Goal: Information Seeking & Learning: Learn about a topic

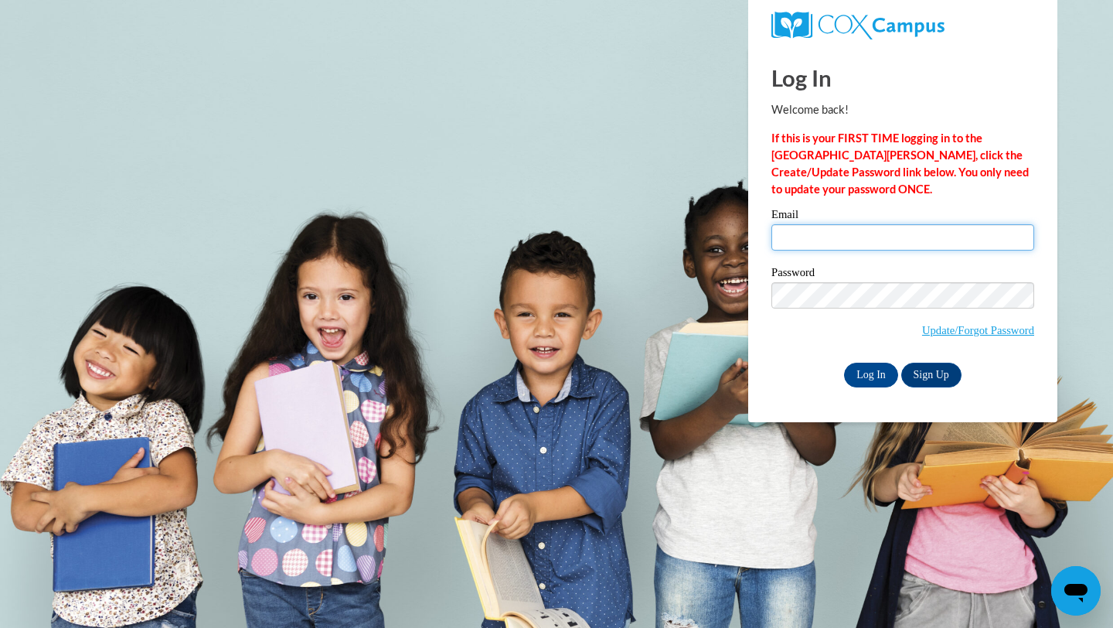
click at [862, 230] on input "Email" at bounding box center [902, 237] width 263 height 26
type input "mscharenbroch@lomira.k12.wi.us"
click at [883, 376] on input "Log In" at bounding box center [871, 374] width 54 height 25
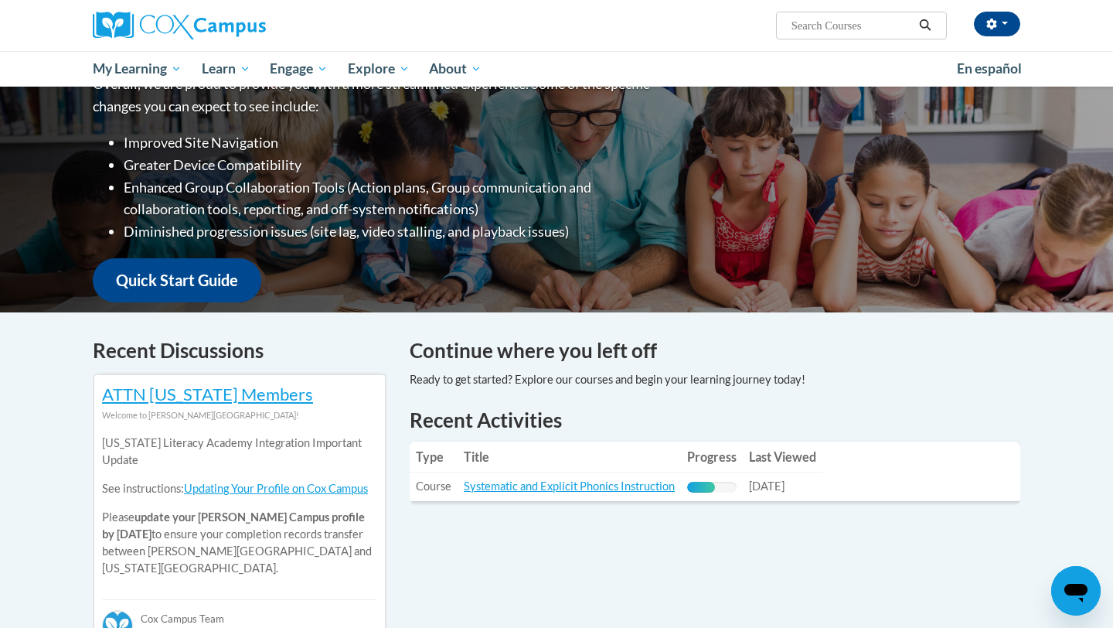
scroll to position [315, 0]
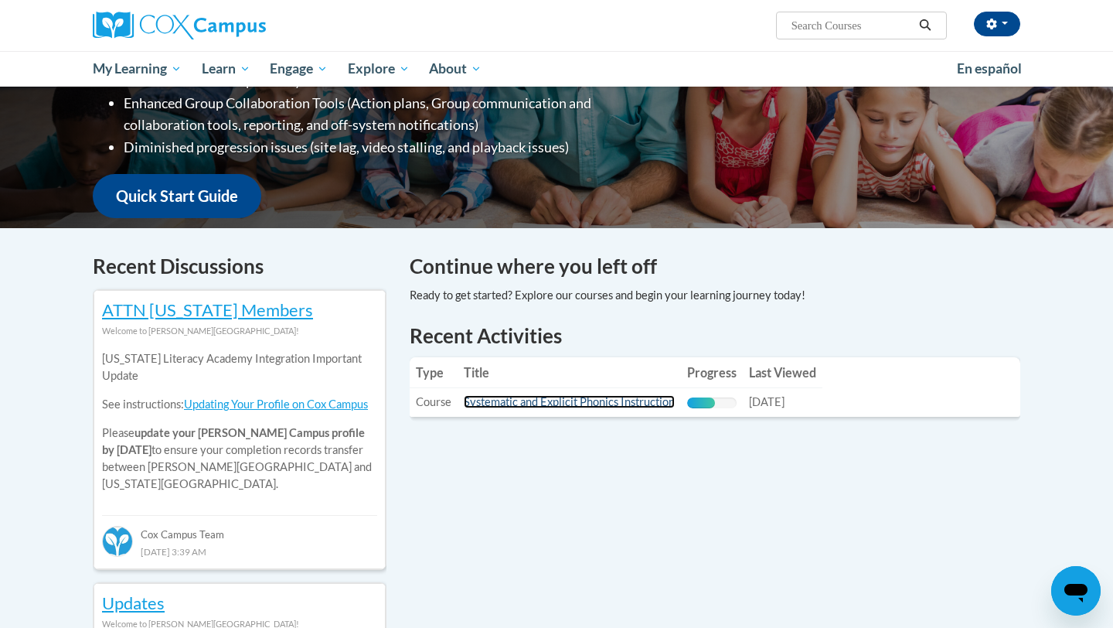
click at [598, 400] on link "Systematic and Explicit Phonics Instruction" at bounding box center [569, 401] width 211 height 13
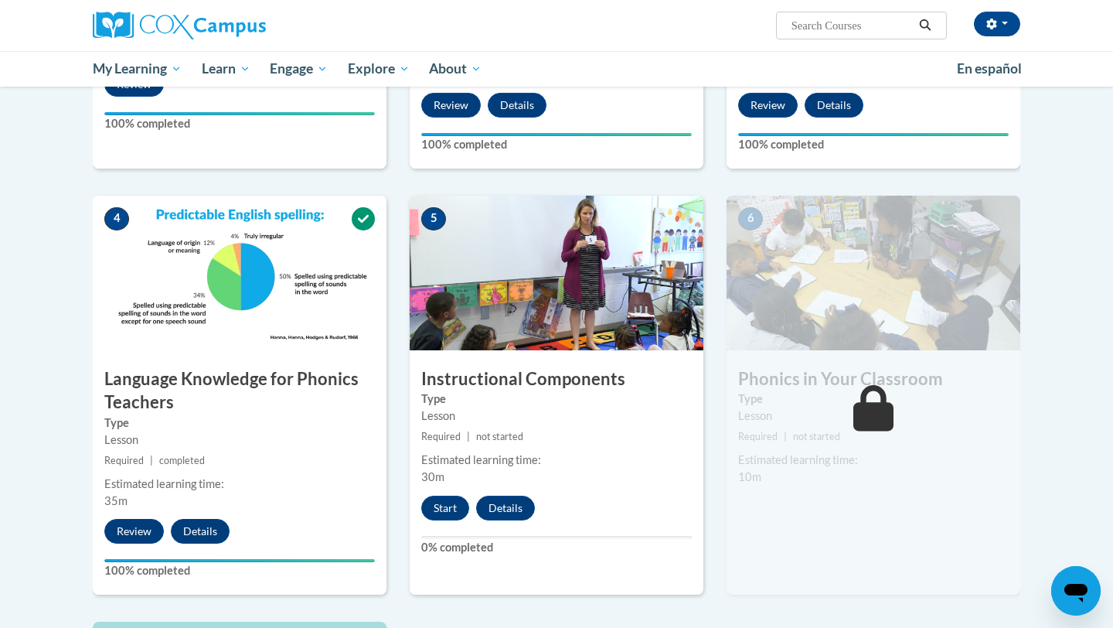
scroll to position [743, 0]
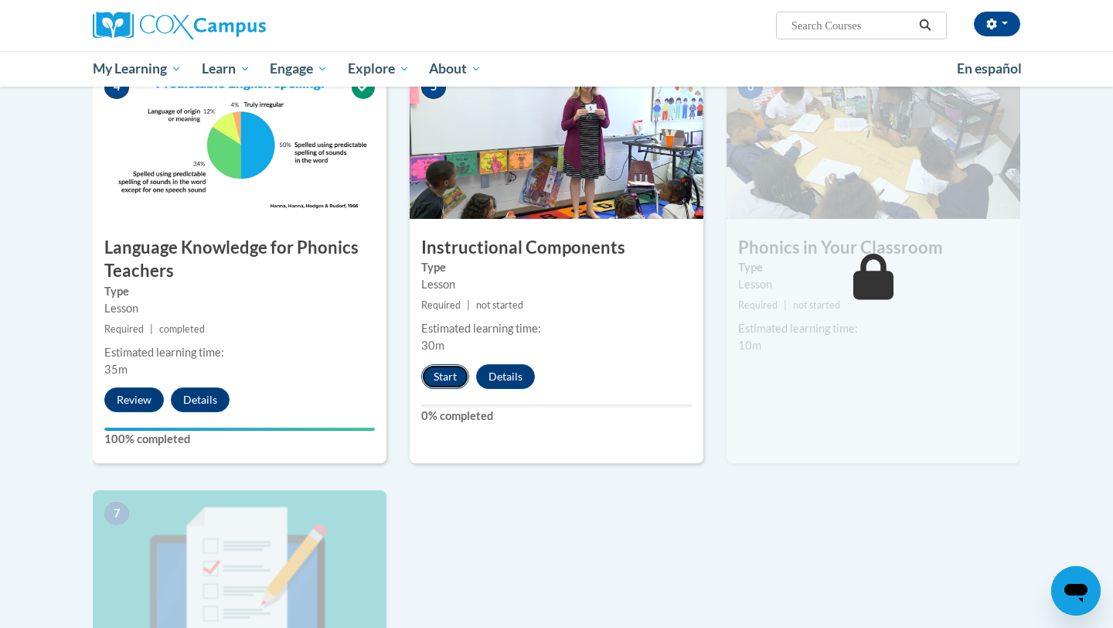
click at [452, 376] on button "Start" at bounding box center [445, 376] width 48 height 25
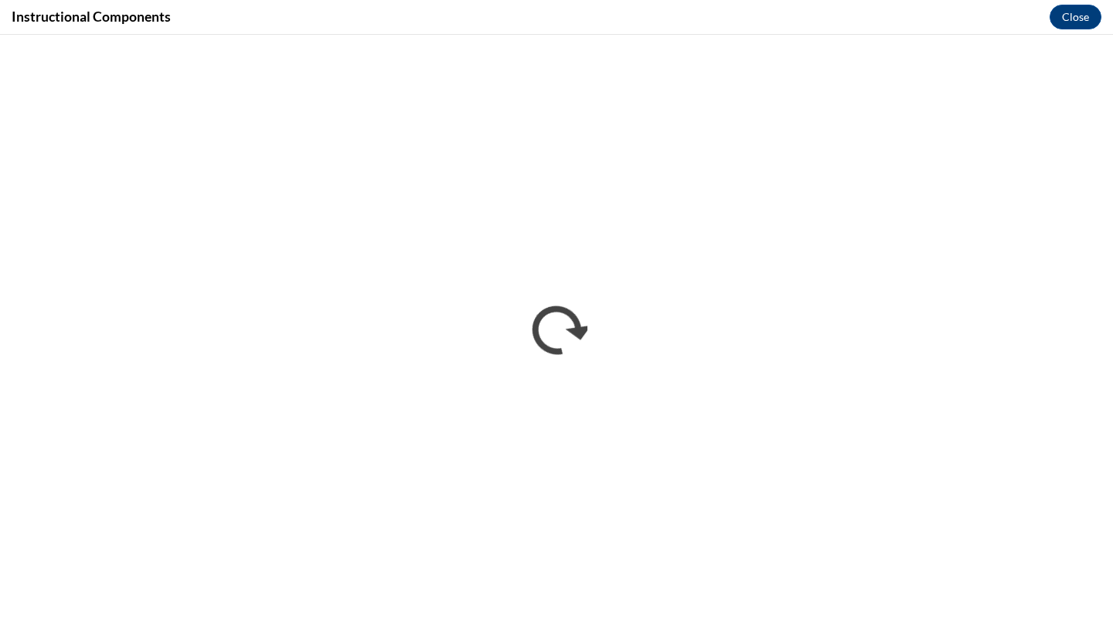
scroll to position [0, 0]
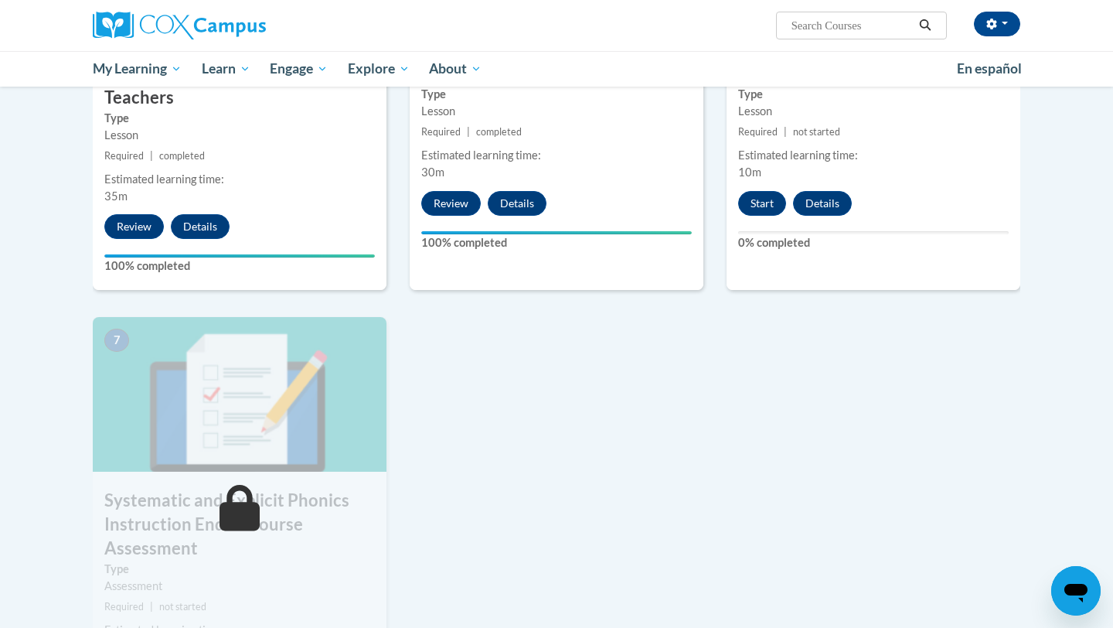
scroll to position [912, 0]
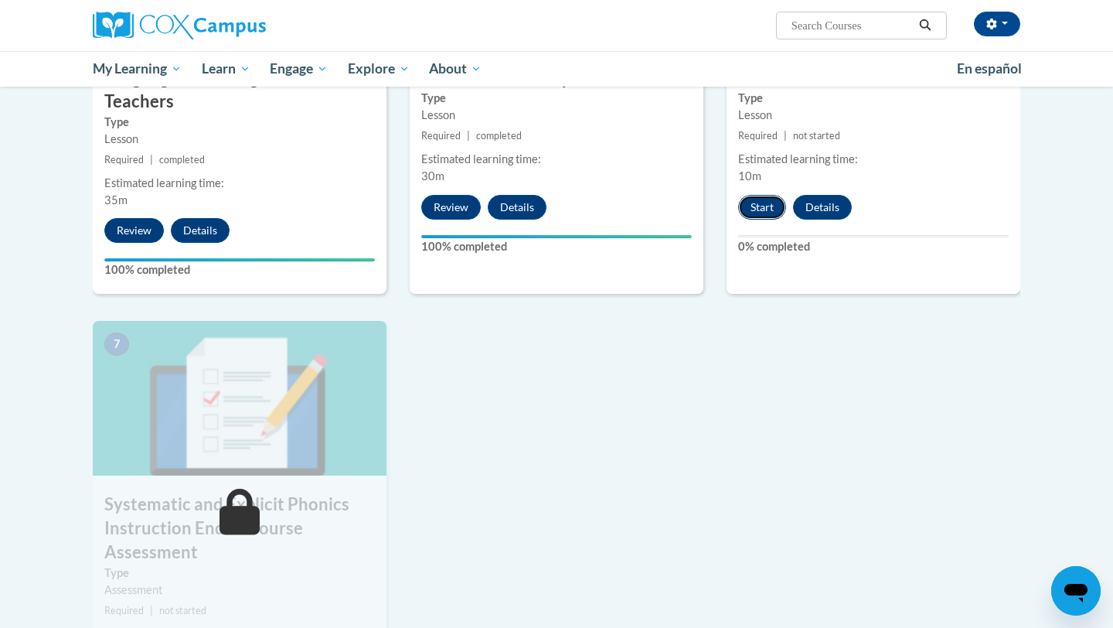
click at [767, 210] on button "Start" at bounding box center [762, 207] width 48 height 25
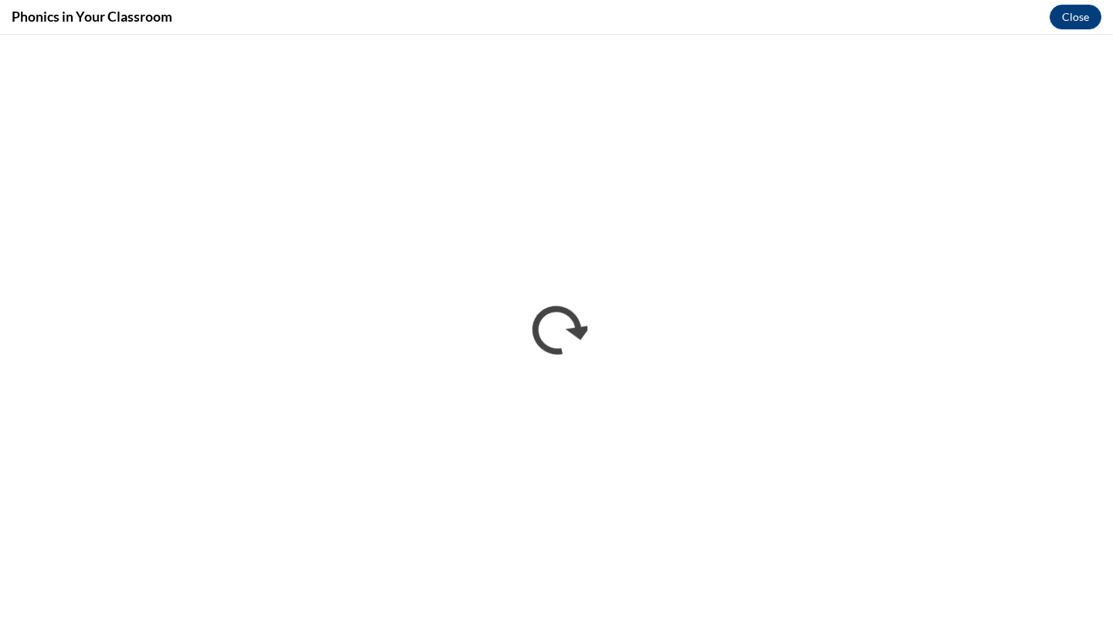
scroll to position [0, 0]
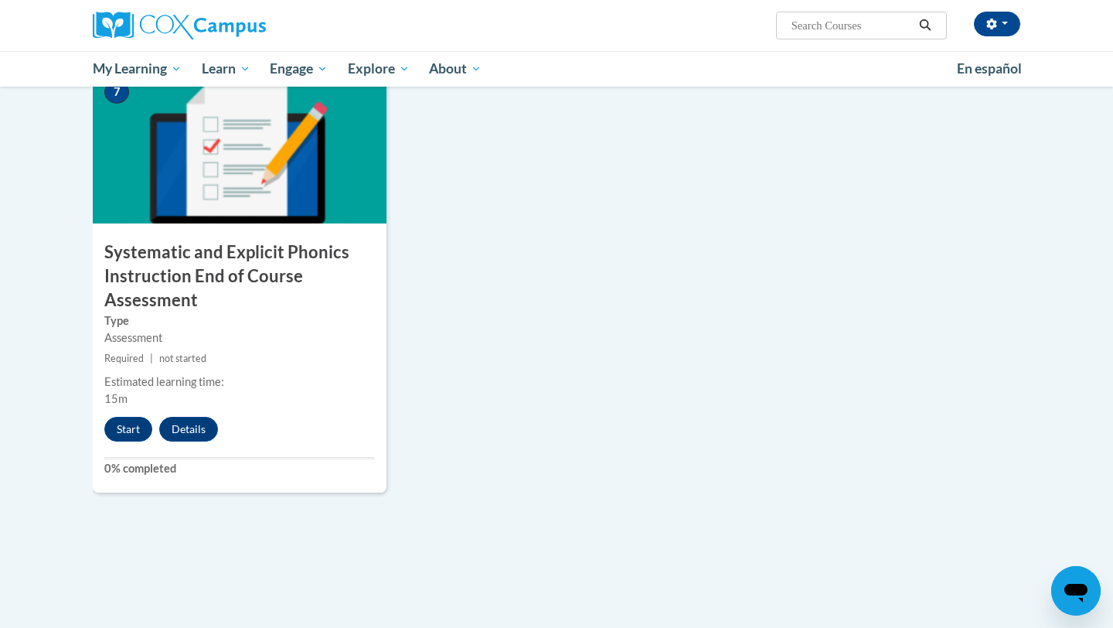
scroll to position [1165, 0]
click at [124, 432] on button "Start" at bounding box center [128, 428] width 48 height 25
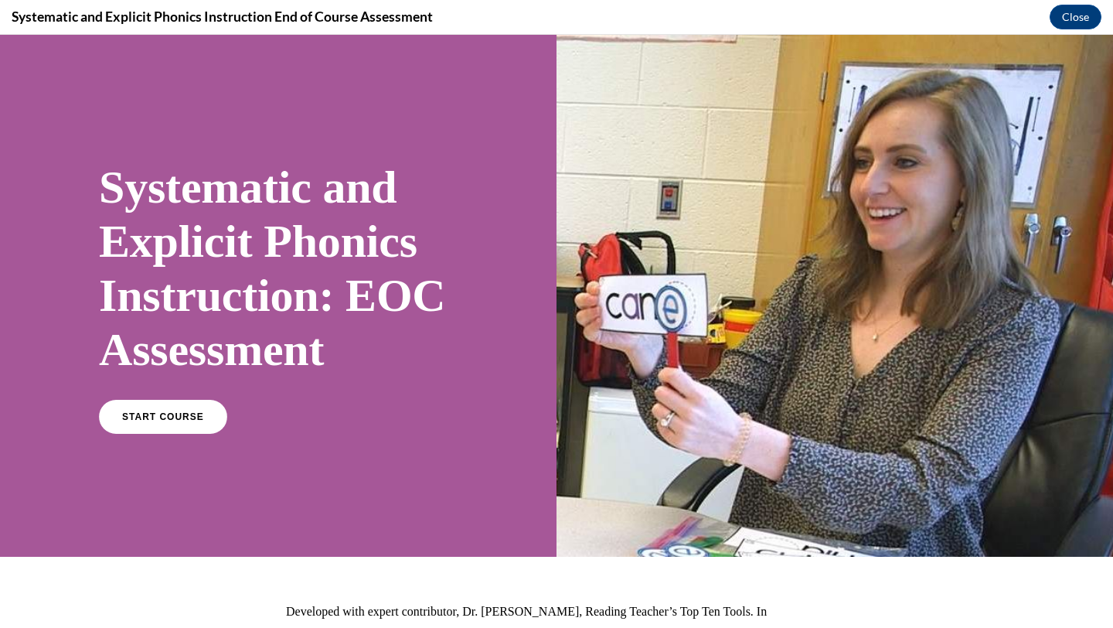
scroll to position [0, 0]
click at [124, 432] on link "START COURSE" at bounding box center [163, 417] width 128 height 34
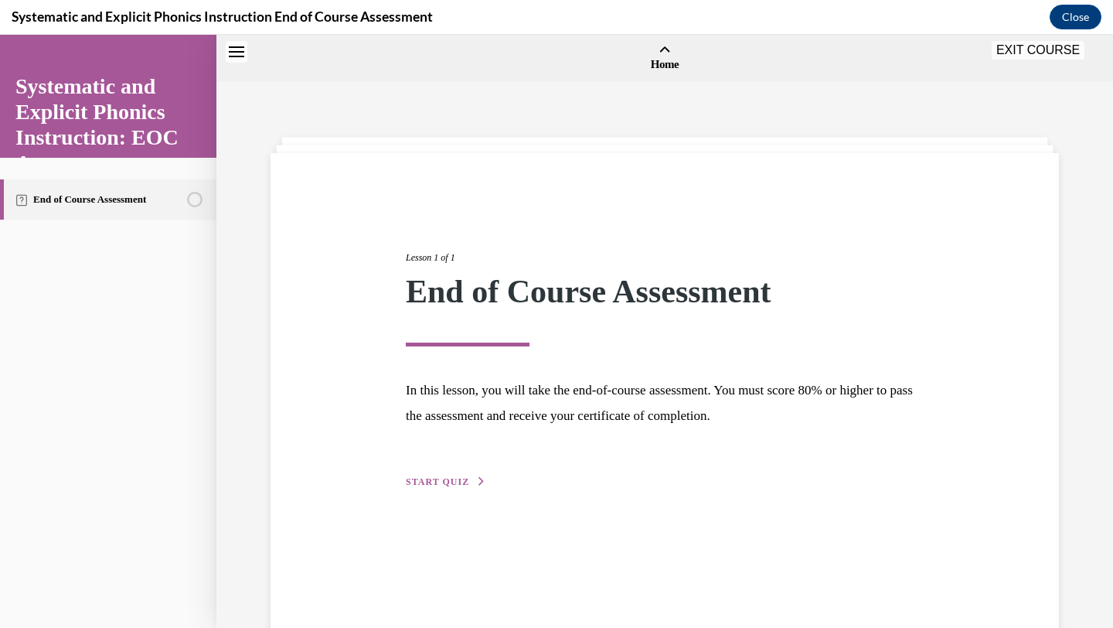
scroll to position [48, 0]
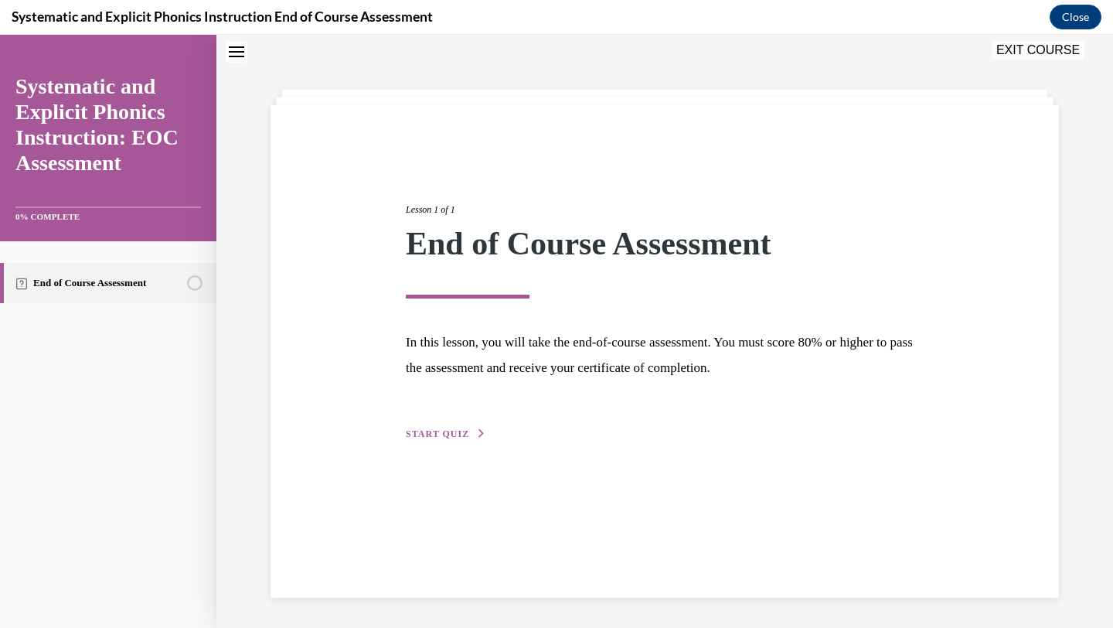
click at [419, 430] on span "START QUIZ" at bounding box center [437, 433] width 63 height 11
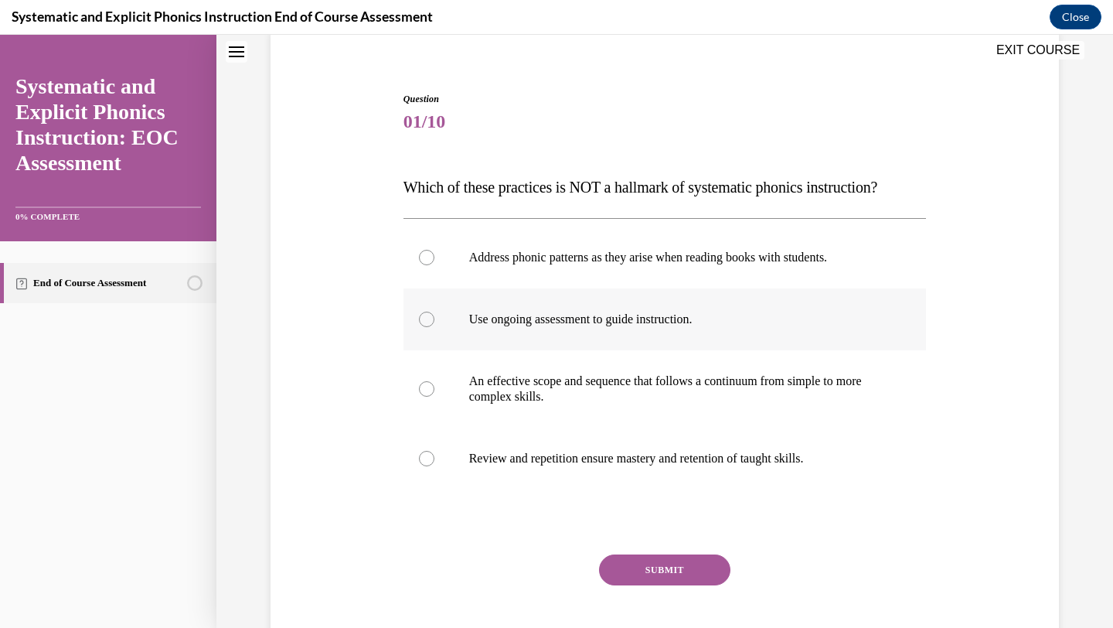
scroll to position [124, 0]
click at [620, 267] on div at bounding box center [664, 257] width 523 height 62
click at [641, 573] on button "SUBMIT" at bounding box center [664, 568] width 131 height 31
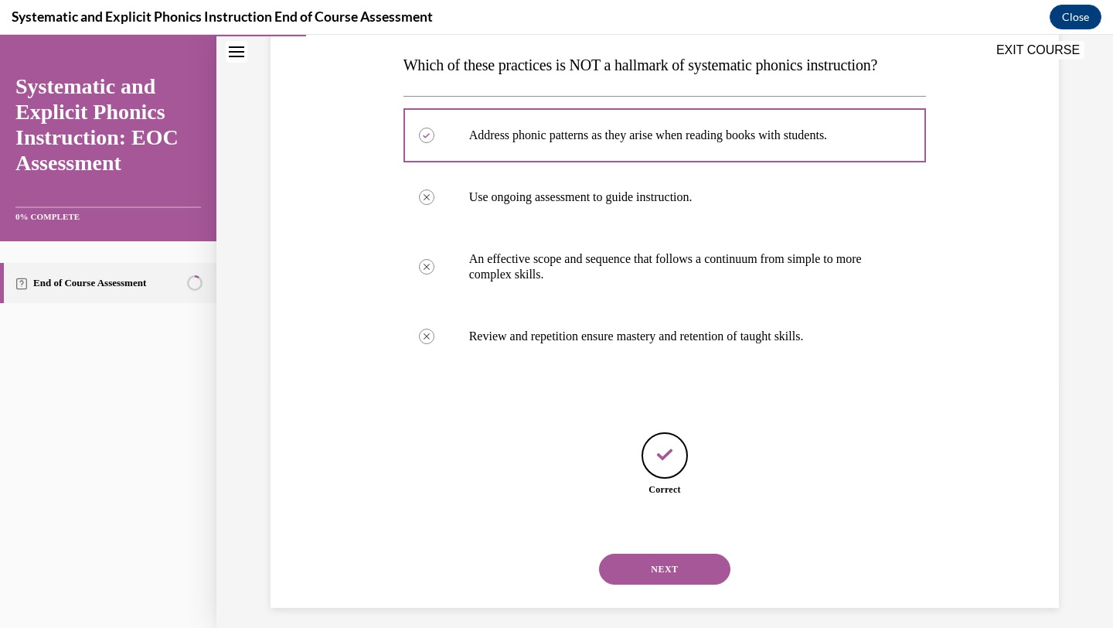
scroll to position [256, 0]
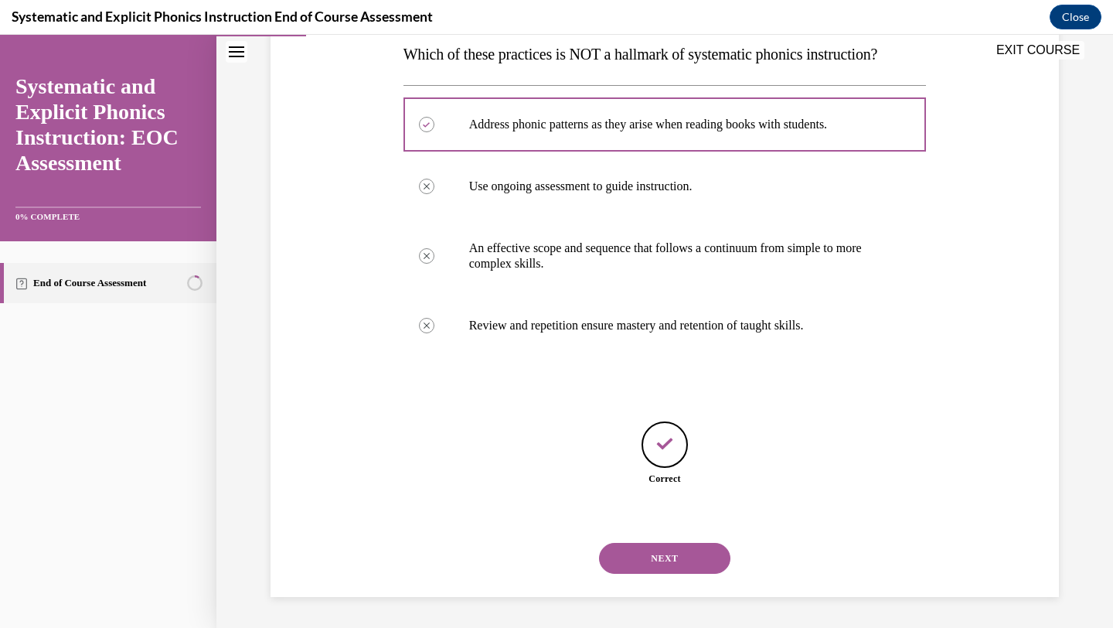
click at [651, 557] on button "NEXT" at bounding box center [664, 558] width 131 height 31
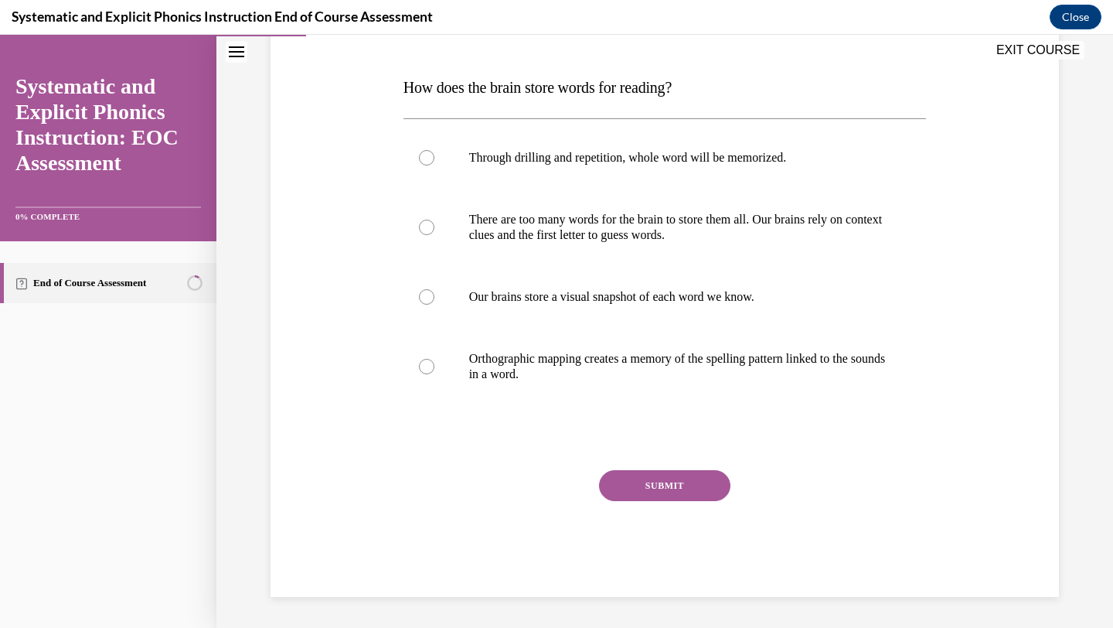
scroll to position [223, 0]
click at [606, 372] on p "Orthographic mapping creates a memory of the spelling pattern linked to the sou…" at bounding box center [678, 366] width 419 height 31
click at [649, 492] on button "SUBMIT" at bounding box center [664, 485] width 131 height 31
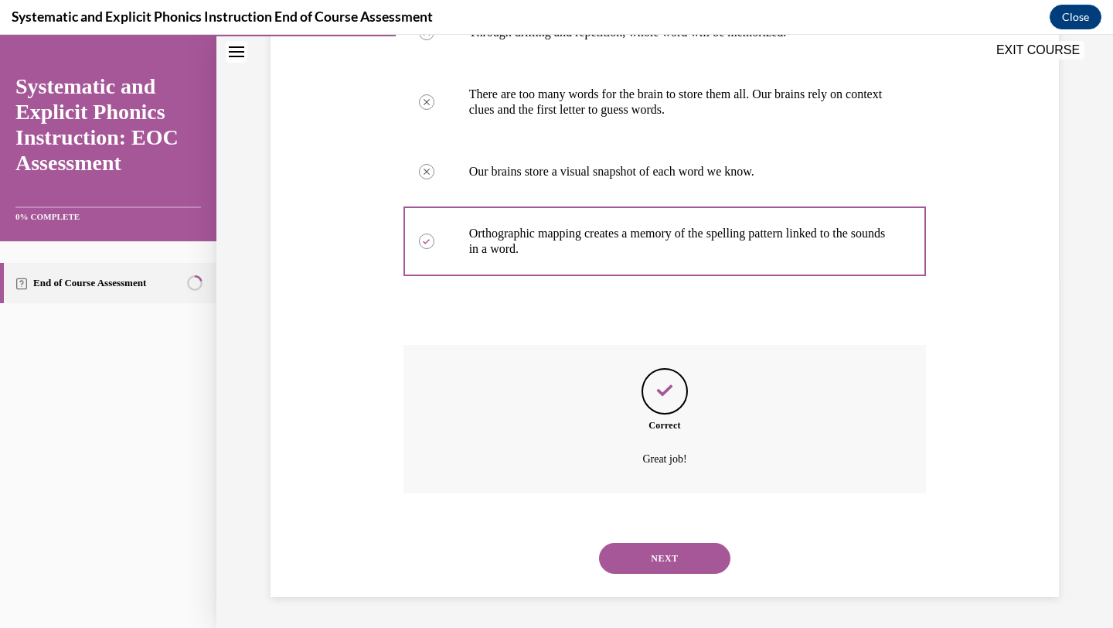
click at [628, 567] on button "NEXT" at bounding box center [664, 558] width 131 height 31
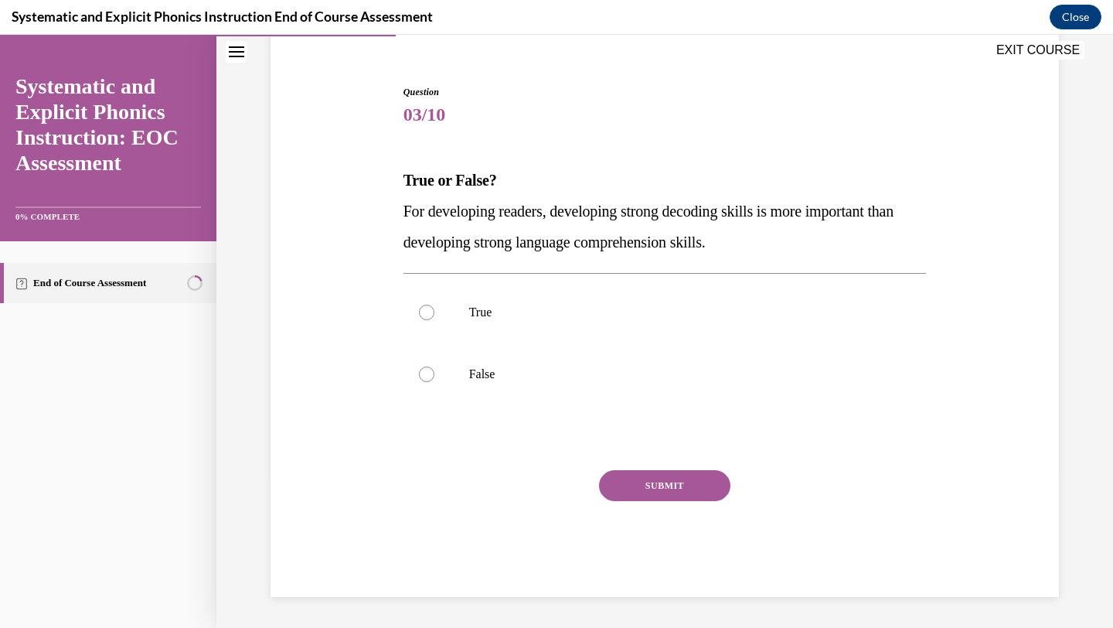
scroll to position [130, 0]
click at [495, 387] on div at bounding box center [664, 374] width 523 height 62
click at [652, 481] on button "SUBMIT" at bounding box center [664, 485] width 131 height 31
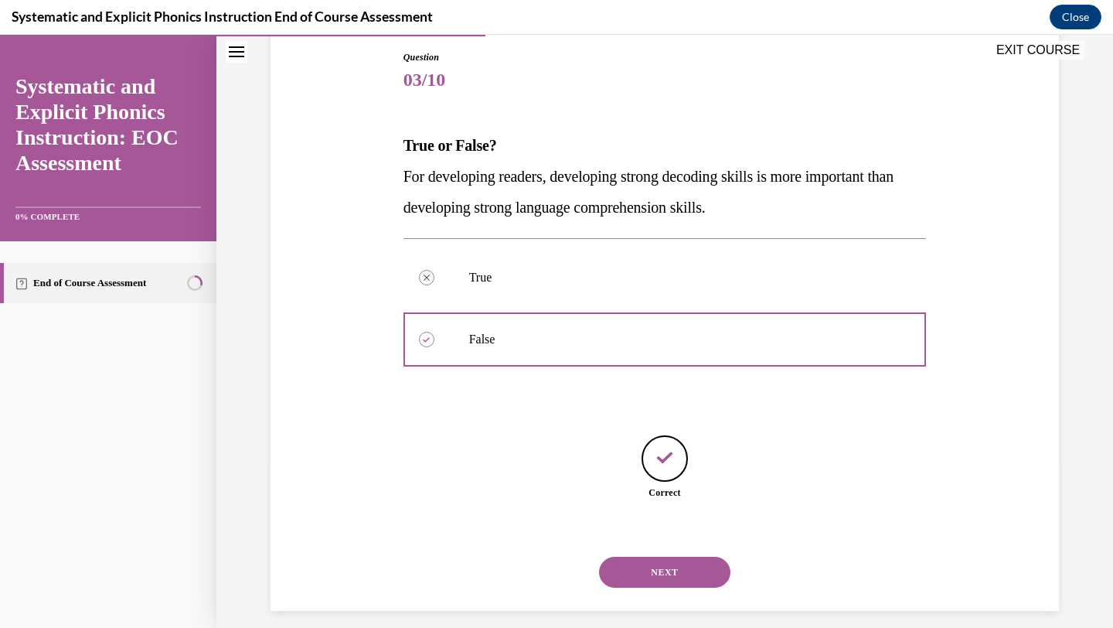
scroll to position [179, 0]
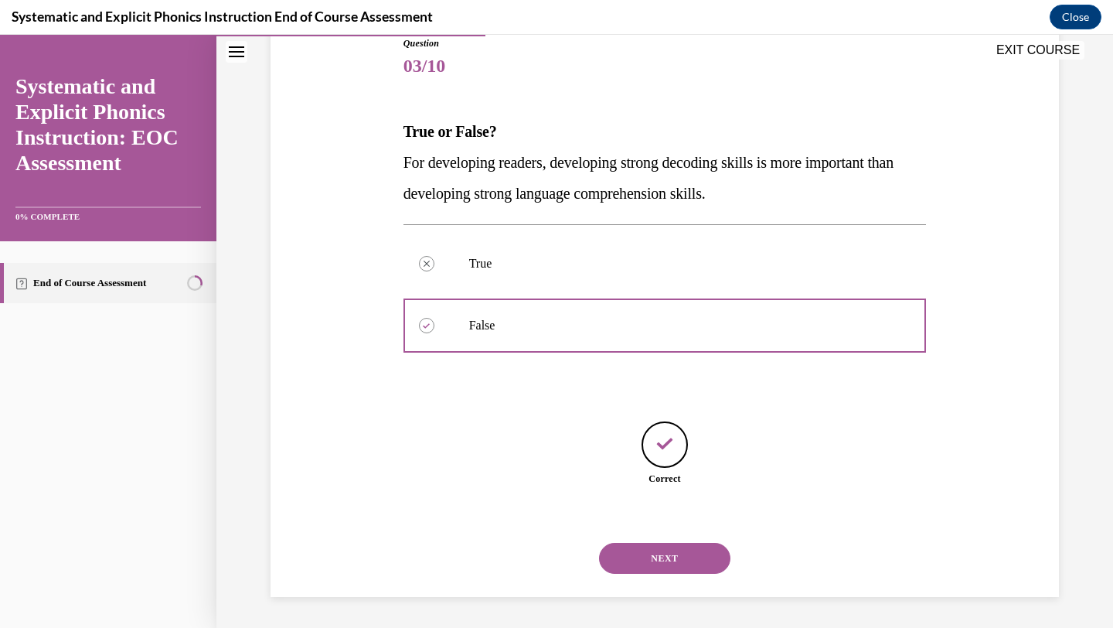
click at [621, 570] on button "NEXT" at bounding box center [664, 558] width 131 height 31
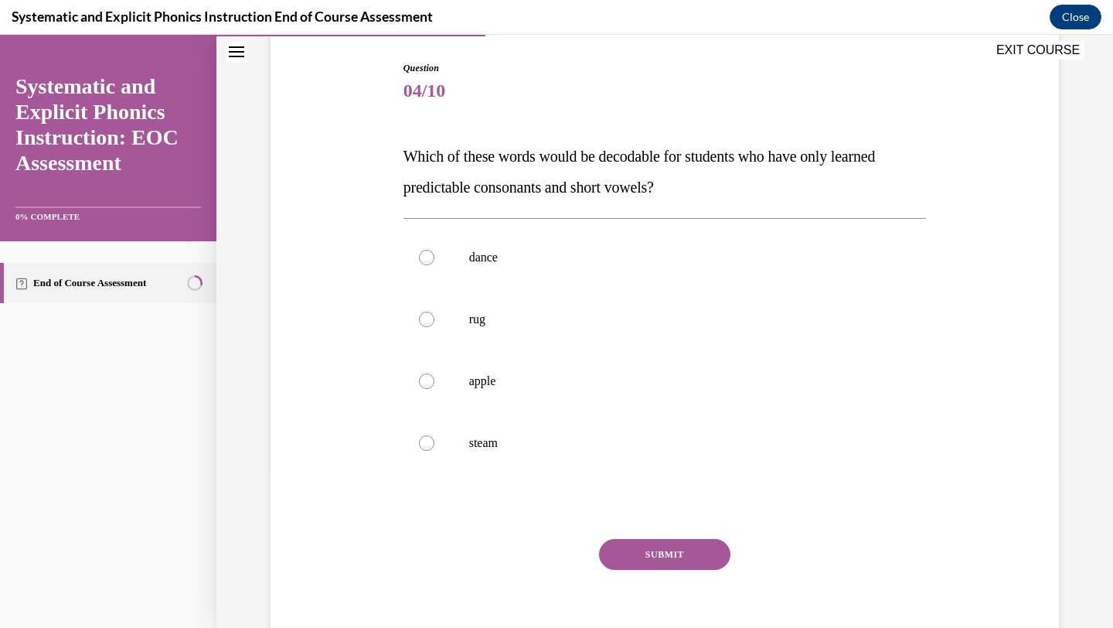
scroll to position [156, 0]
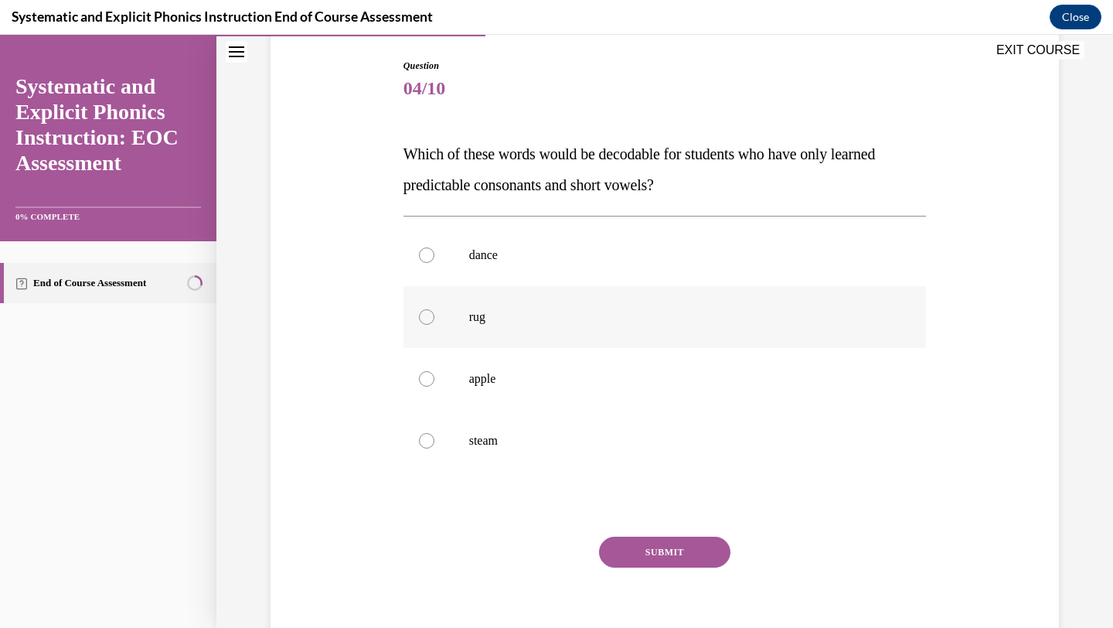
click at [553, 322] on p "rug" at bounding box center [678, 316] width 419 height 15
click at [651, 560] on button "SUBMIT" at bounding box center [664, 551] width 131 height 31
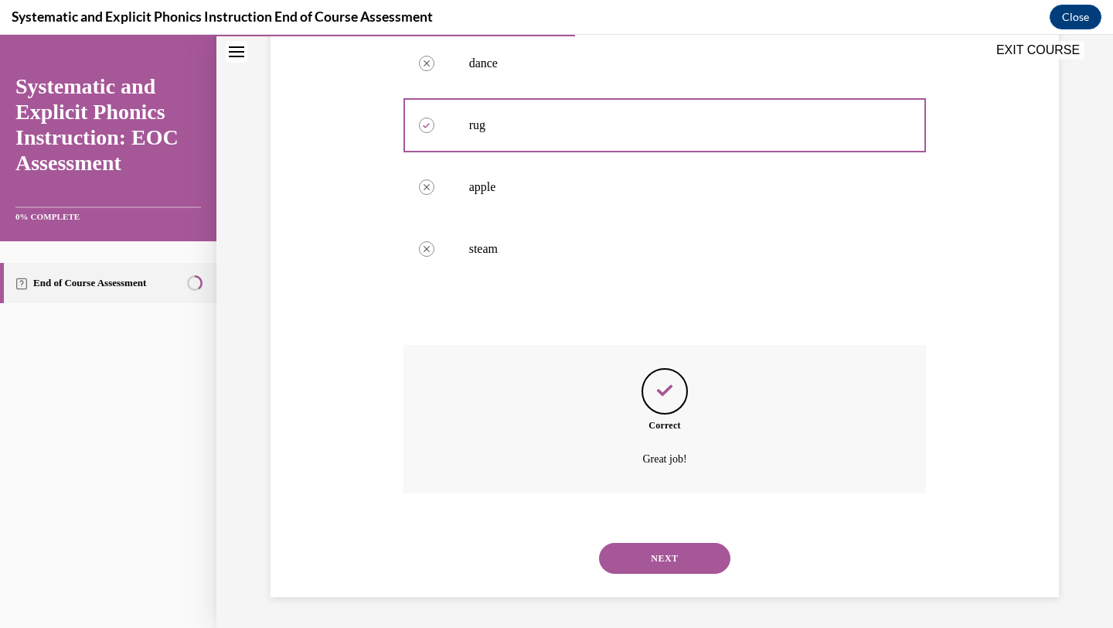
click at [644, 557] on button "NEXT" at bounding box center [664, 558] width 131 height 31
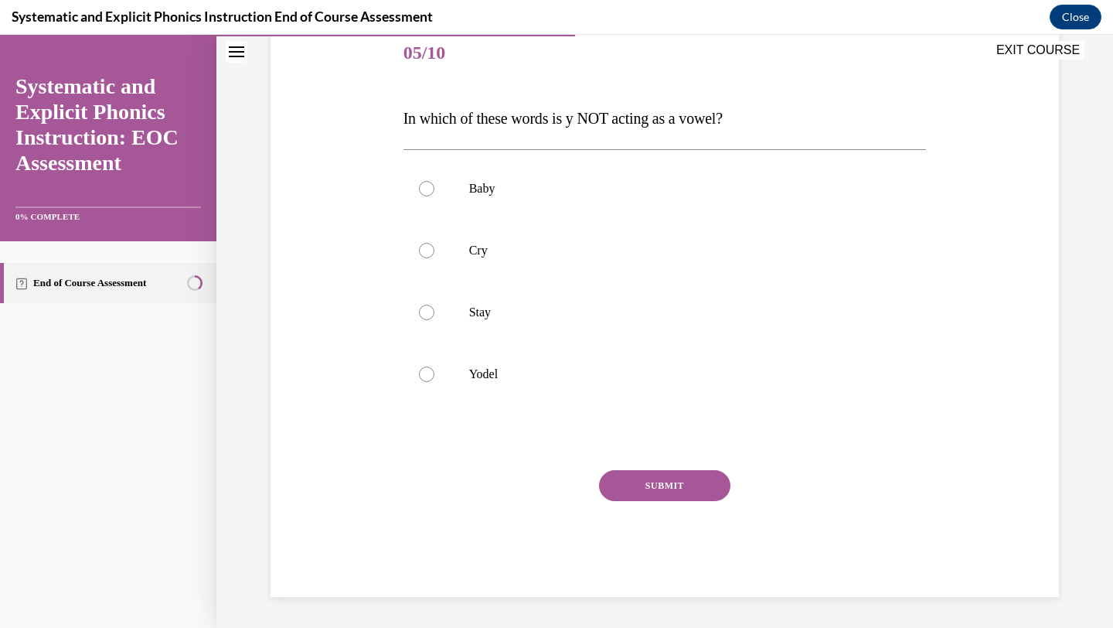
scroll to position [172, 0]
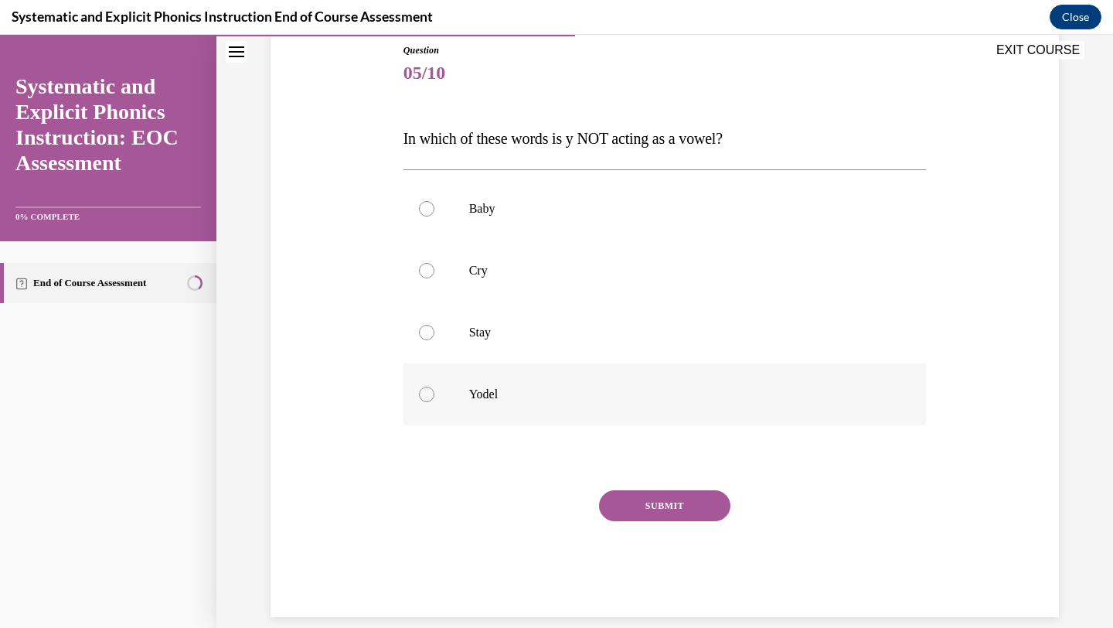
click at [532, 400] on p "Yodel" at bounding box center [678, 393] width 419 height 15
click at [637, 501] on button "SUBMIT" at bounding box center [664, 505] width 131 height 31
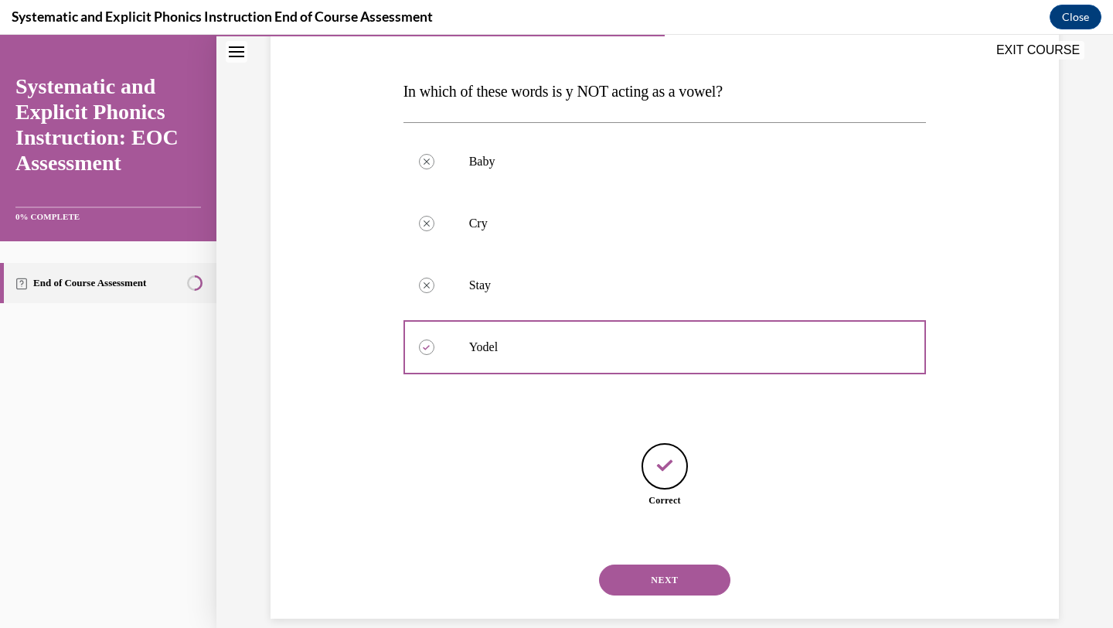
scroll to position [240, 0]
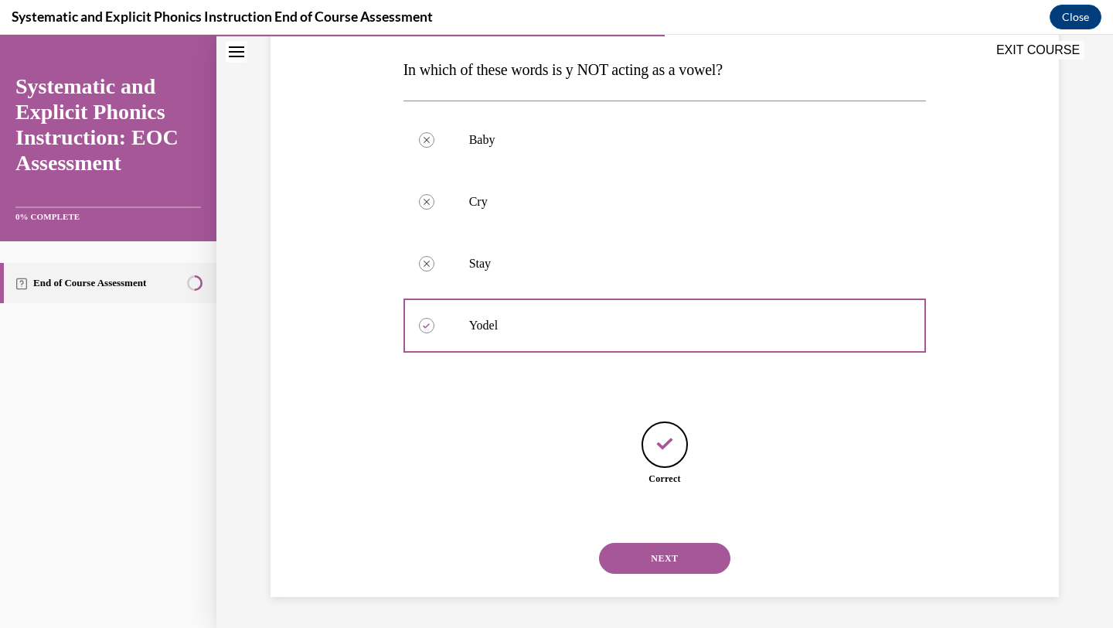
click at [615, 553] on button "NEXT" at bounding box center [664, 558] width 131 height 31
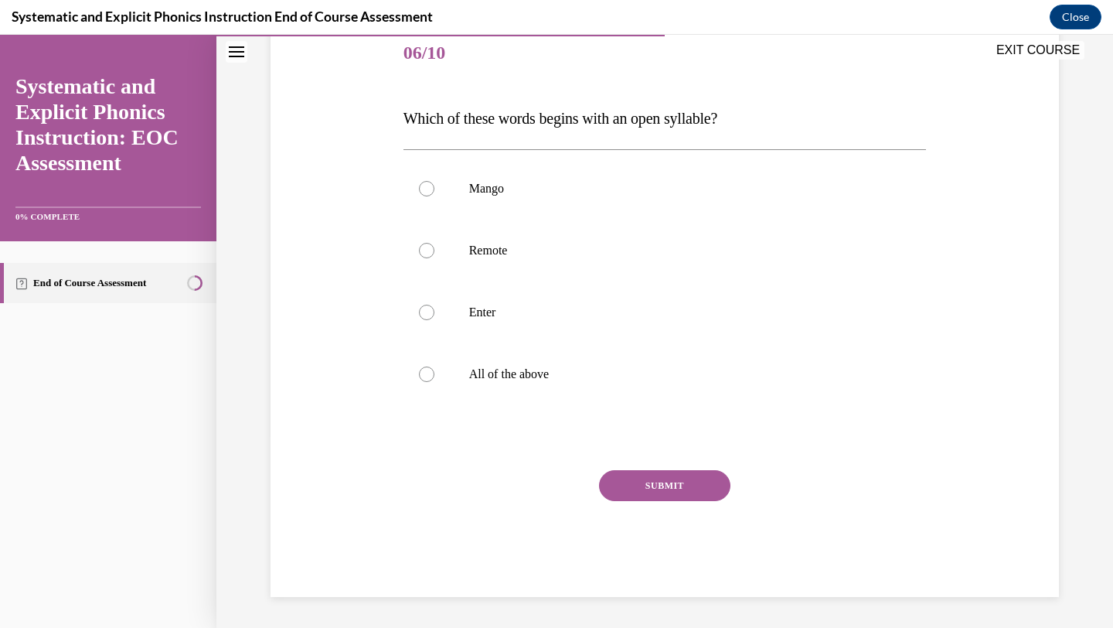
scroll to position [172, 0]
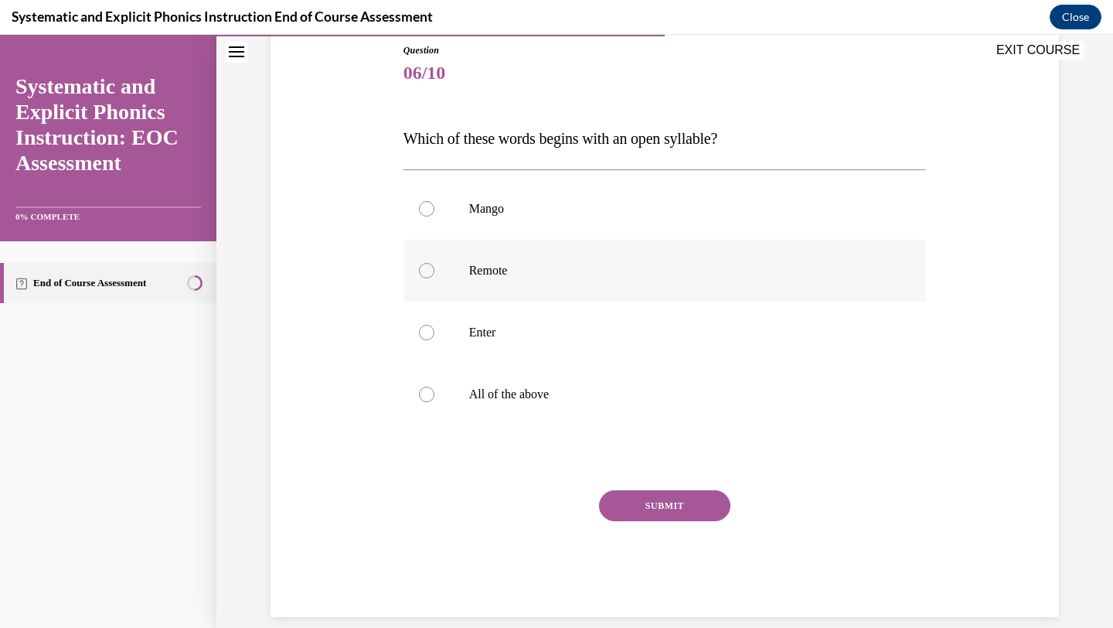
click at [520, 270] on p "Remote" at bounding box center [678, 270] width 419 height 15
click at [634, 508] on button "SUBMIT" at bounding box center [664, 505] width 131 height 31
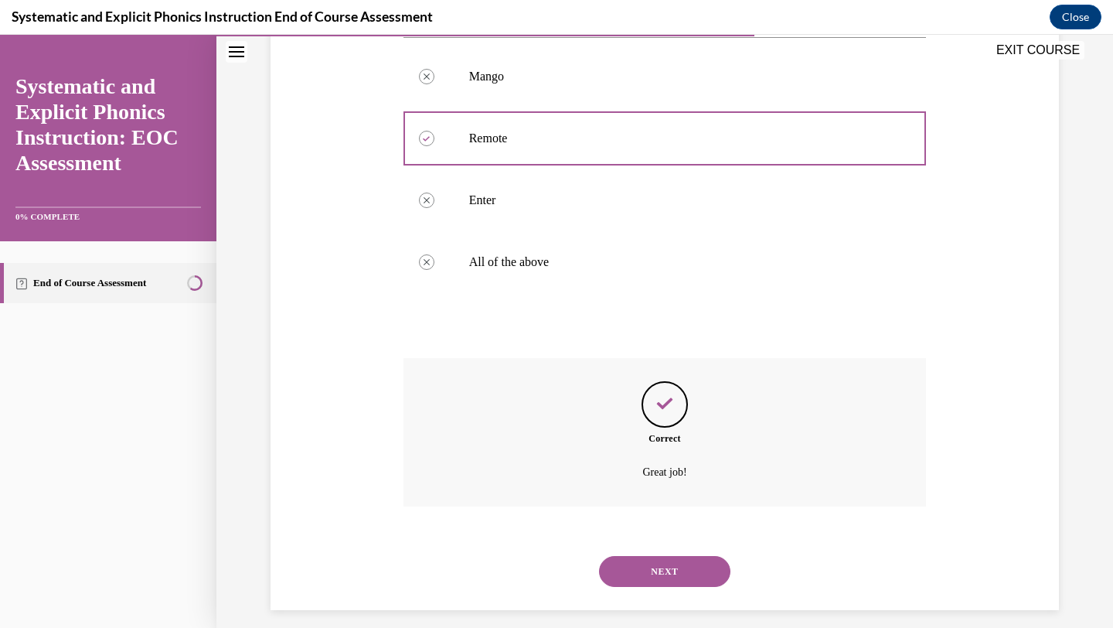
scroll to position [317, 0]
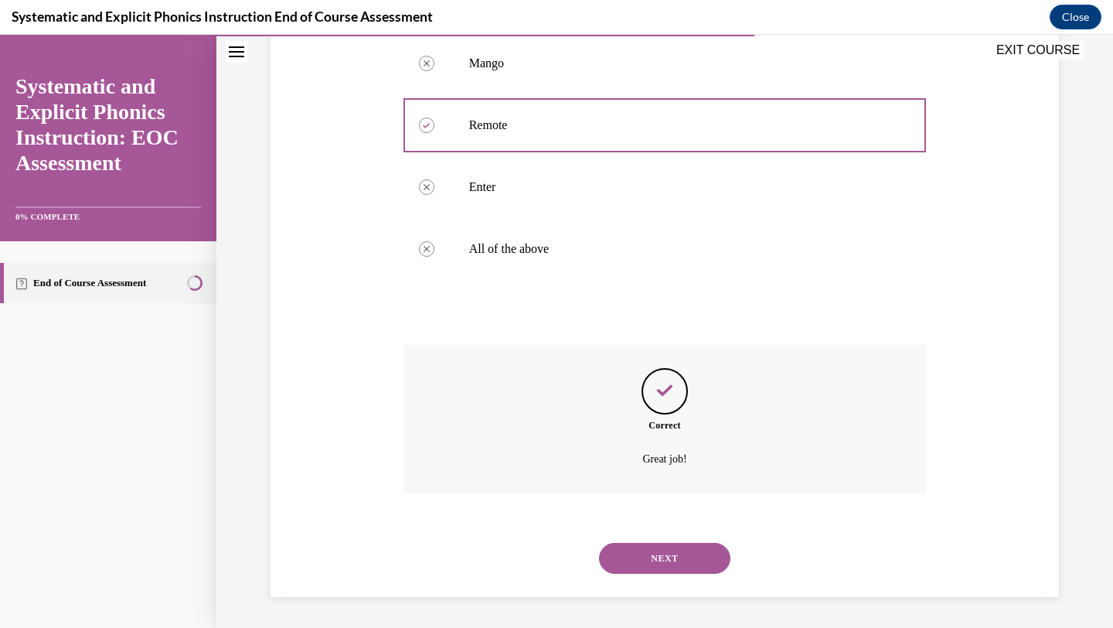
click at [633, 550] on button "NEXT" at bounding box center [664, 558] width 131 height 31
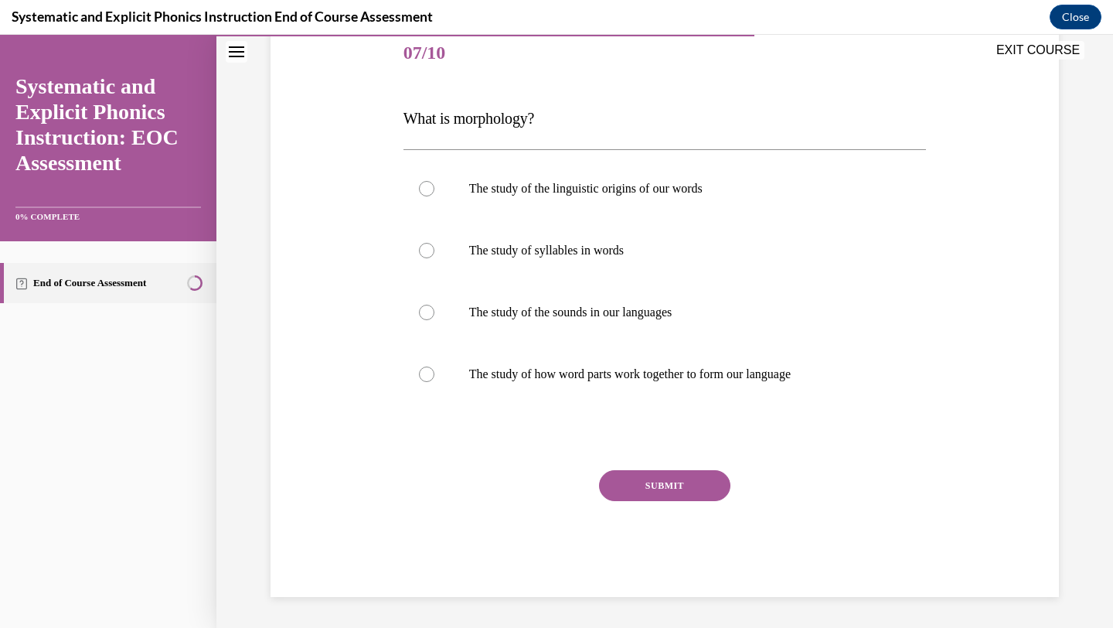
scroll to position [172, 0]
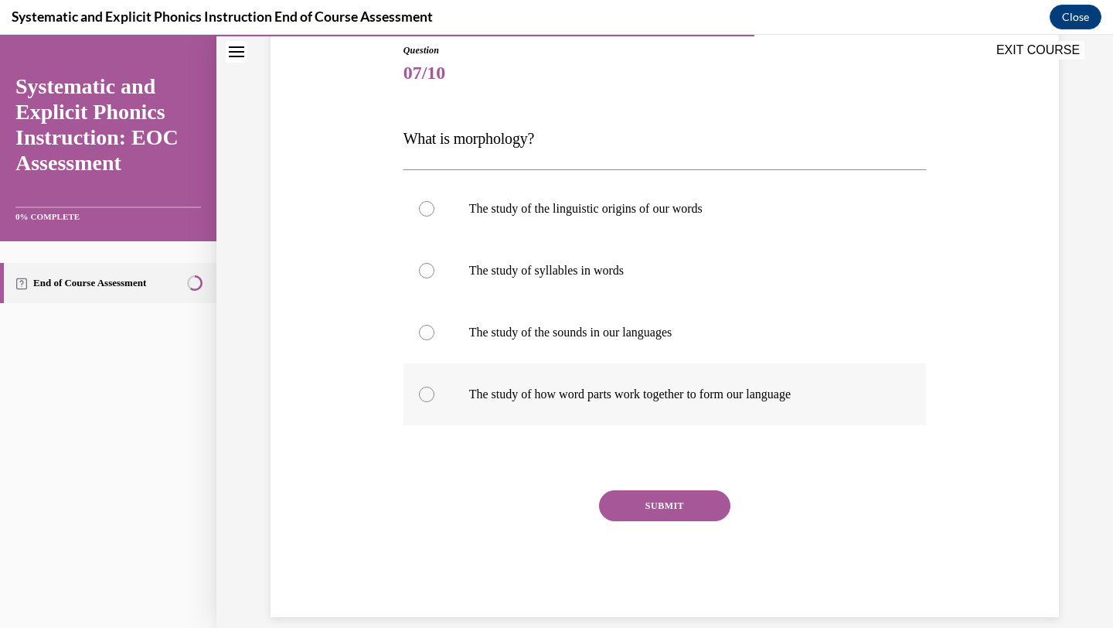
click at [571, 404] on div at bounding box center [664, 394] width 523 height 62
click at [633, 498] on button "SUBMIT" at bounding box center [664, 505] width 131 height 31
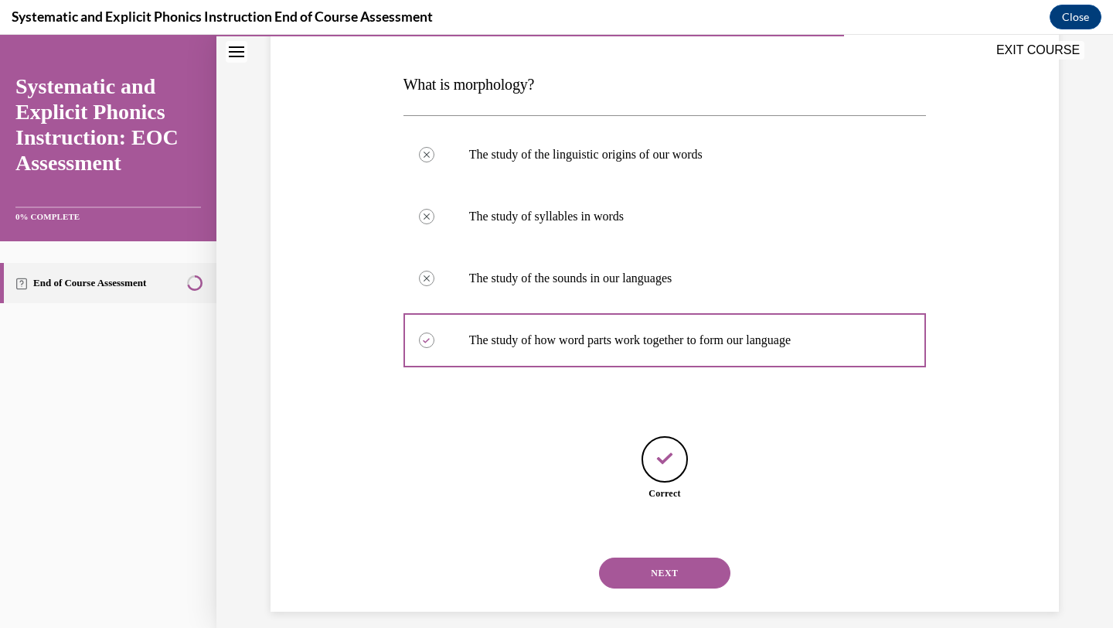
scroll to position [240, 0]
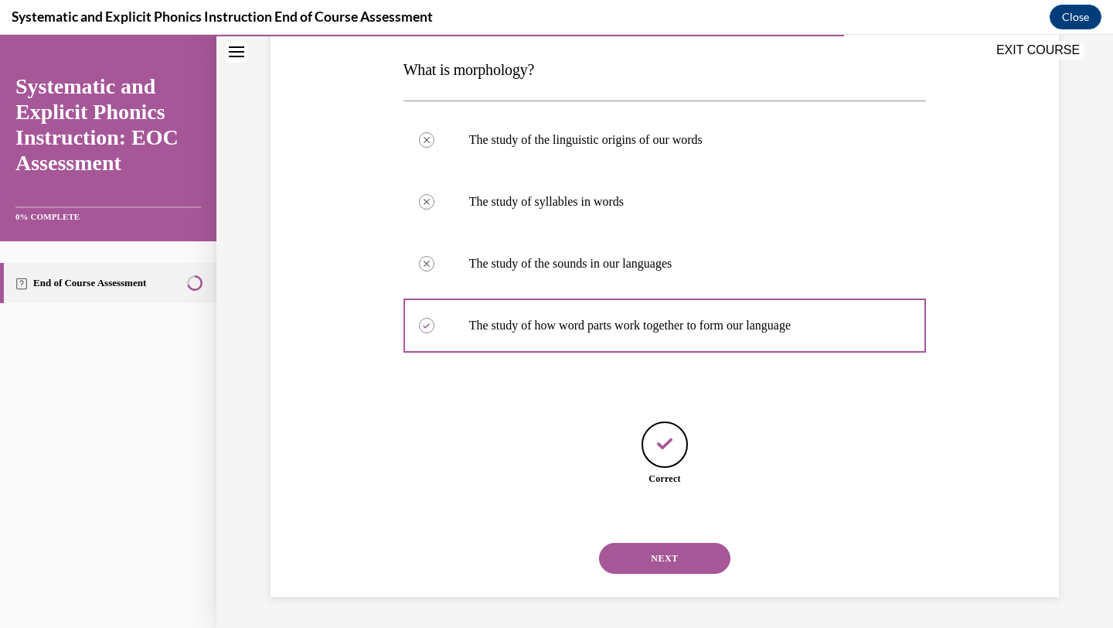
click at [635, 553] on button "NEXT" at bounding box center [664, 558] width 131 height 31
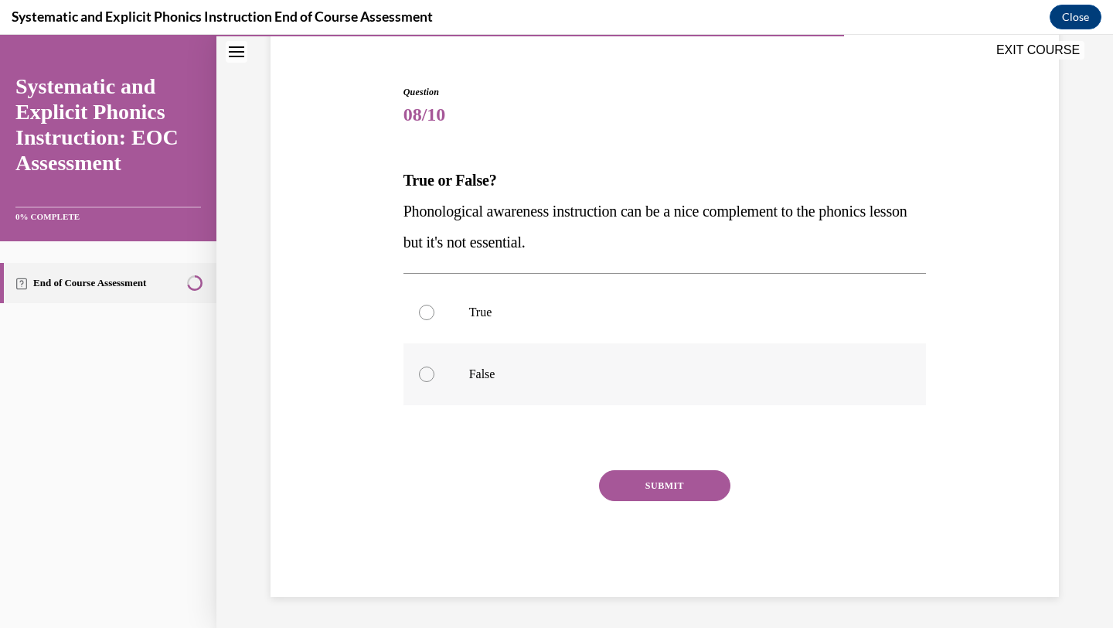
click at [511, 375] on p "False" at bounding box center [678, 373] width 419 height 15
click at [679, 485] on button "SUBMIT" at bounding box center [664, 485] width 131 height 31
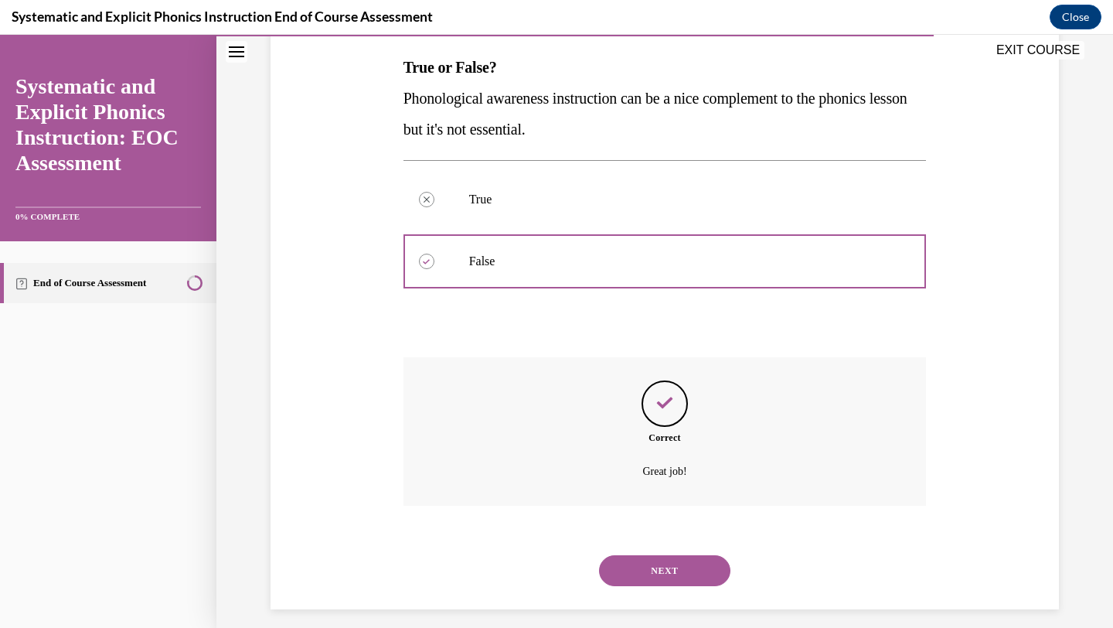
scroll to position [255, 0]
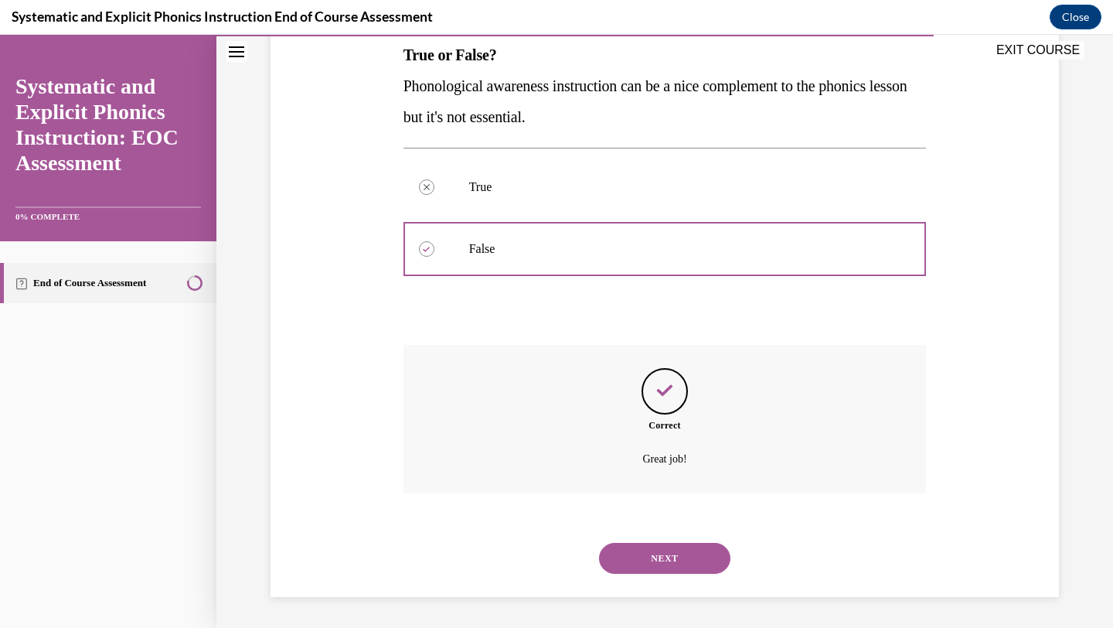
click at [621, 560] on button "NEXT" at bounding box center [664, 558] width 131 height 31
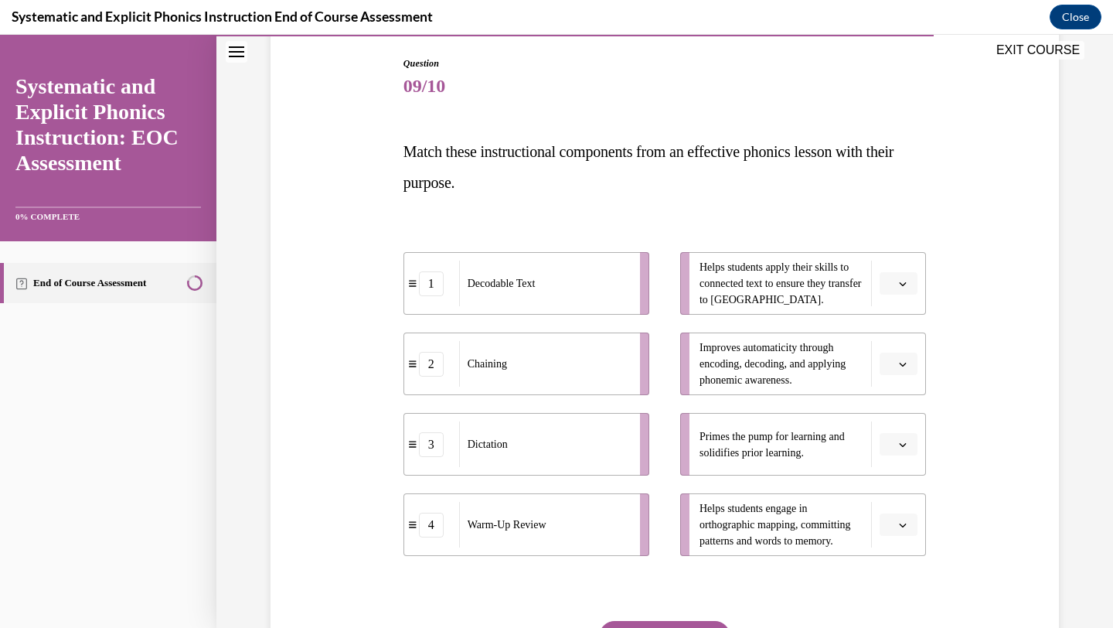
scroll to position [172, 0]
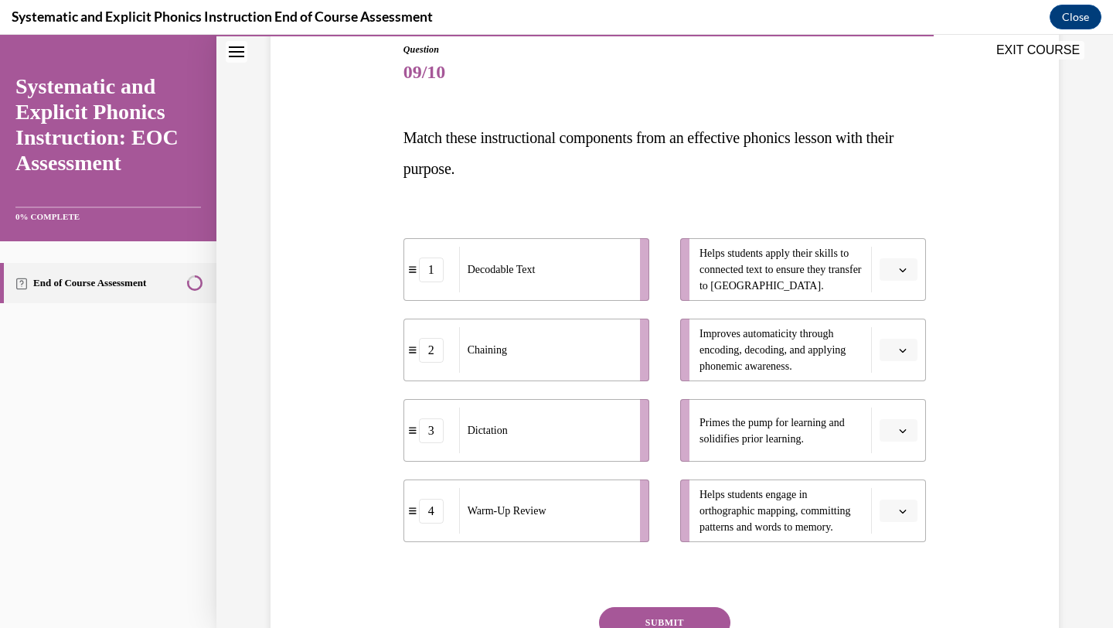
click at [903, 433] on icon "button" at bounding box center [903, 431] width 8 height 8
click at [897, 589] on div "4" at bounding box center [896, 588] width 39 height 31
click at [894, 355] on span "Please select an option" at bounding box center [891, 349] width 5 height 15
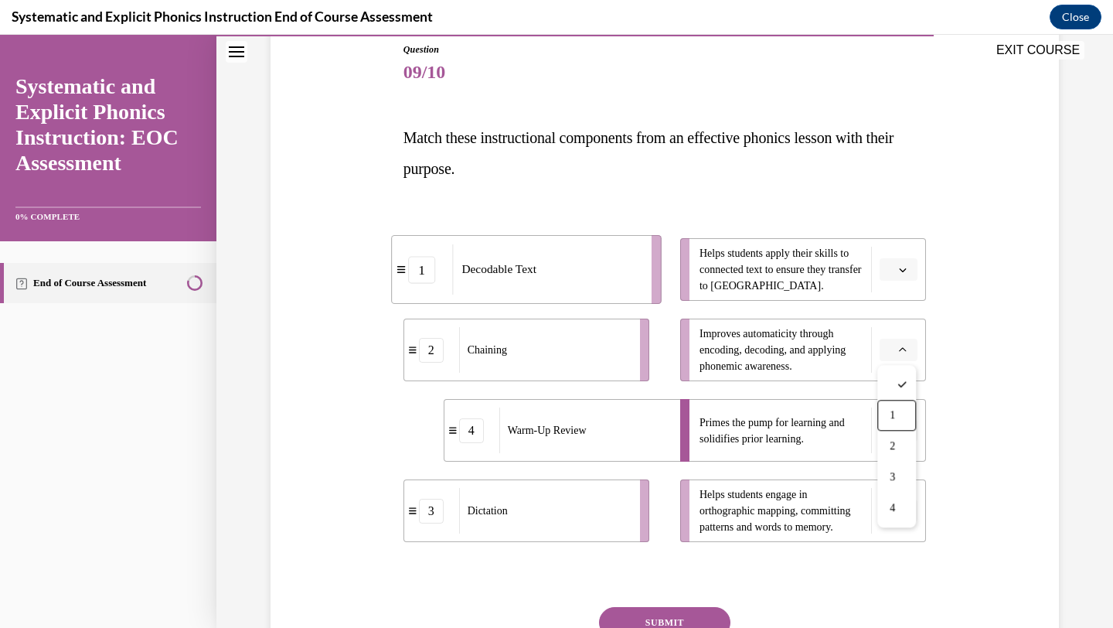
click at [886, 413] on div "1" at bounding box center [896, 415] width 39 height 31
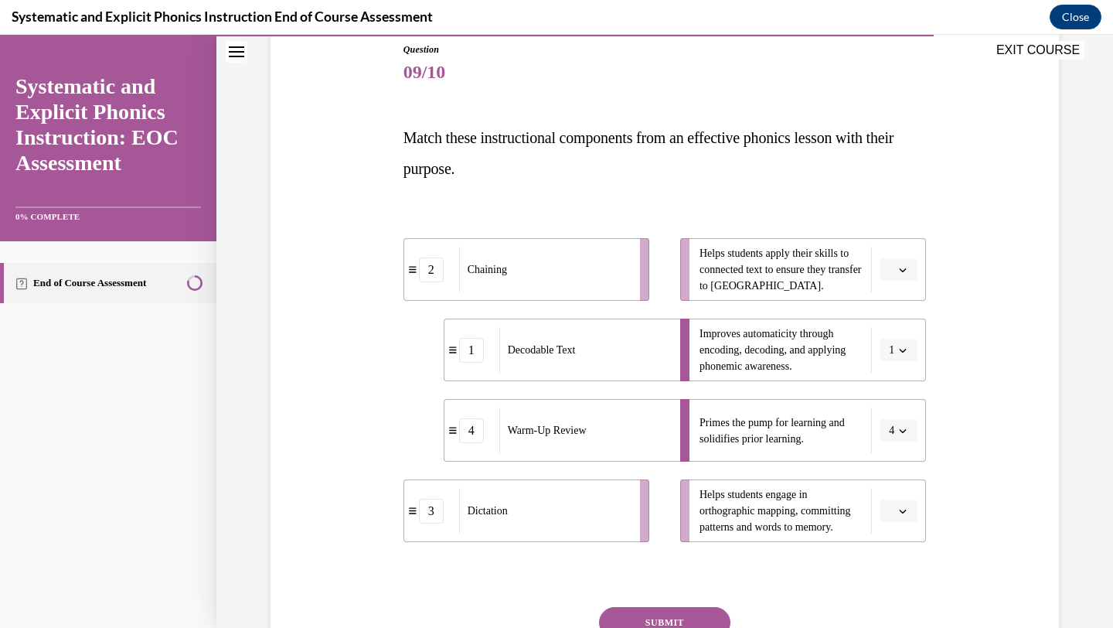
click at [893, 513] on span "Please select an option" at bounding box center [891, 510] width 5 height 15
click at [901, 420] on div "2" at bounding box center [896, 414] width 39 height 31
click at [903, 267] on icon "button" at bounding box center [903, 270] width 8 height 8
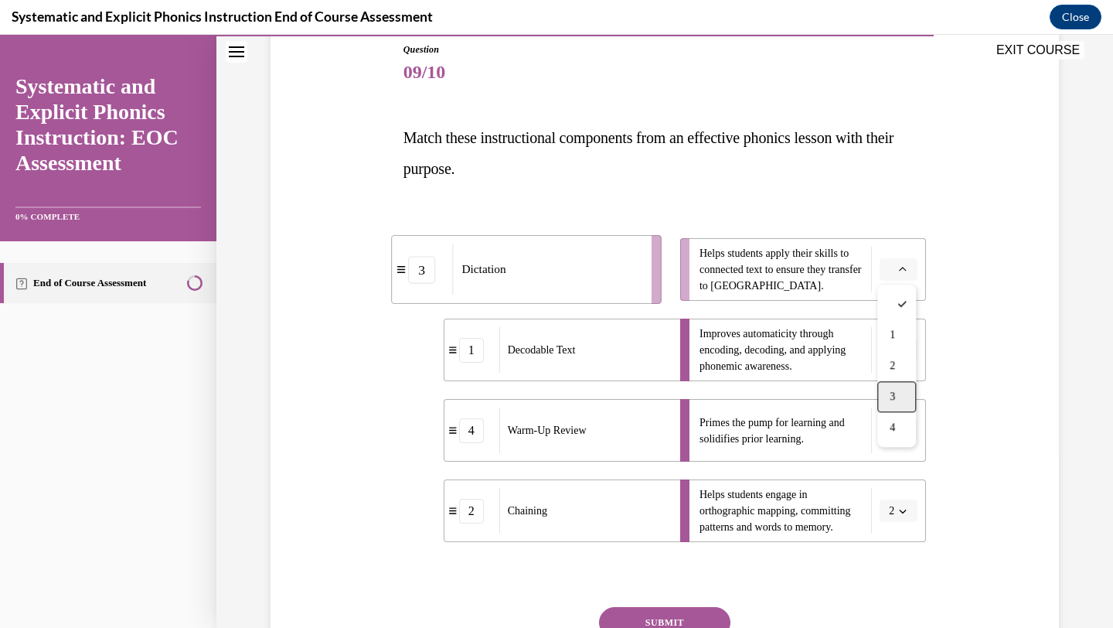
click at [888, 394] on div "3" at bounding box center [896, 396] width 39 height 31
click at [899, 350] on icon "button" at bounding box center [903, 350] width 8 height 8
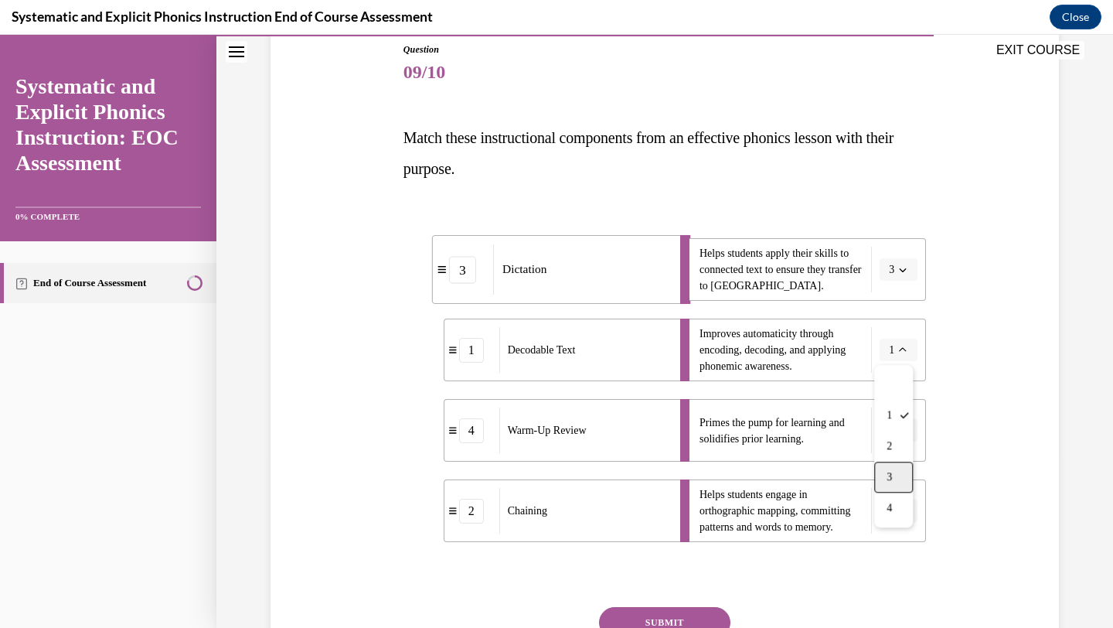
click at [887, 477] on span "3" at bounding box center [888, 477] width 5 height 12
click at [903, 274] on span "button" at bounding box center [902, 269] width 11 height 11
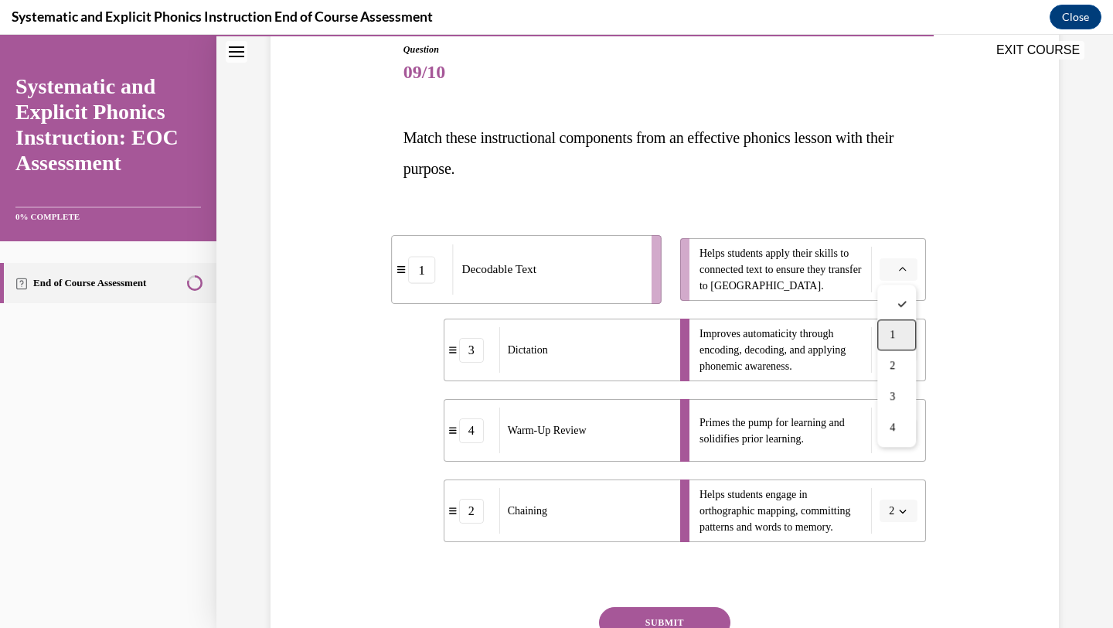
click at [900, 338] on div "1" at bounding box center [896, 334] width 39 height 31
click at [681, 618] on button "SUBMIT" at bounding box center [664, 622] width 131 height 31
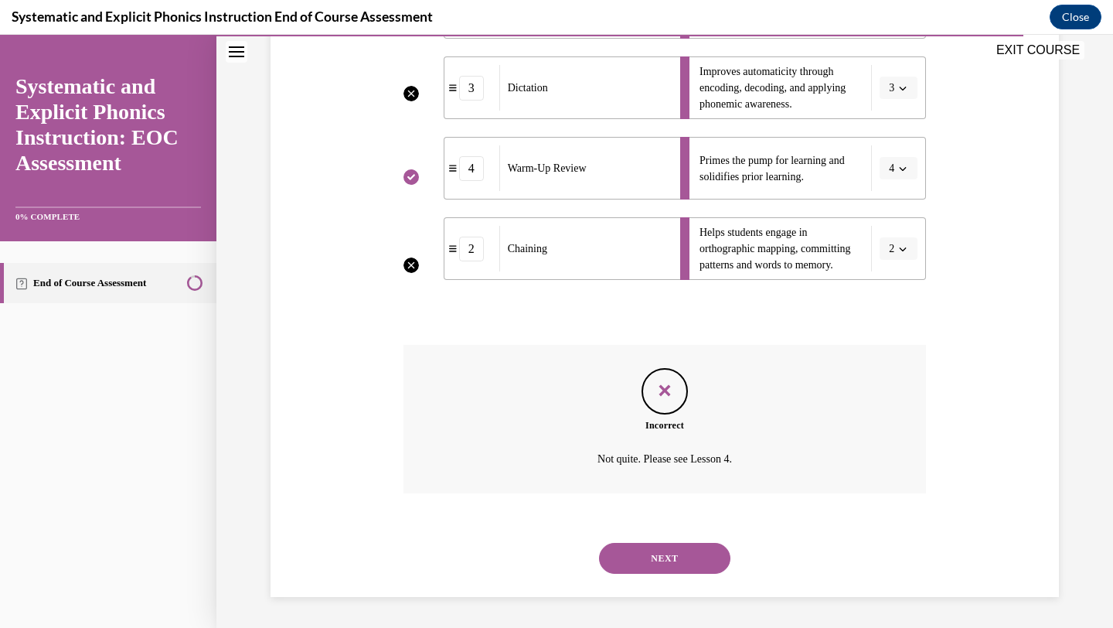
scroll to position [434, 0]
click at [691, 563] on button "NEXT" at bounding box center [664, 558] width 131 height 31
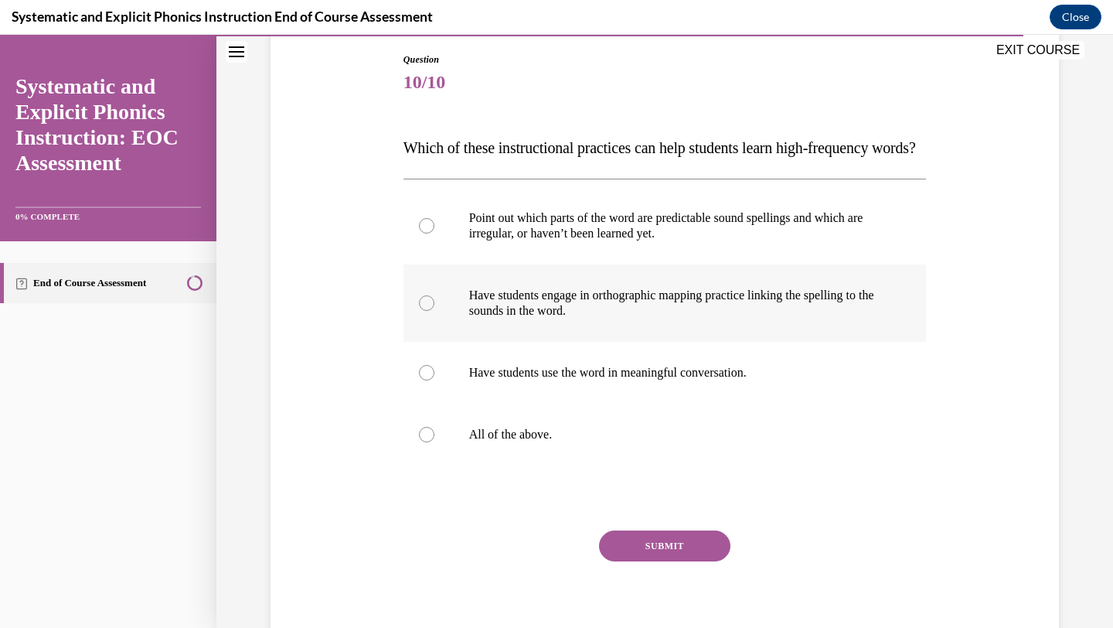
scroll to position [165, 0]
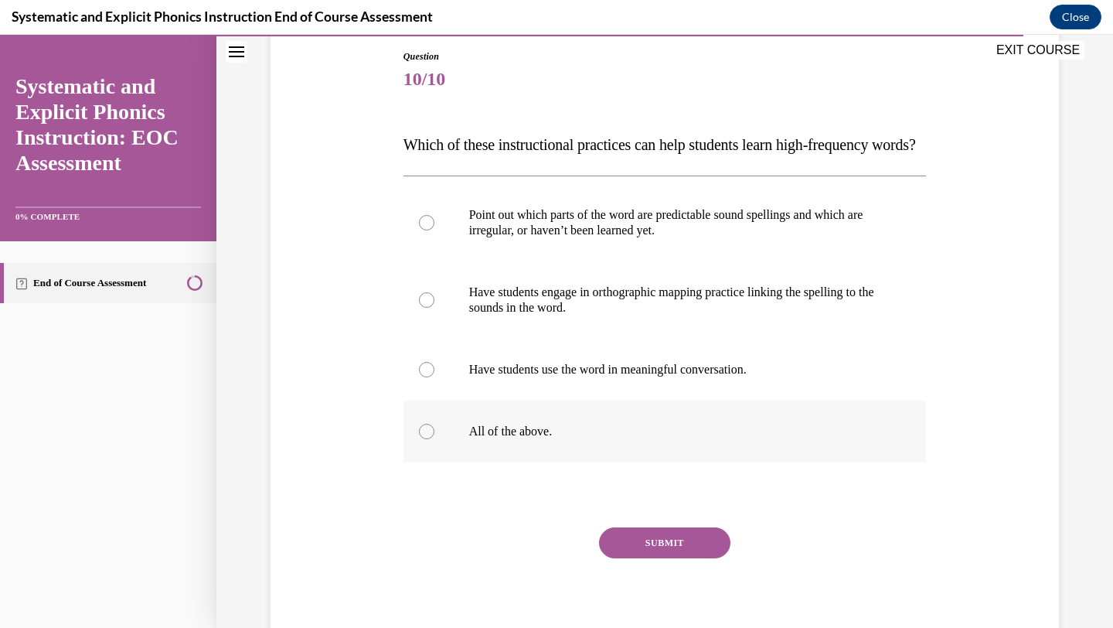
click at [522, 439] on p "All of the above." at bounding box center [678, 430] width 419 height 15
click at [638, 558] on button "SUBMIT" at bounding box center [664, 542] width 131 height 31
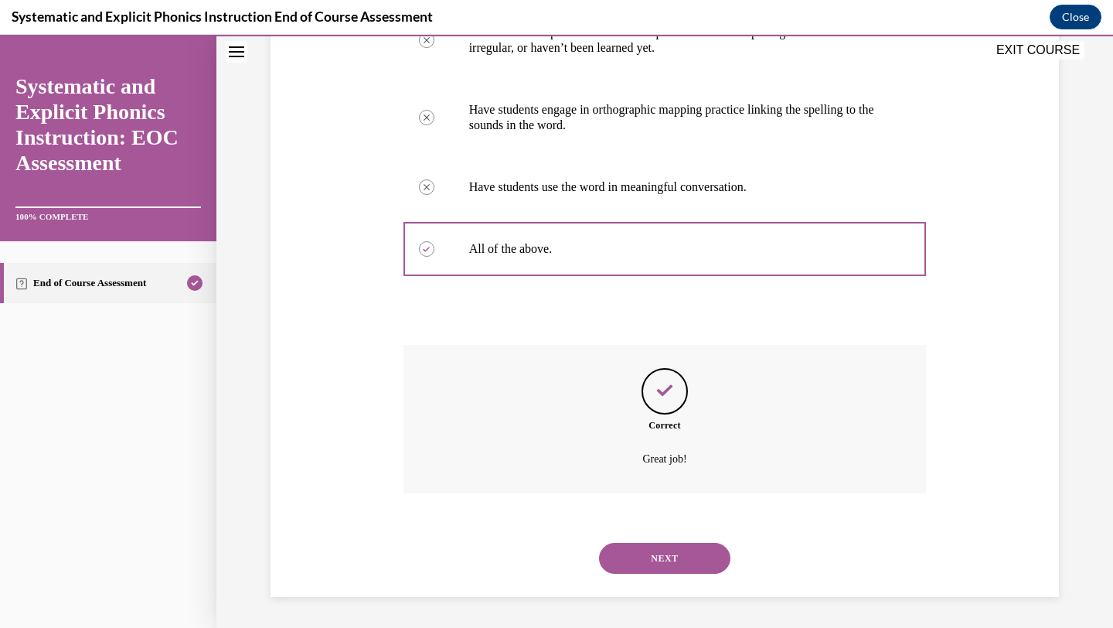
scroll to position [379, 0]
click at [649, 566] on button "NEXT" at bounding box center [664, 558] width 131 height 31
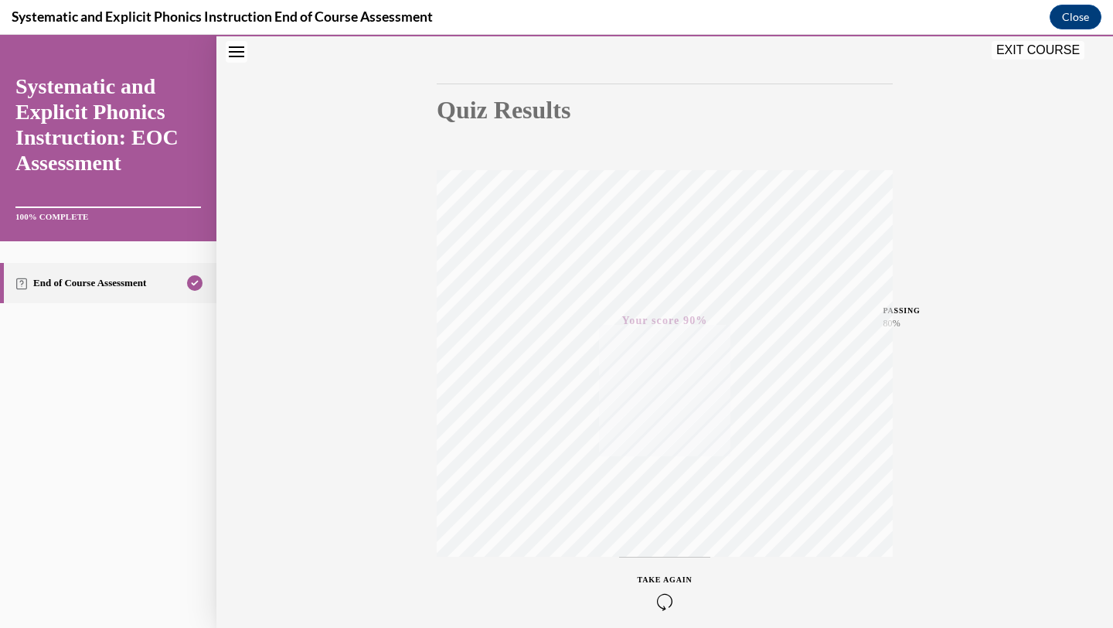
scroll to position [0, 0]
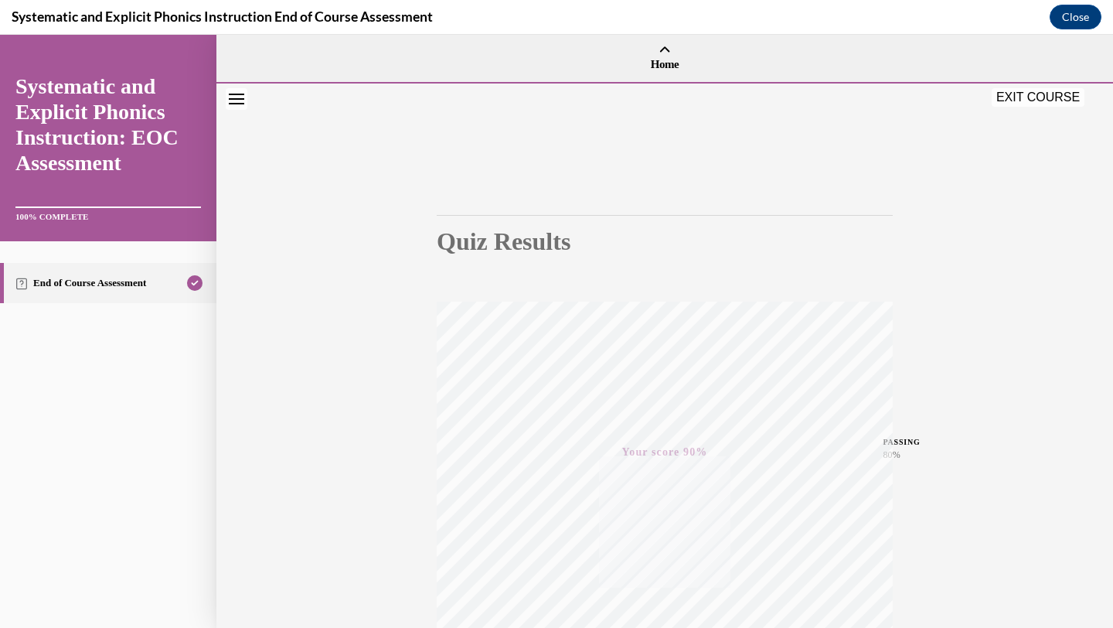
click at [1022, 100] on button "EXIT COURSE" at bounding box center [1038, 97] width 93 height 19
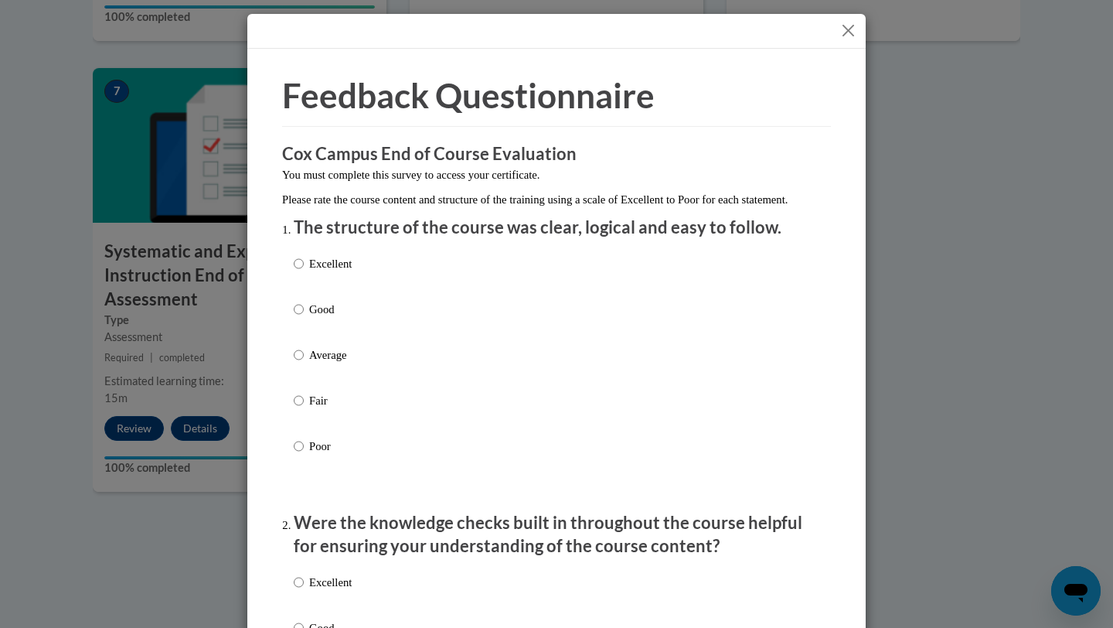
click at [856, 35] on button "Close" at bounding box center [847, 30] width 19 height 19
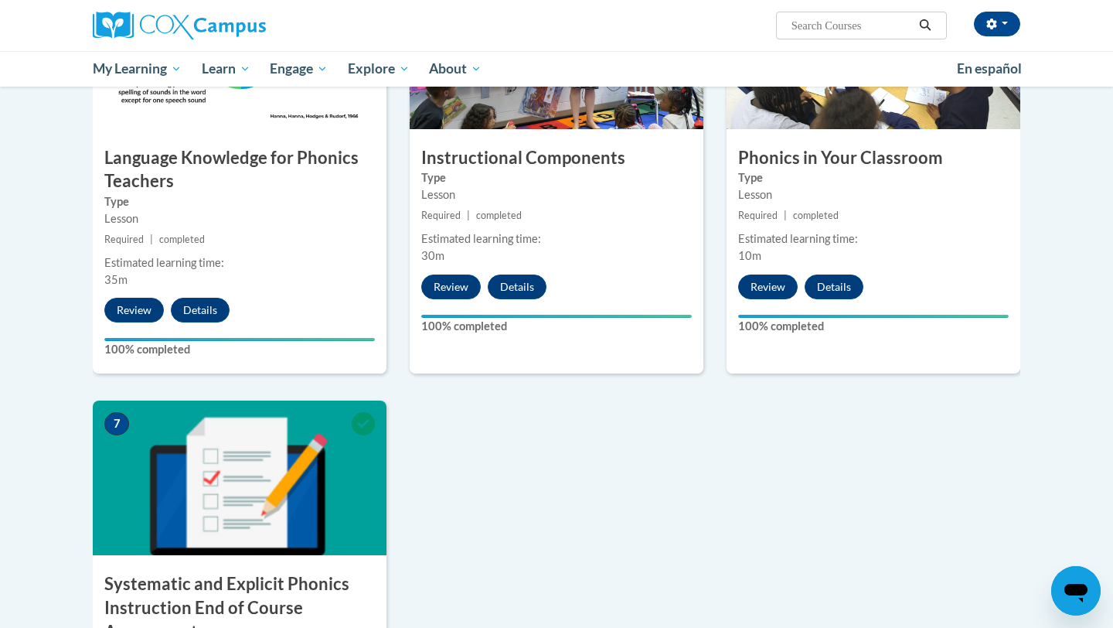
scroll to position [1060, 0]
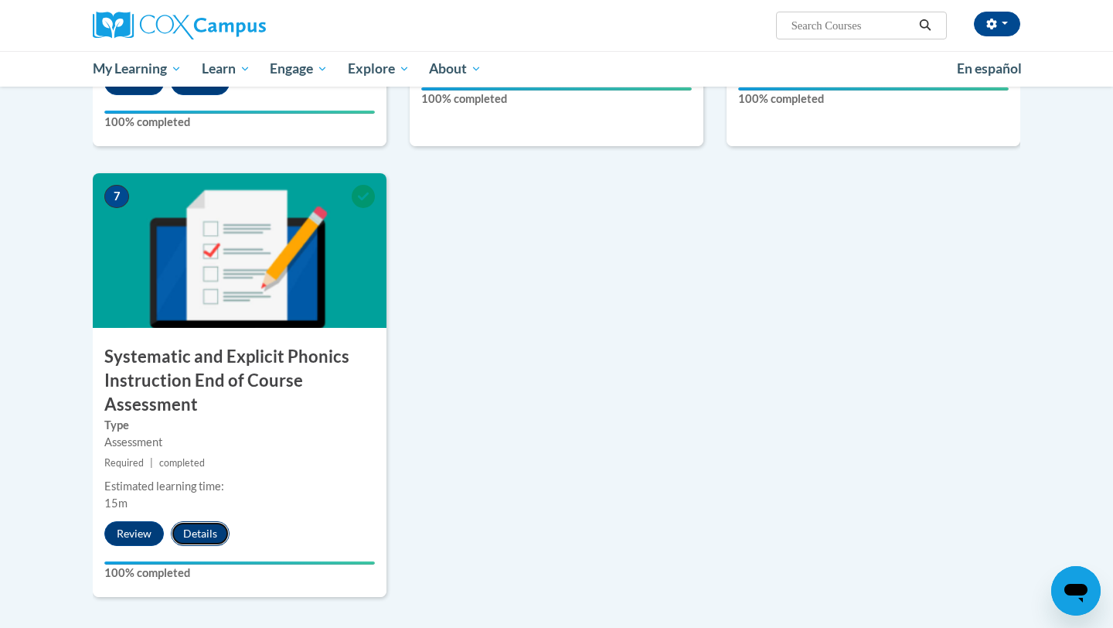
click at [201, 536] on button "Details" at bounding box center [200, 533] width 59 height 25
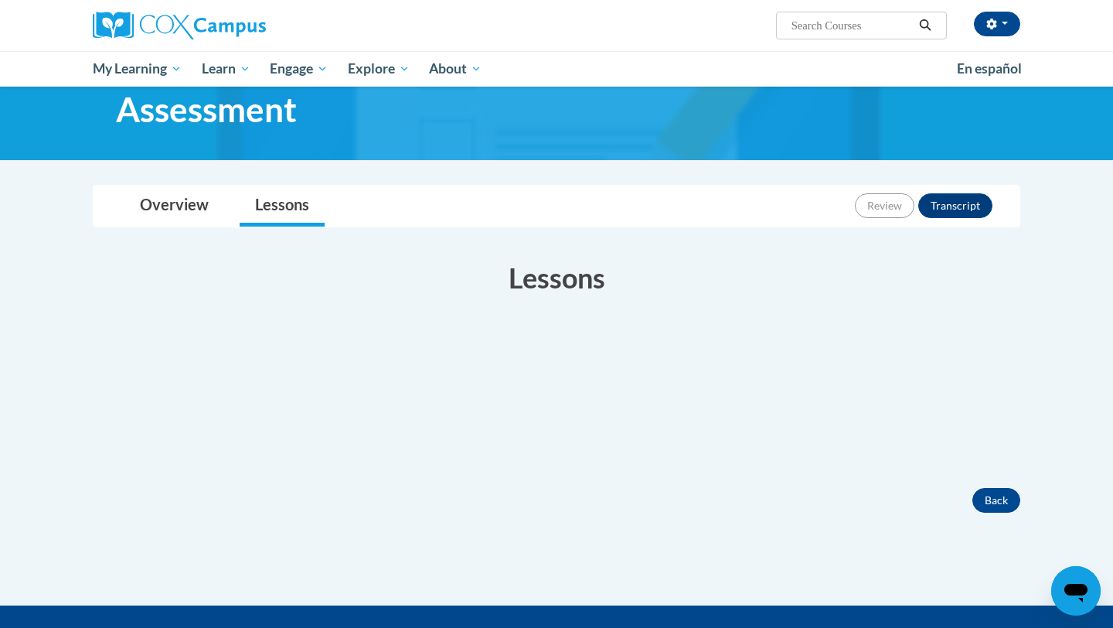
scroll to position [121, 0]
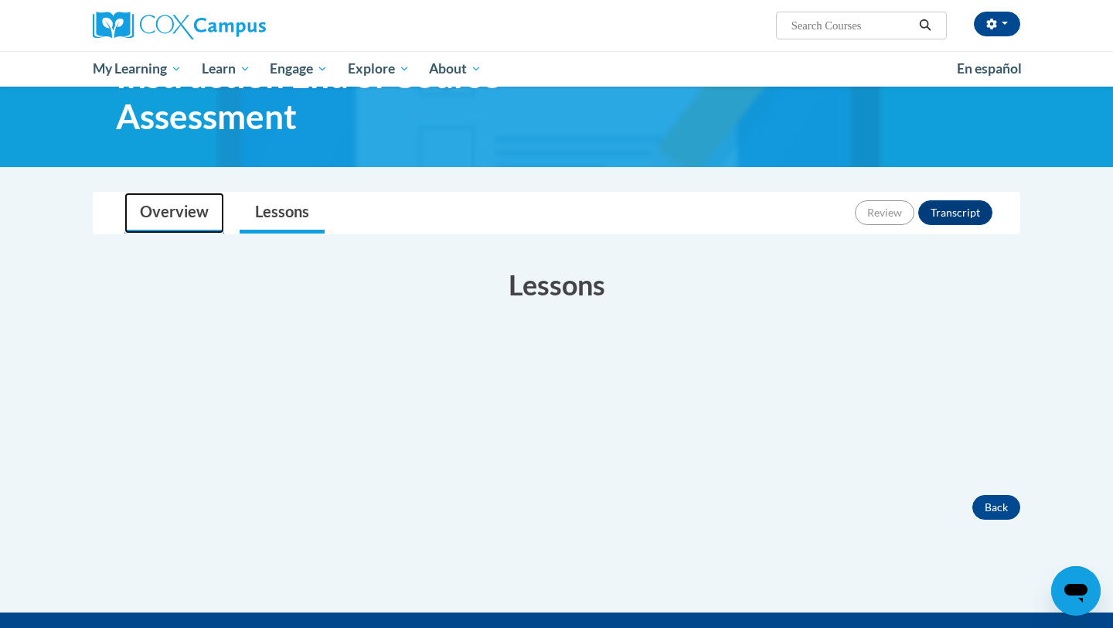
click at [175, 199] on link "Overview" at bounding box center [174, 212] width 100 height 41
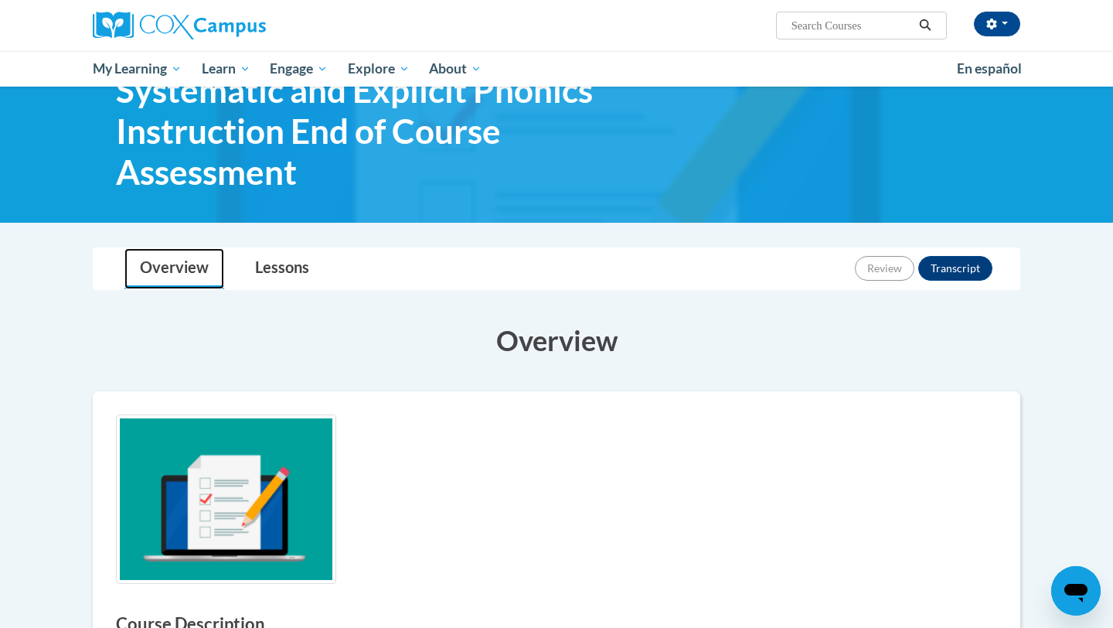
scroll to position [0, 0]
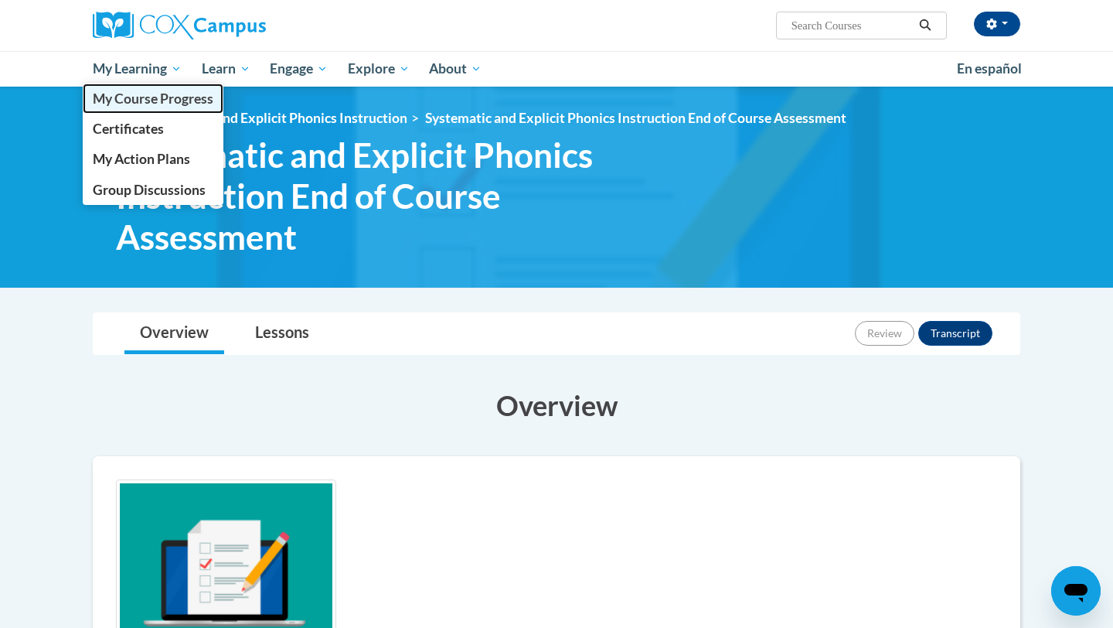
click at [145, 103] on span "My Course Progress" at bounding box center [153, 98] width 121 height 16
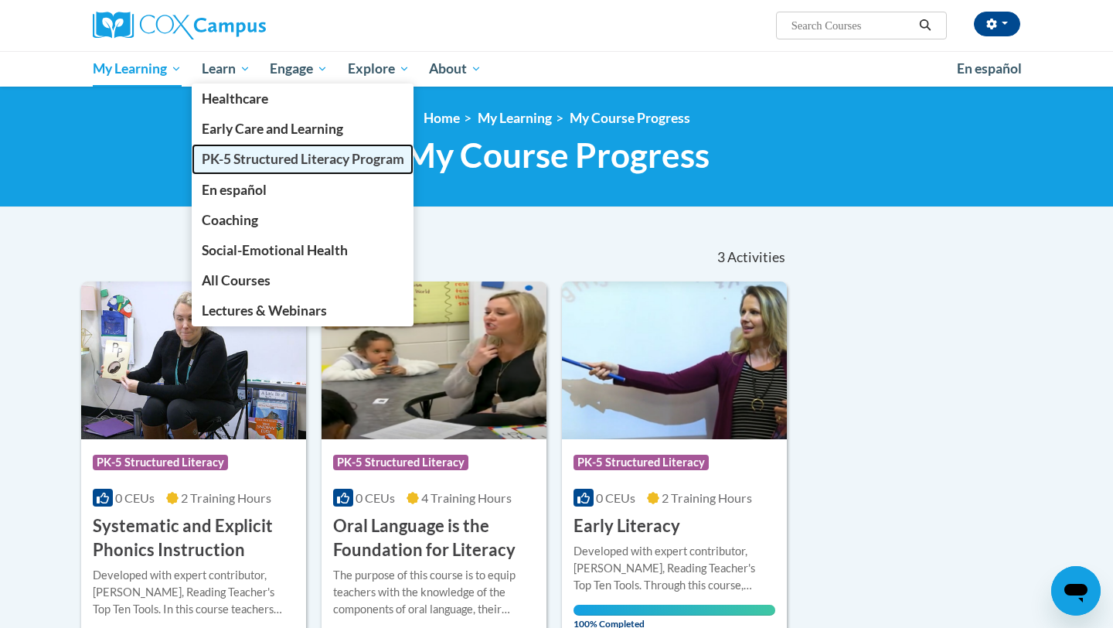
click at [247, 151] on span "PK-5 Structured Literacy Program" at bounding box center [303, 159] width 202 height 16
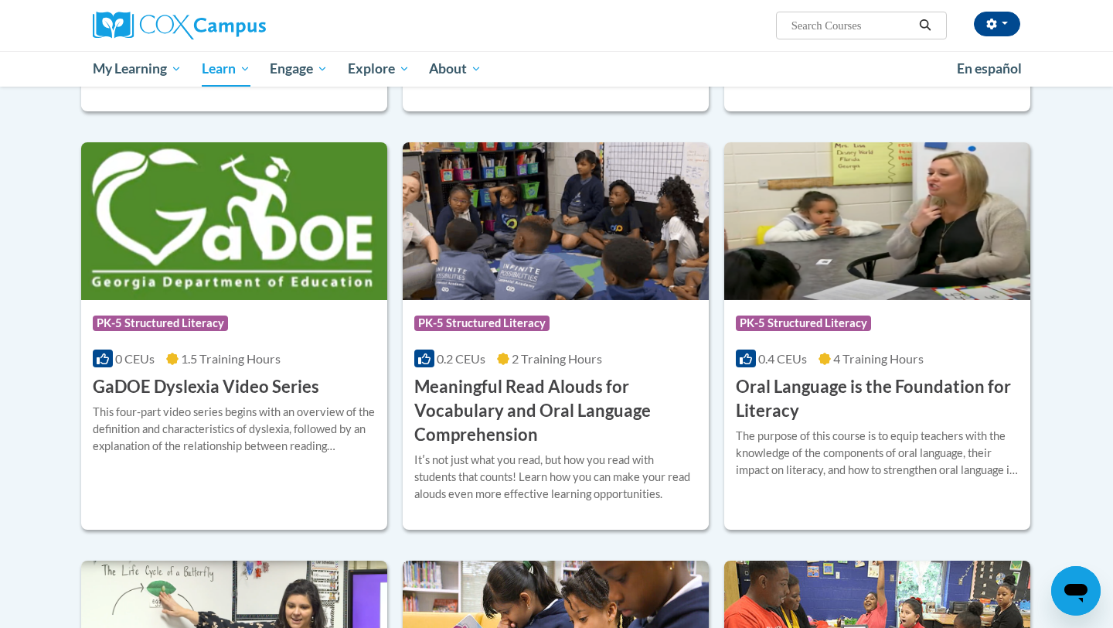
scroll to position [821, 0]
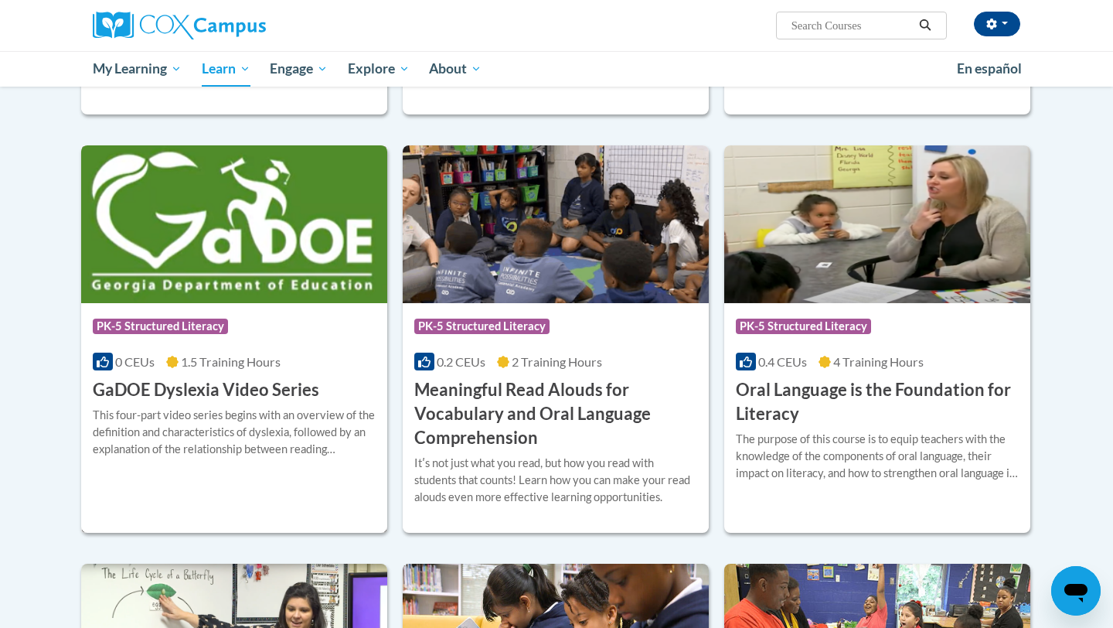
click at [270, 398] on h3 "GaDOE Dyslexia Video Series" at bounding box center [206, 390] width 226 height 24
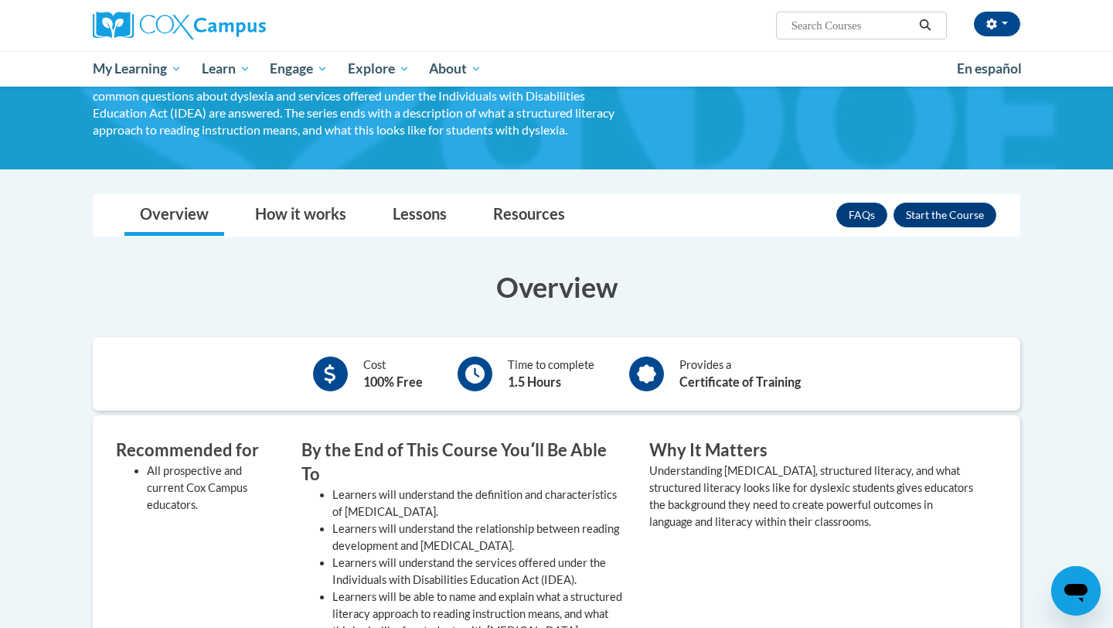
scroll to position [131, 0]
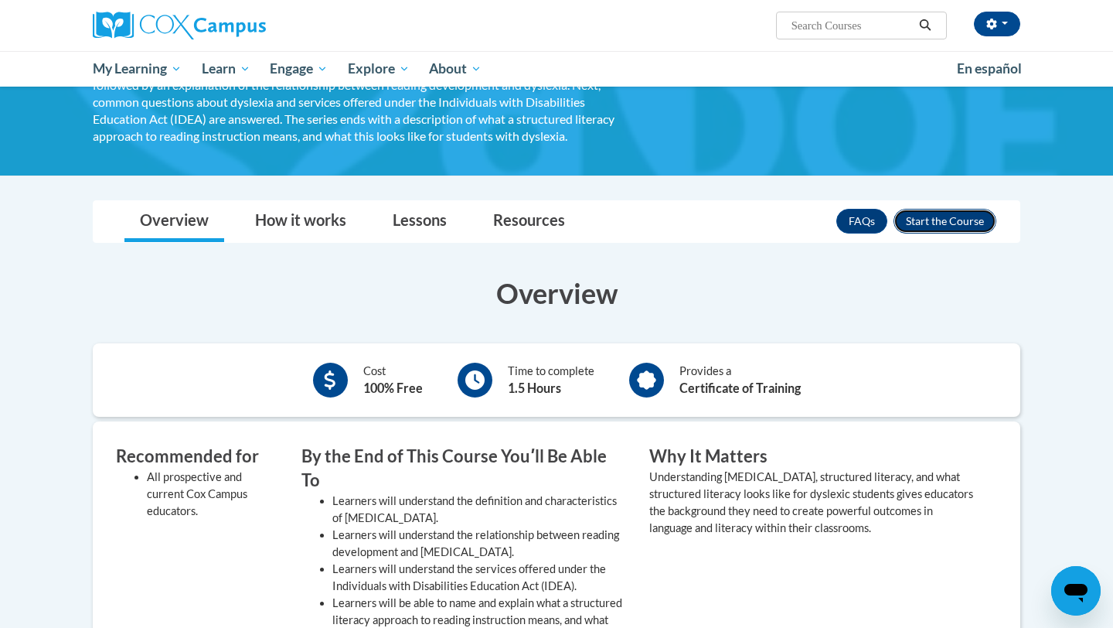
click at [980, 226] on button "Enroll" at bounding box center [944, 221] width 103 height 25
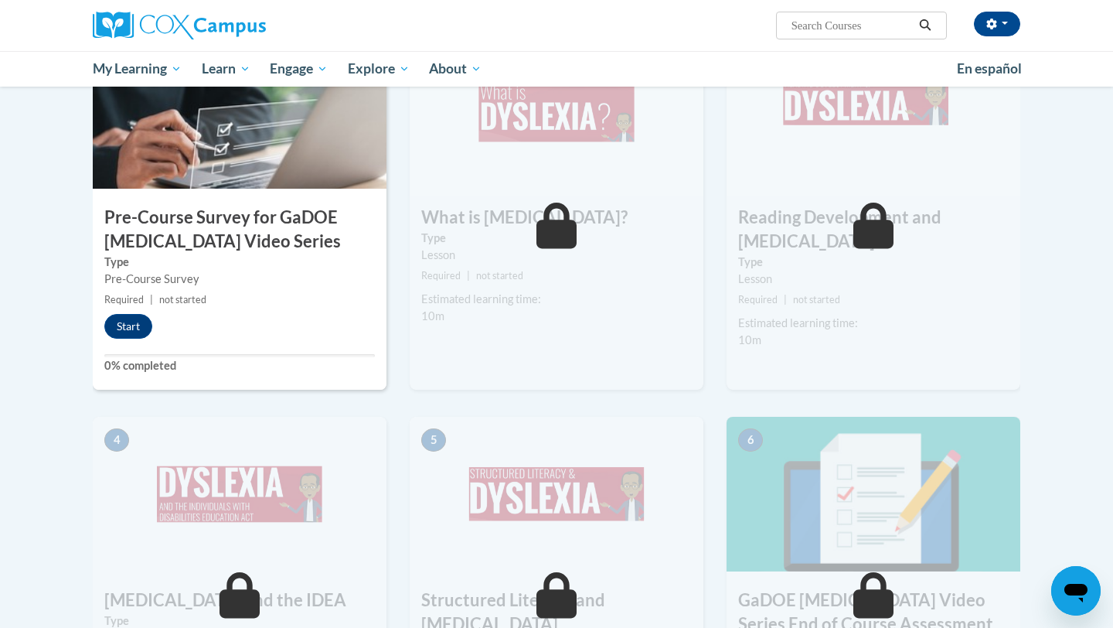
scroll to position [421, 0]
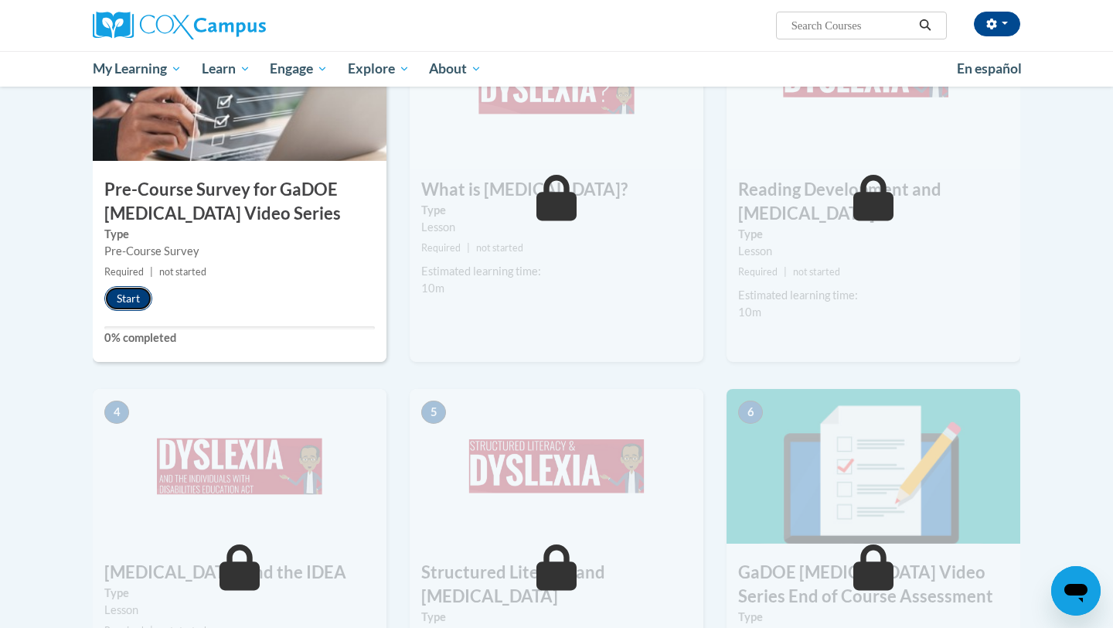
click at [120, 298] on button "Start" at bounding box center [128, 298] width 48 height 25
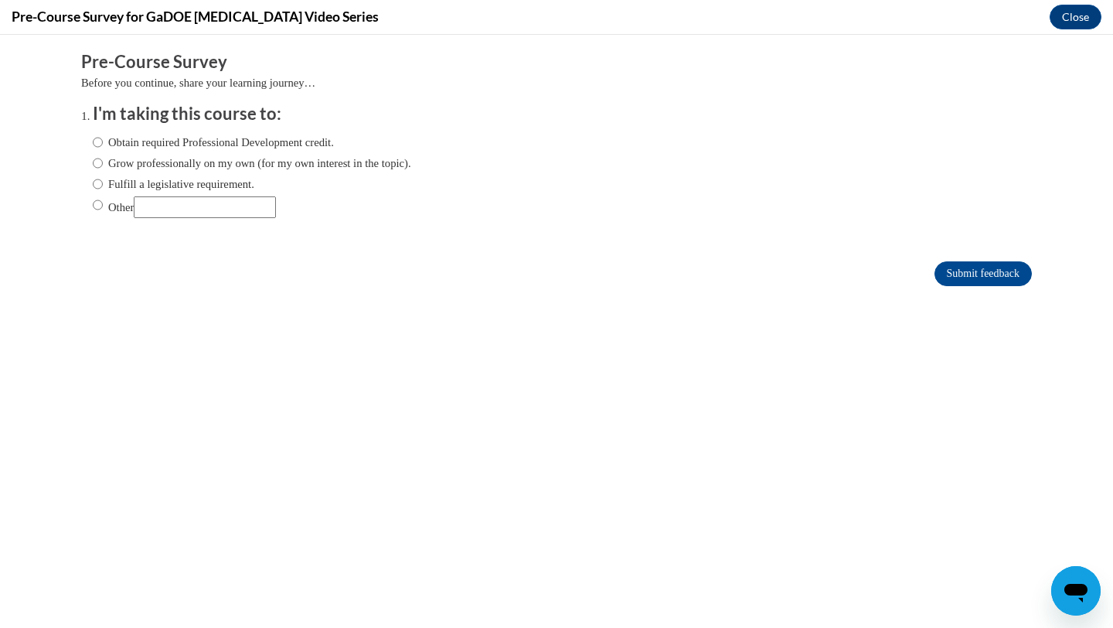
scroll to position [0, 0]
click at [169, 167] on label "Grow professionally on my own (for my own interest in the topic)." at bounding box center [252, 163] width 318 height 17
click at [103, 167] on input "Grow professionally on my own (for my own interest in the topic)." at bounding box center [98, 163] width 10 height 17
radio input "true"
click at [278, 141] on label "Obtain required Professional Development credit." at bounding box center [213, 142] width 241 height 17
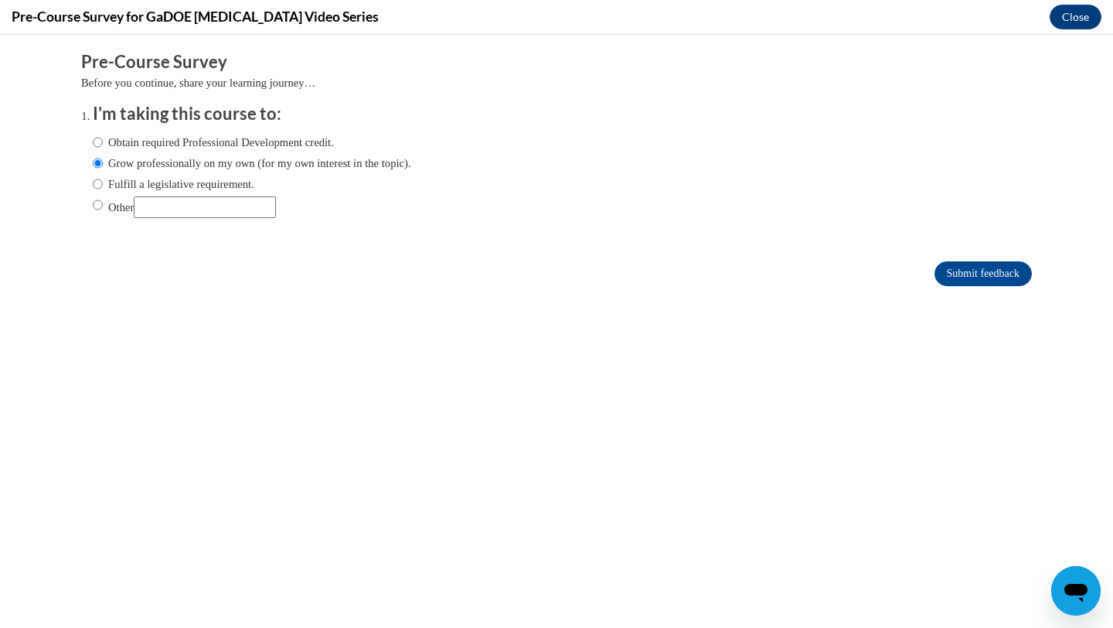
click at [103, 141] on input "Obtain required Professional Development credit." at bounding box center [98, 142] width 10 height 17
radio input "true"
click at [240, 210] on input "Other" at bounding box center [205, 207] width 142 height 22
click at [126, 208] on label "Other" at bounding box center [184, 207] width 183 height 22
click at [103, 208] on input "Other" at bounding box center [98, 204] width 10 height 17
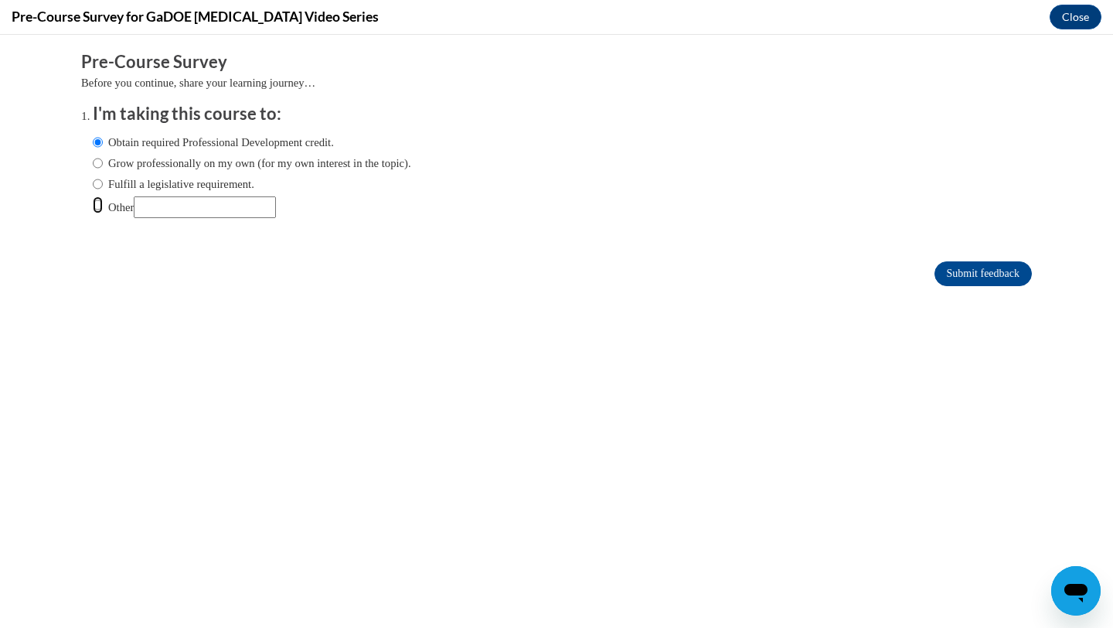
radio input "true"
click at [974, 281] on input "Submit feedback" at bounding box center [982, 273] width 97 height 25
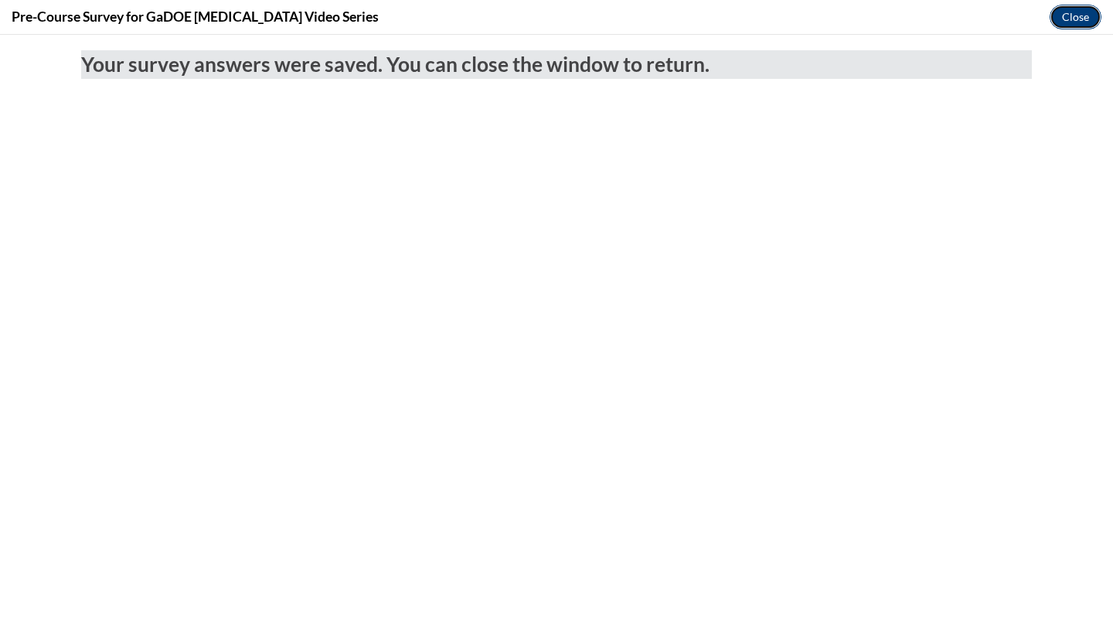
click at [1077, 22] on button "Close" at bounding box center [1075, 17] width 52 height 25
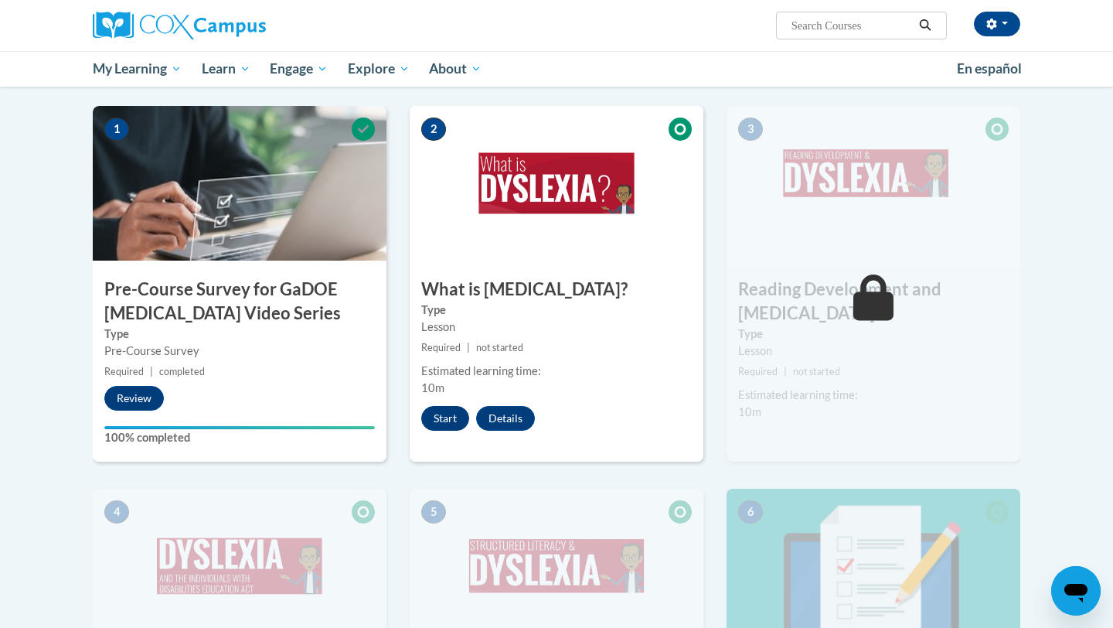
scroll to position [349, 0]
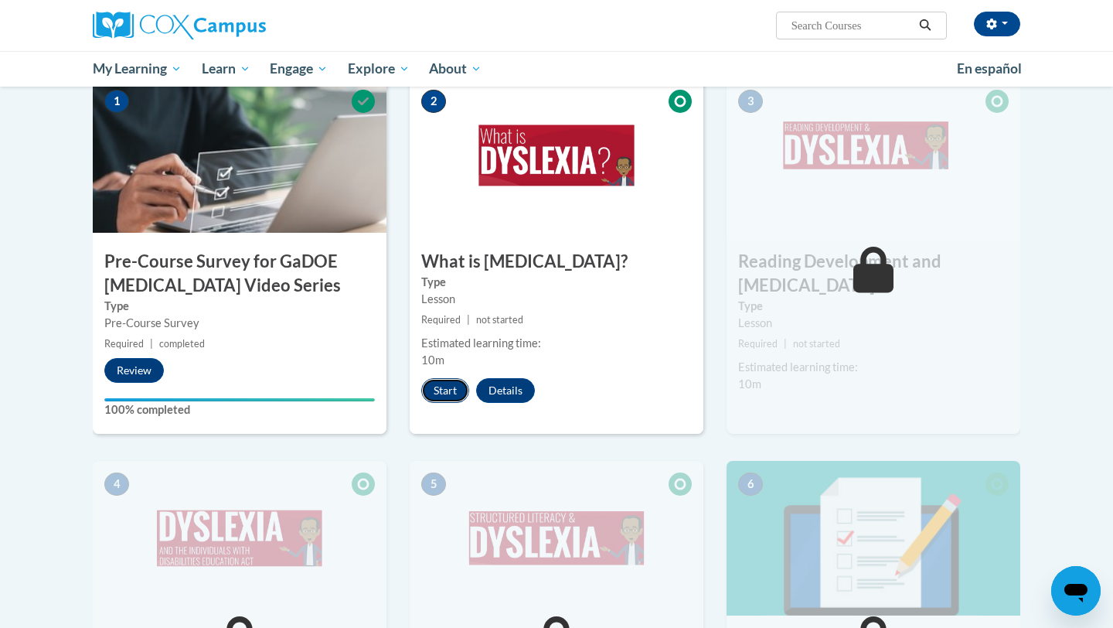
click at [441, 389] on button "Start" at bounding box center [445, 390] width 48 height 25
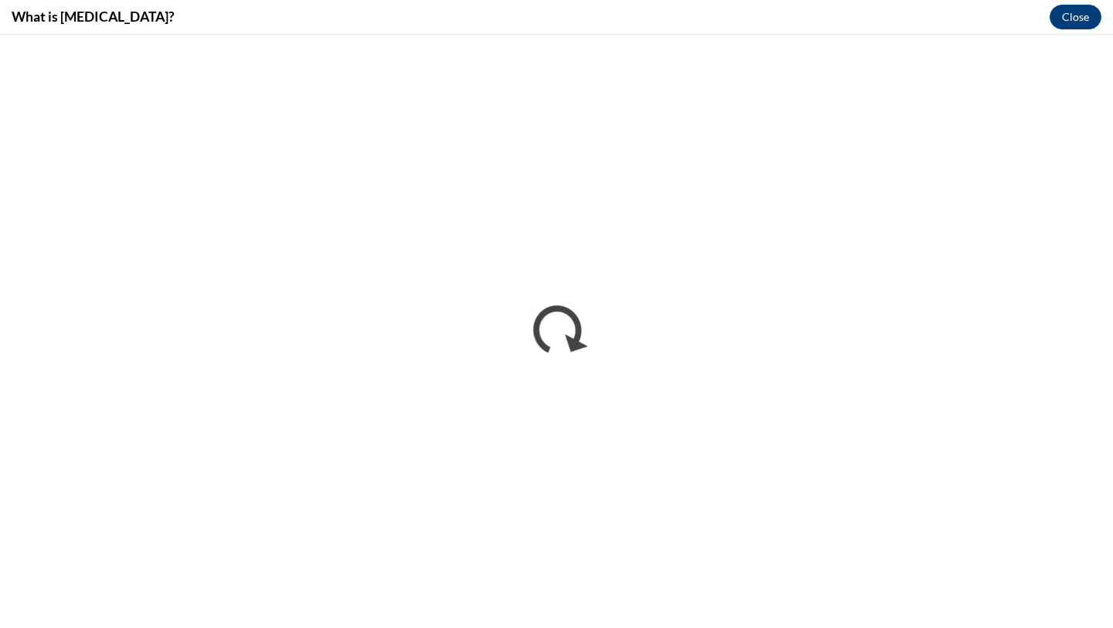
scroll to position [0, 0]
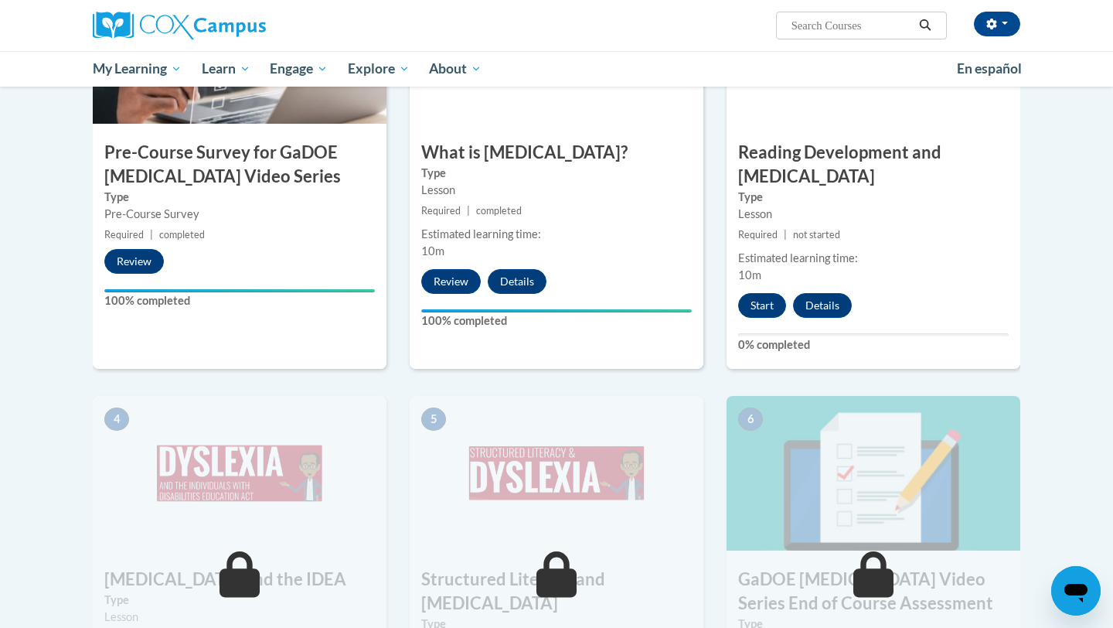
scroll to position [468, 0]
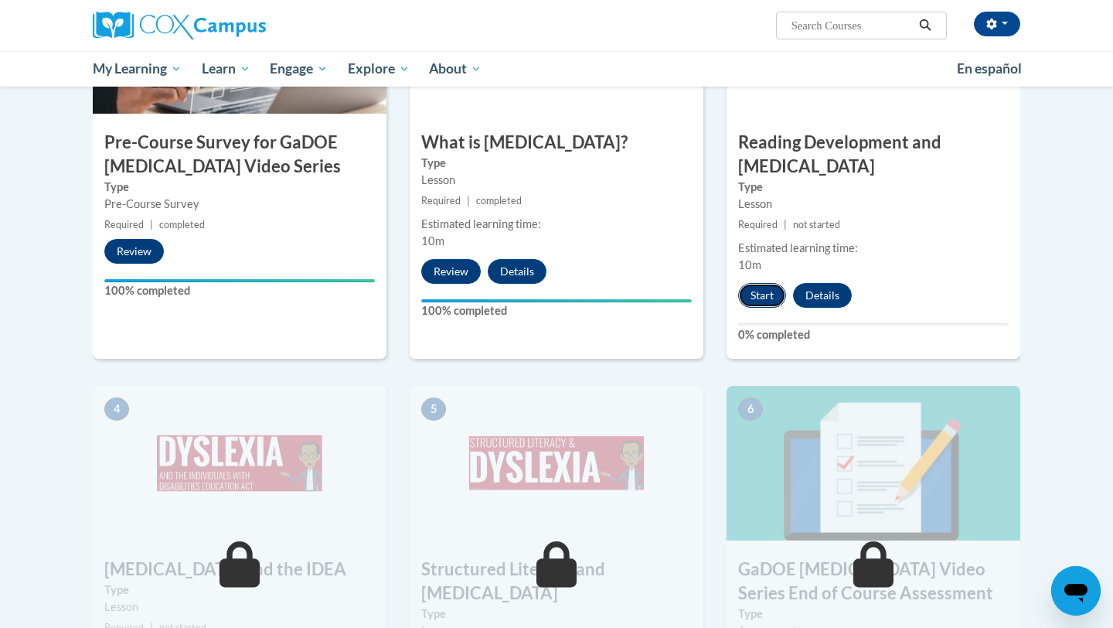
click at [765, 283] on button "Start" at bounding box center [762, 295] width 48 height 25
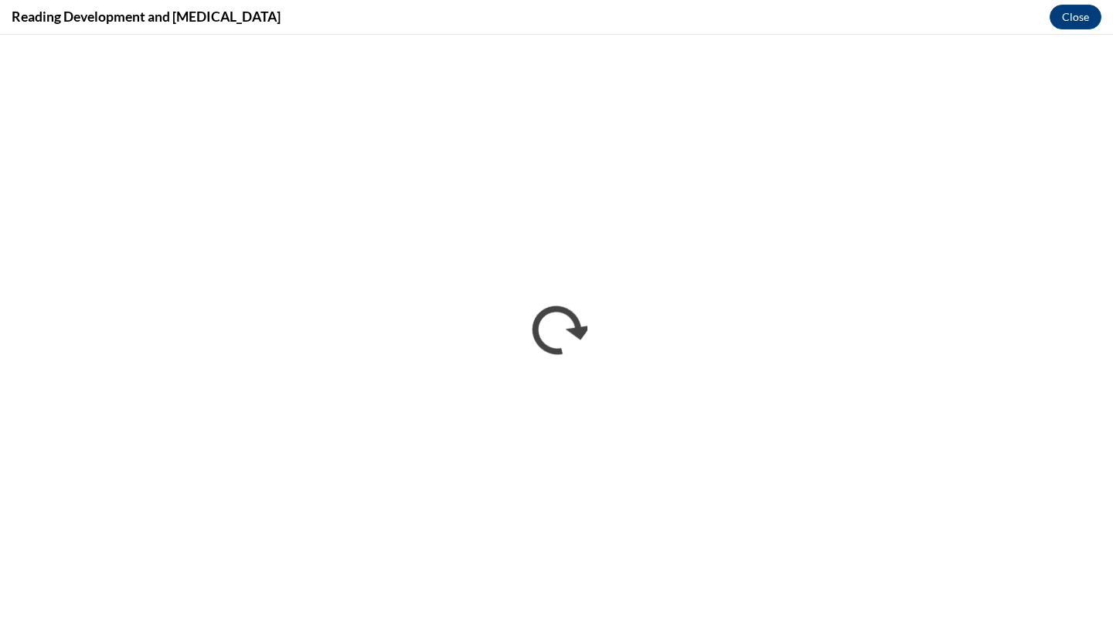
scroll to position [0, 0]
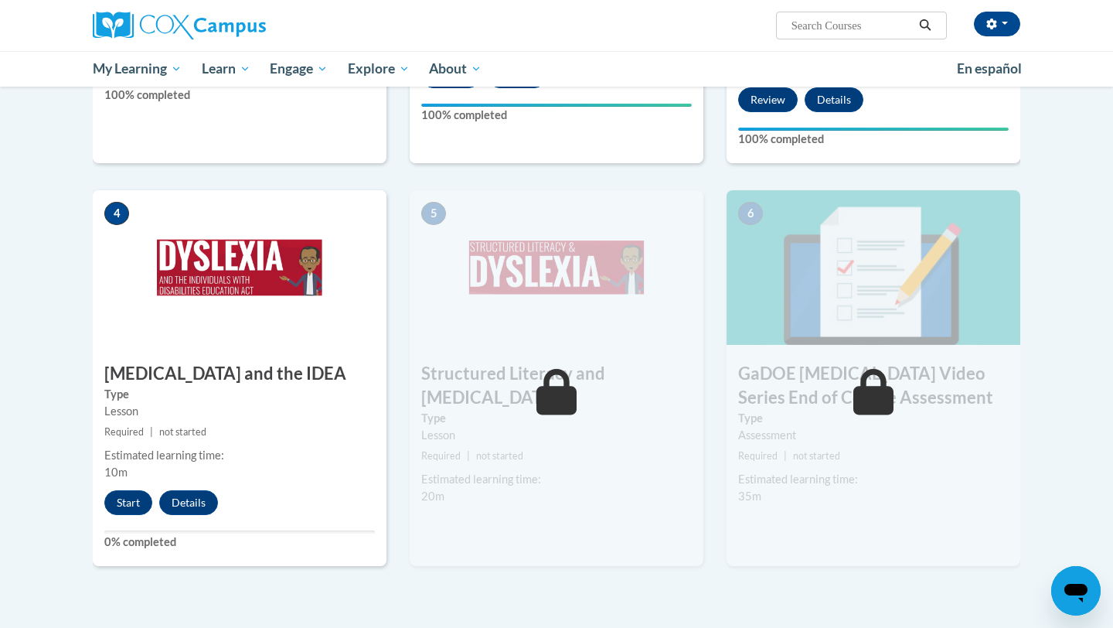
scroll to position [679, 0]
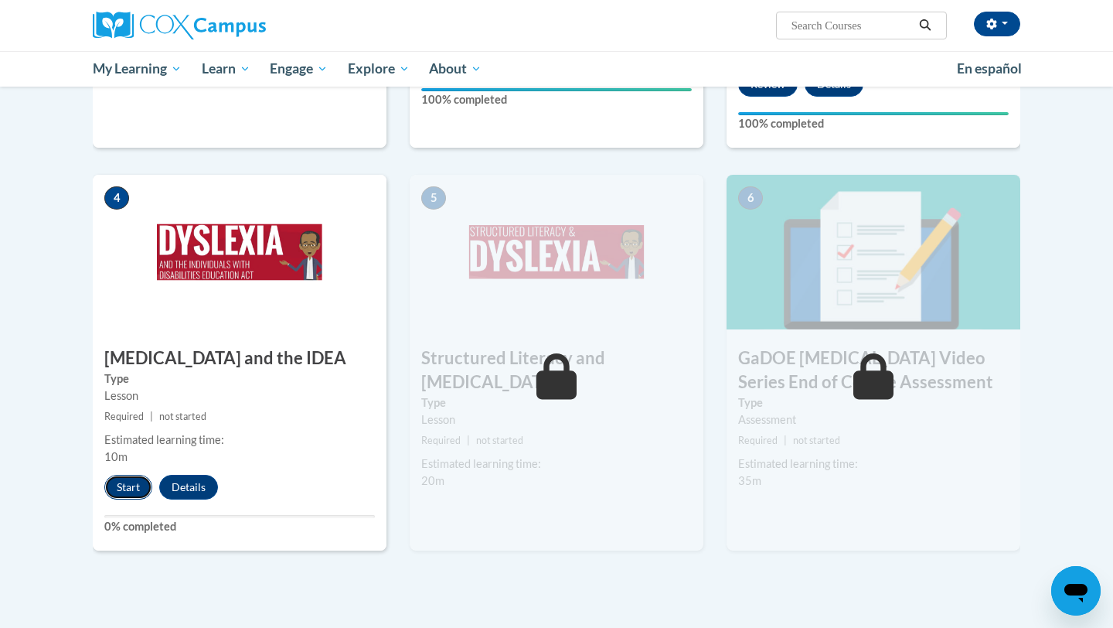
click at [143, 475] on button "Start" at bounding box center [128, 487] width 48 height 25
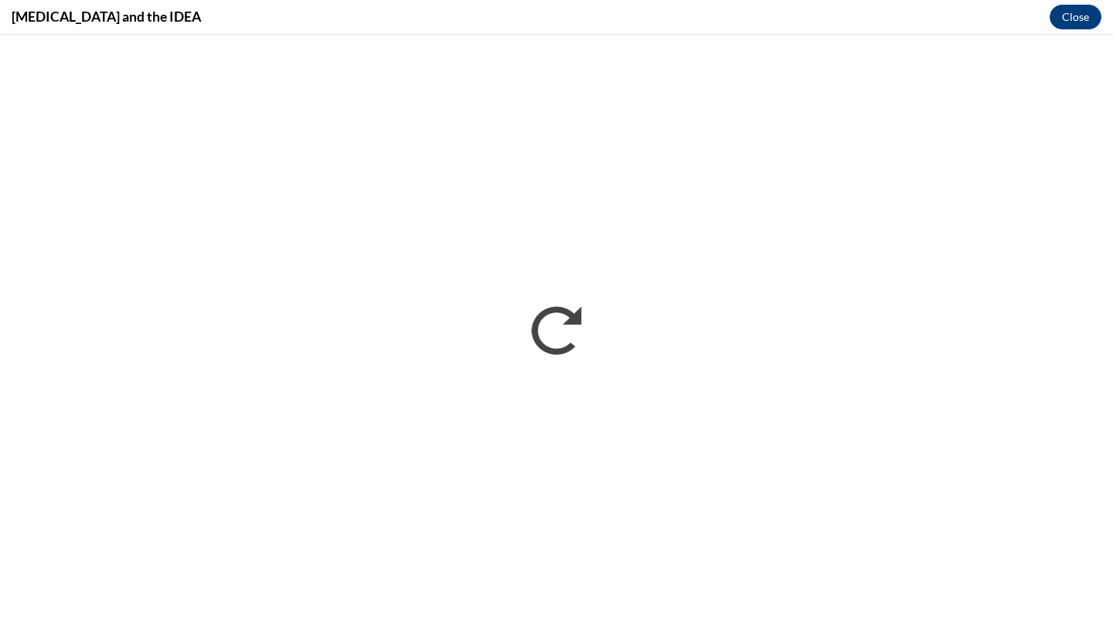
scroll to position [0, 0]
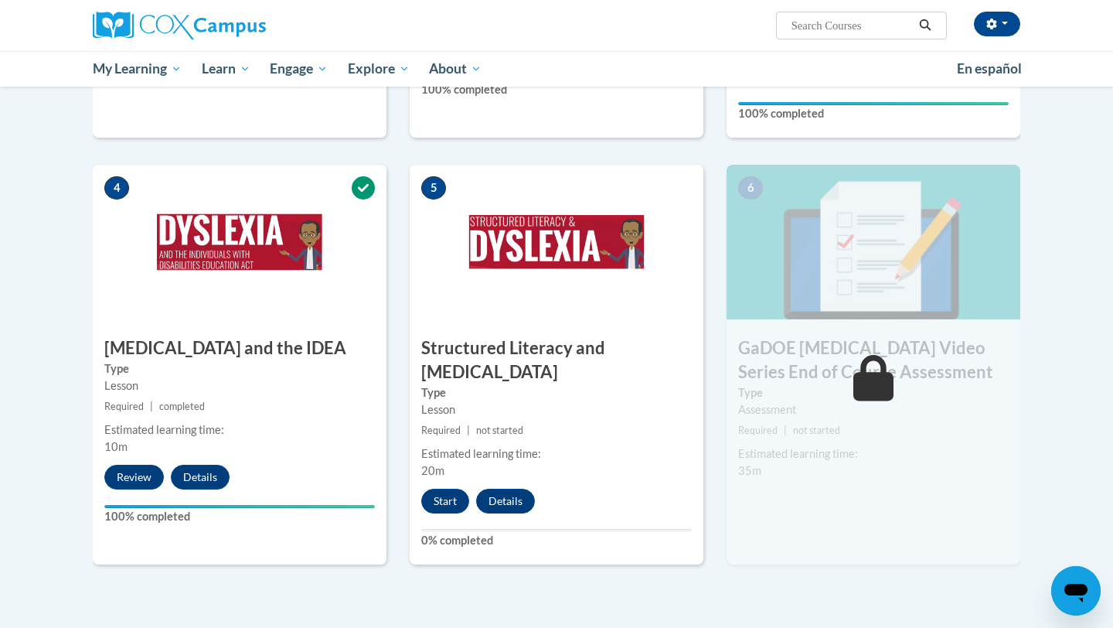
scroll to position [692, 0]
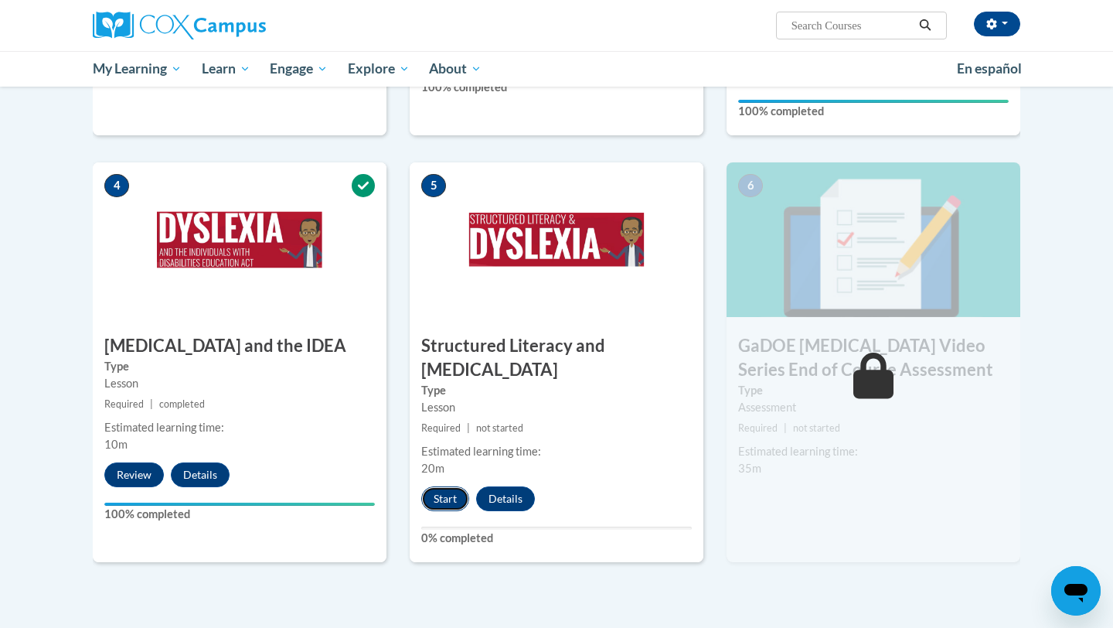
click at [444, 486] on button "Start" at bounding box center [445, 498] width 48 height 25
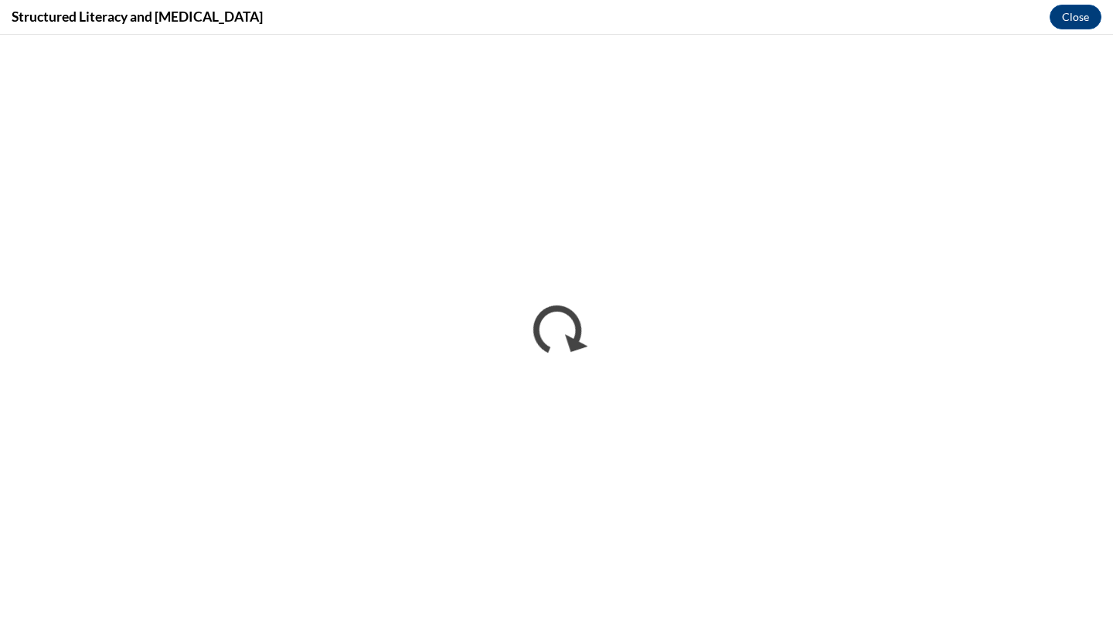
scroll to position [0, 0]
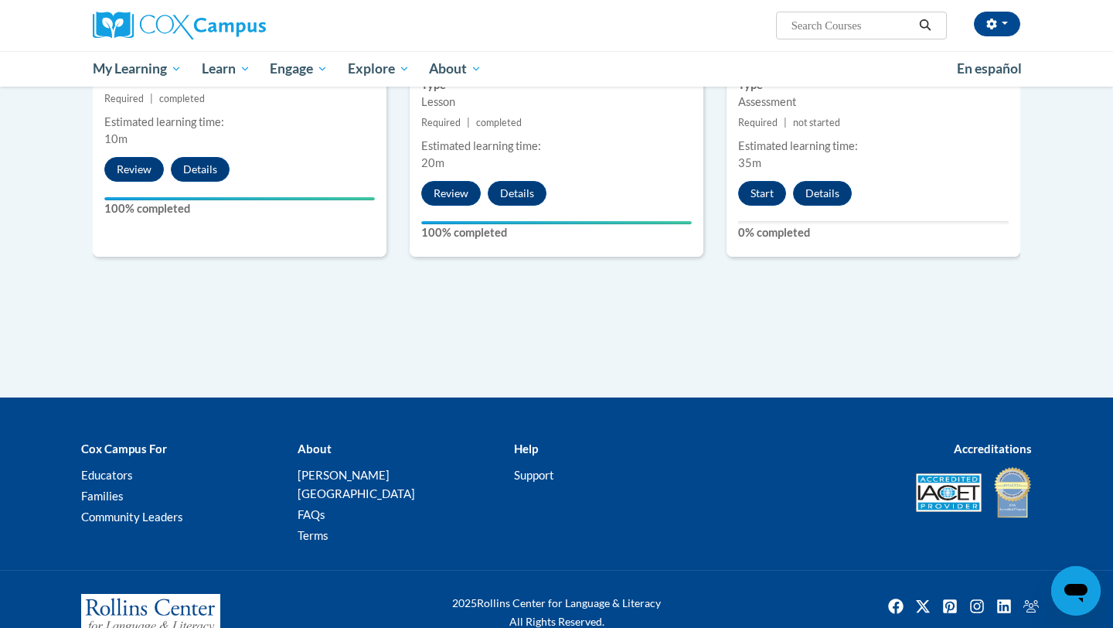
scroll to position [882, 0]
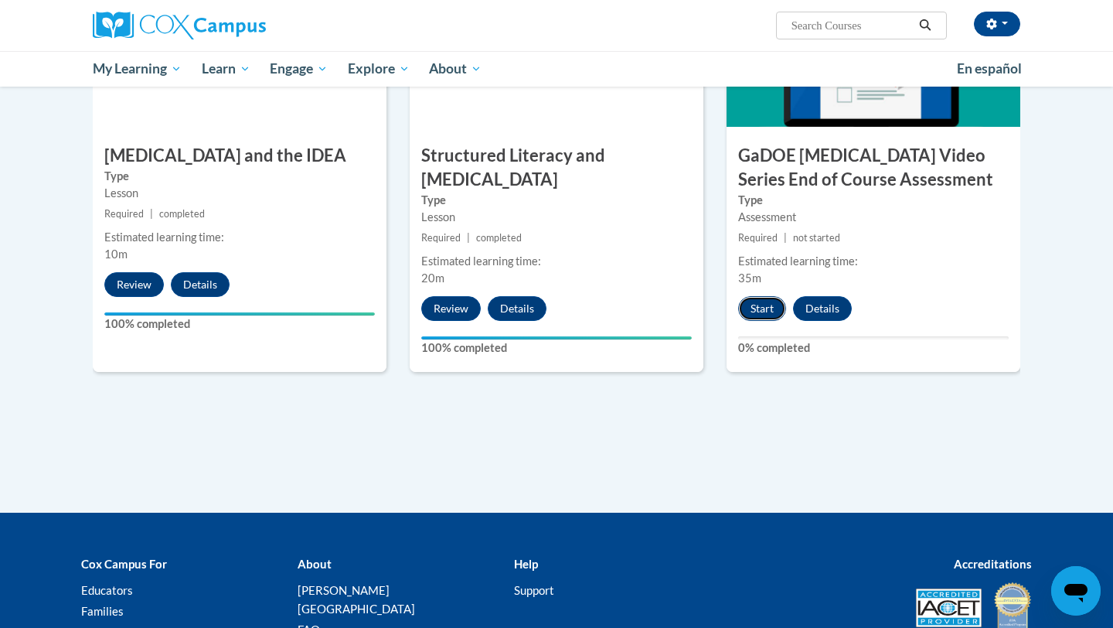
click at [757, 296] on button "Start" at bounding box center [762, 308] width 48 height 25
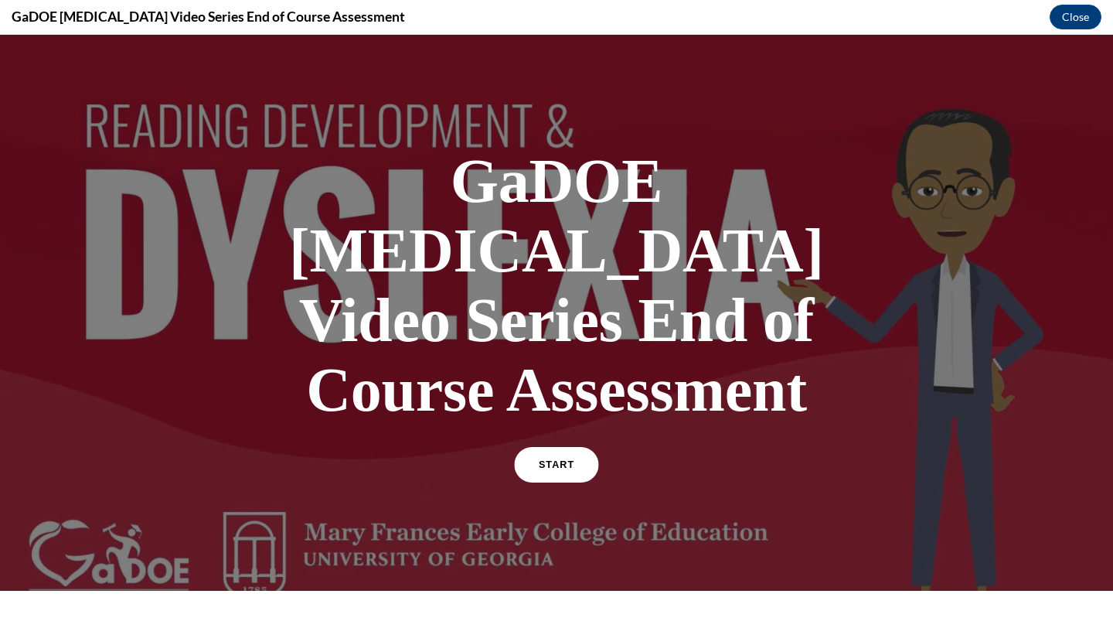
scroll to position [114, 0]
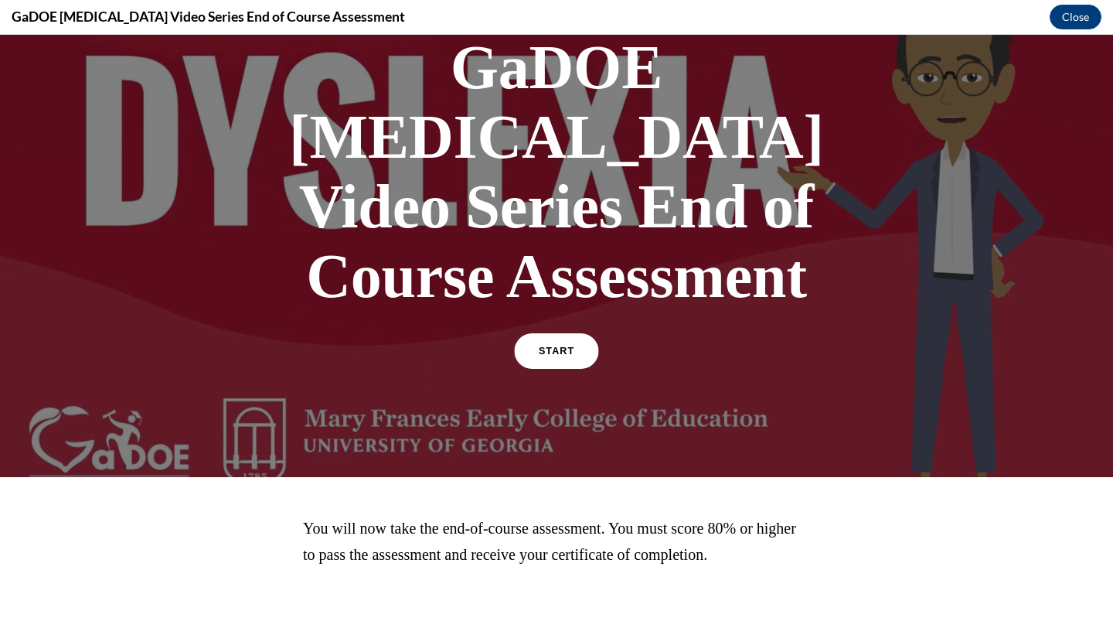
click at [568, 345] on span "START" at bounding box center [557, 351] width 36 height 12
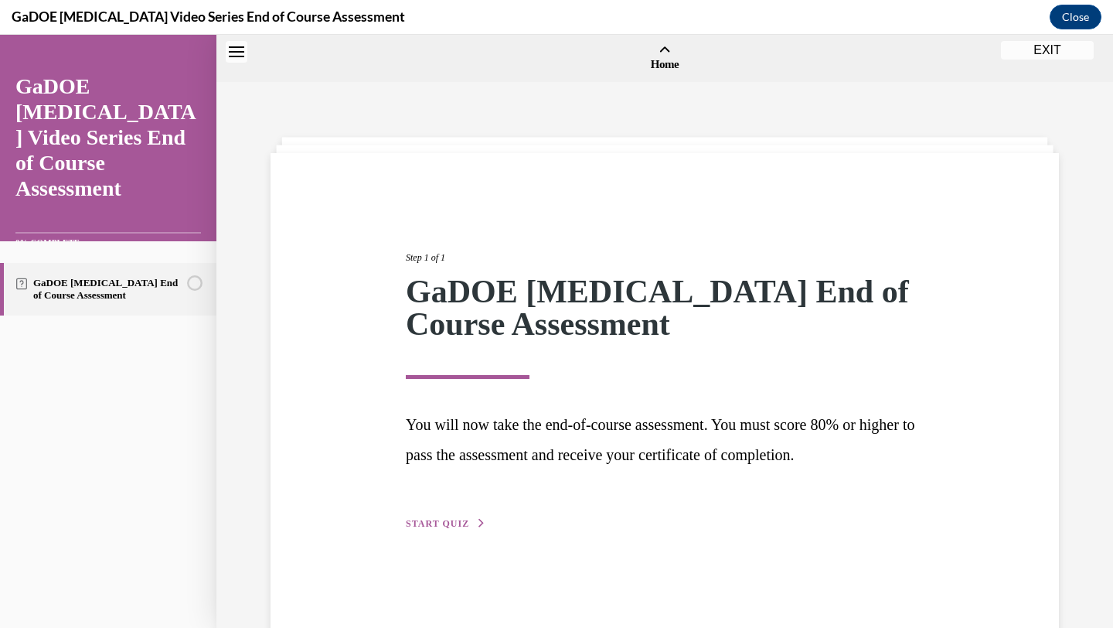
scroll to position [48, 0]
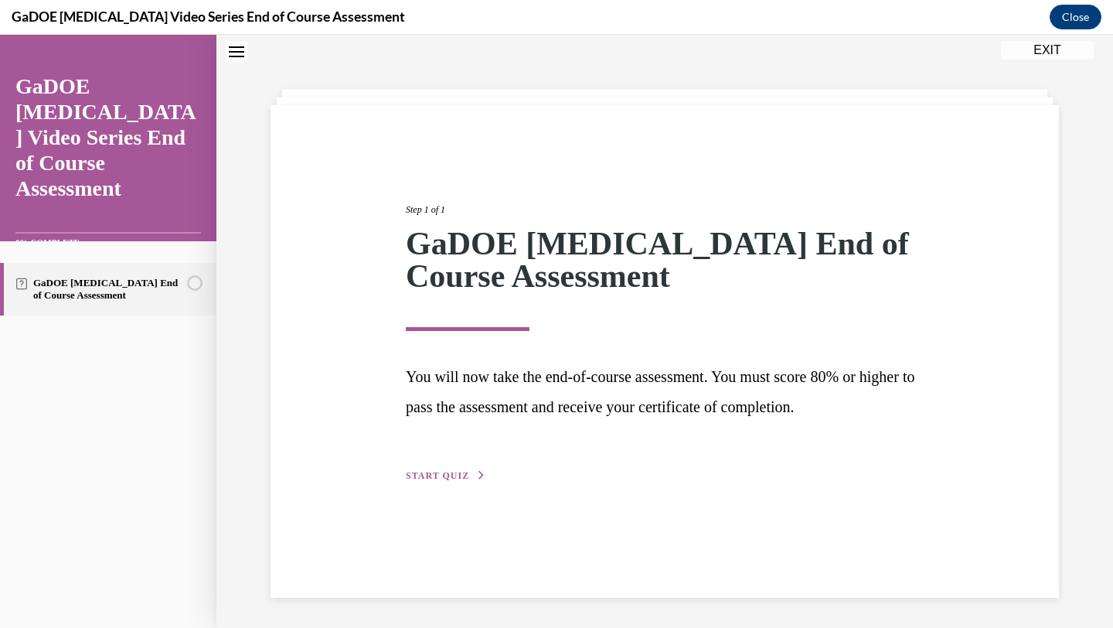
click at [417, 474] on span "START QUIZ" at bounding box center [437, 475] width 63 height 11
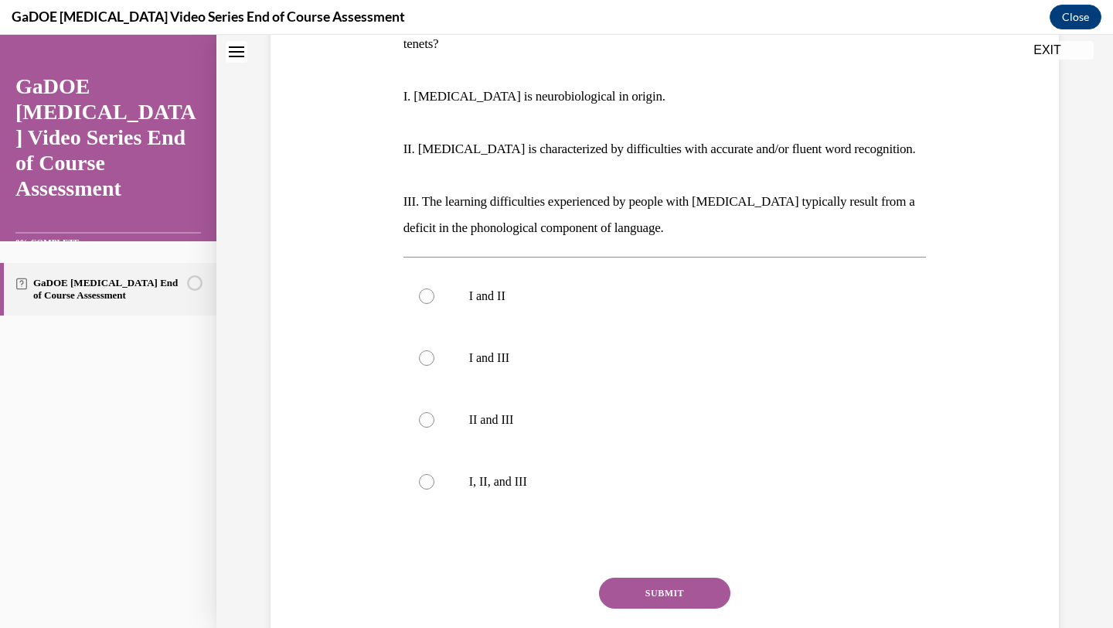
scroll to position [298, 0]
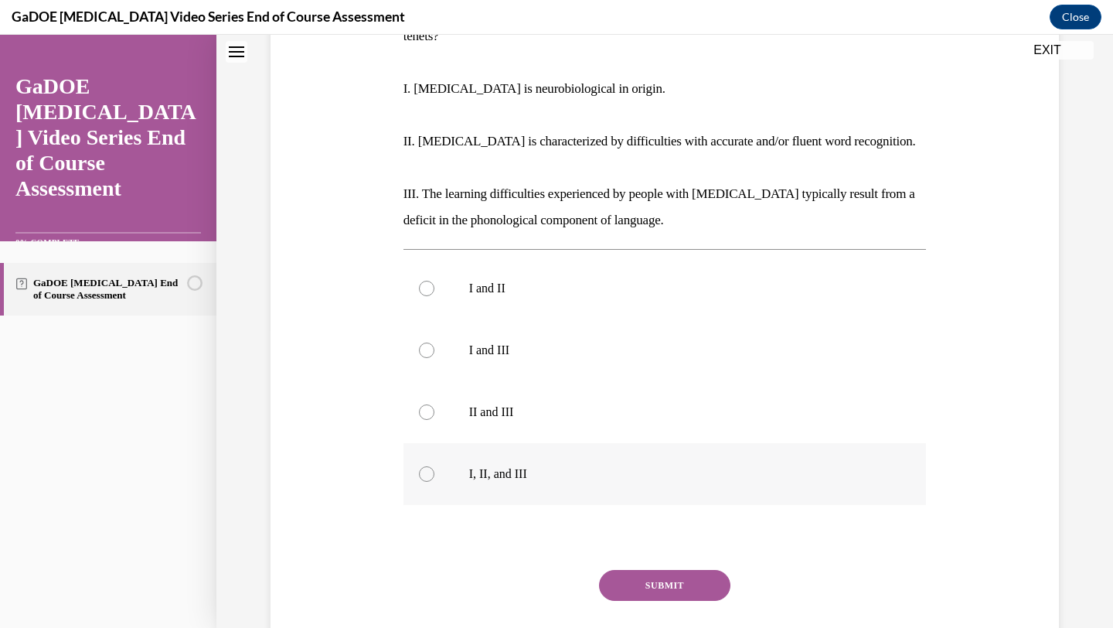
click at [475, 443] on label "I, II, and III" at bounding box center [664, 474] width 523 height 62
click at [434, 466] on input "I, II, and III" at bounding box center [426, 473] width 15 height 15
radio input "true"
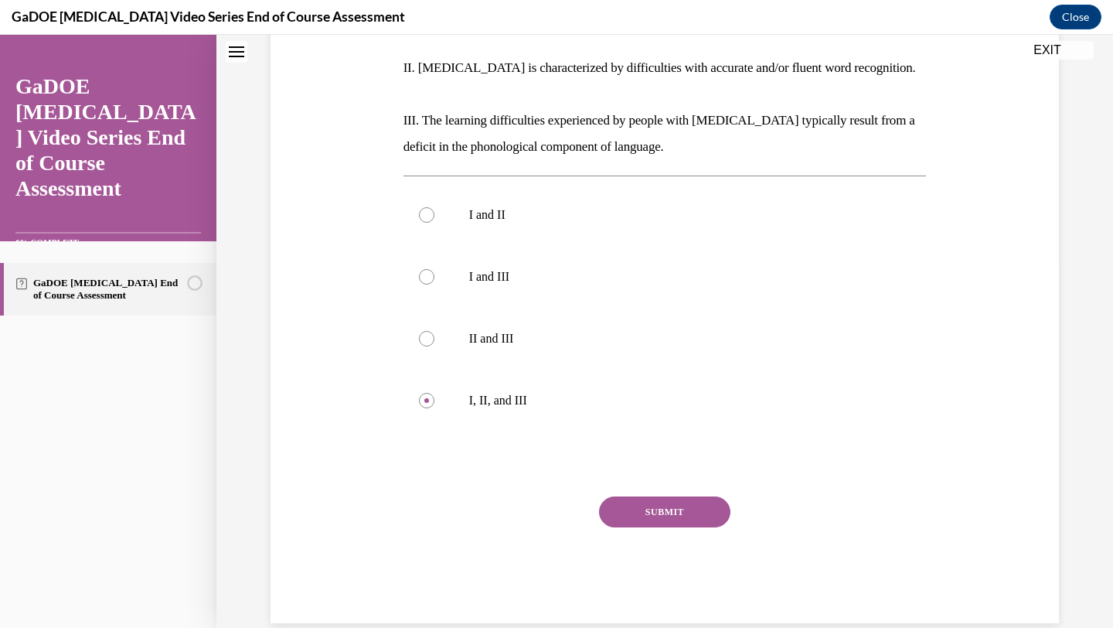
click at [664, 496] on button "SUBMIT" at bounding box center [664, 511] width 131 height 31
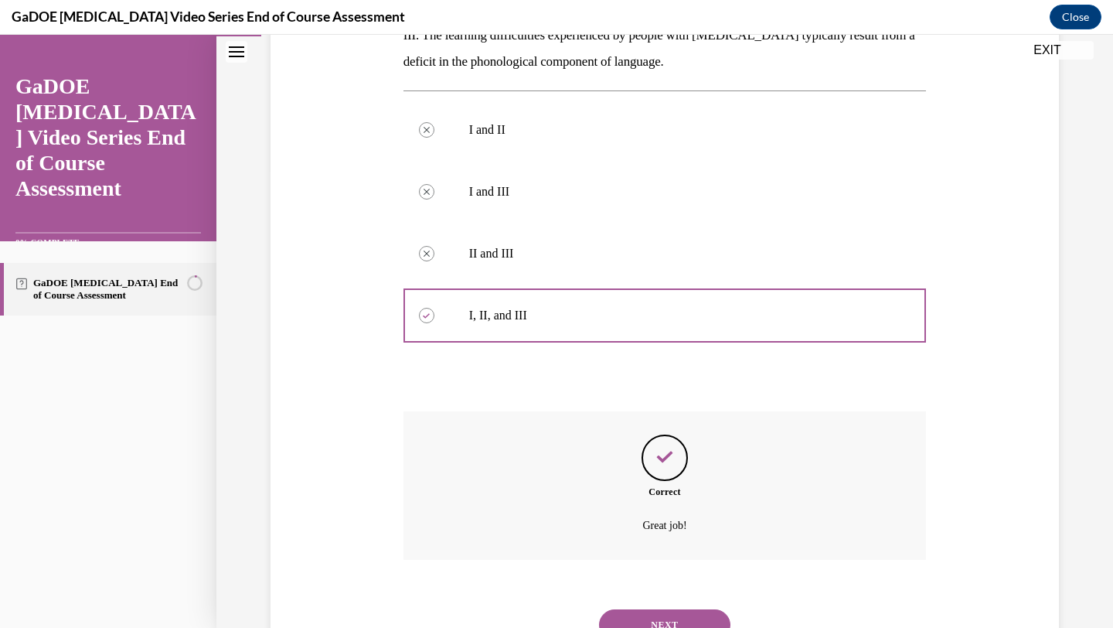
scroll to position [496, 0]
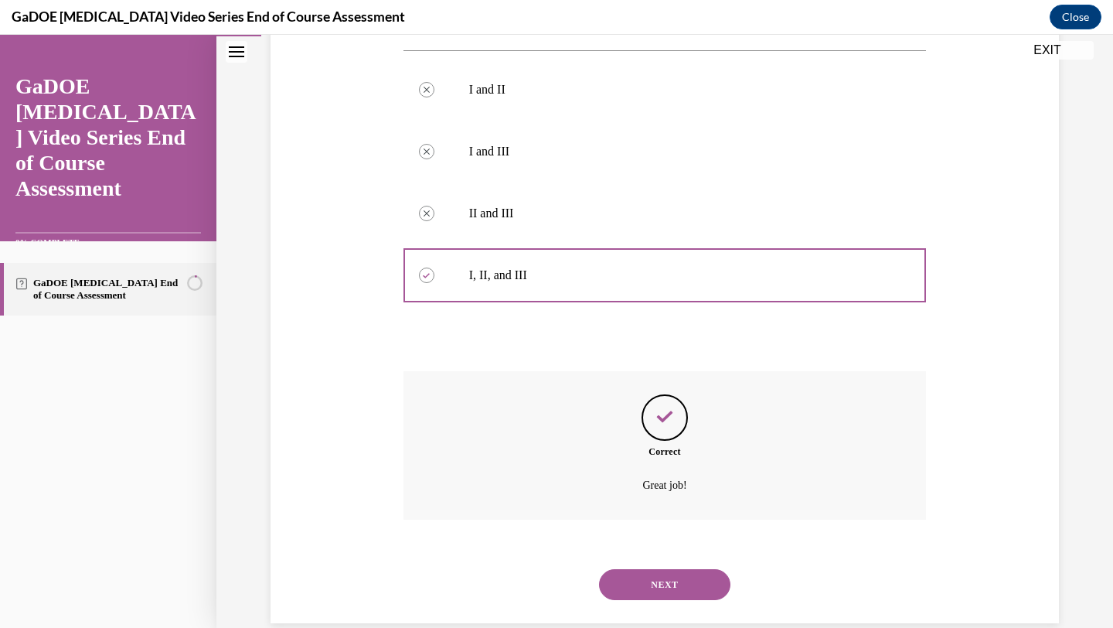
click at [675, 569] on button "NEXT" at bounding box center [664, 584] width 131 height 31
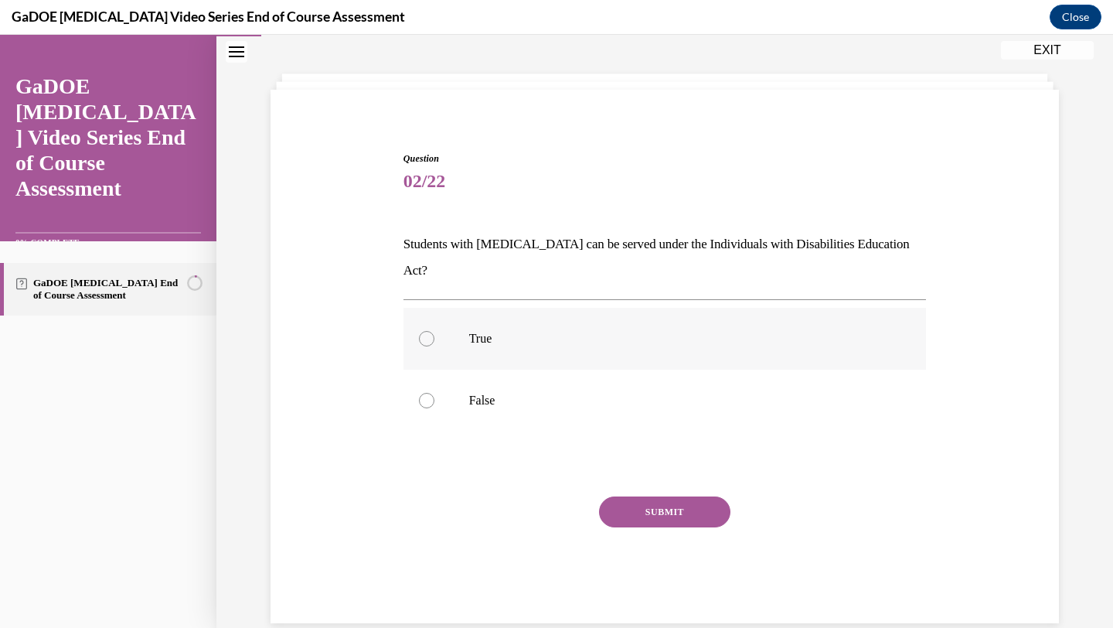
click at [585, 331] on p "True" at bounding box center [678, 338] width 419 height 15
click at [434, 331] on input "True" at bounding box center [426, 338] width 15 height 15
radio input "true"
click at [624, 496] on button "SUBMIT" at bounding box center [664, 511] width 131 height 31
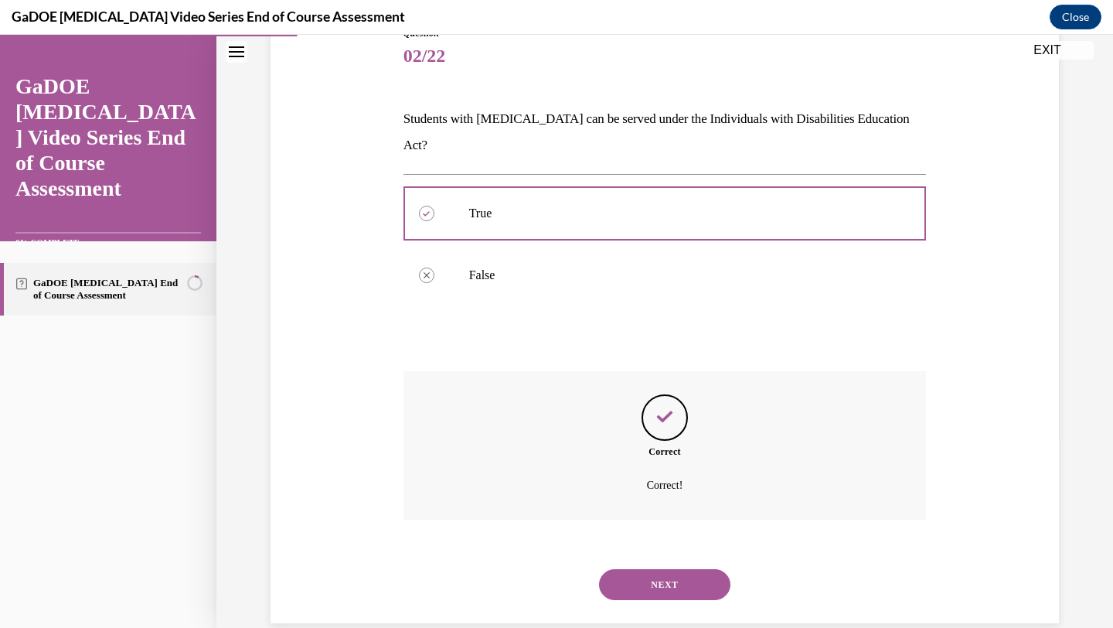
click at [606, 569] on button "NEXT" at bounding box center [664, 584] width 131 height 31
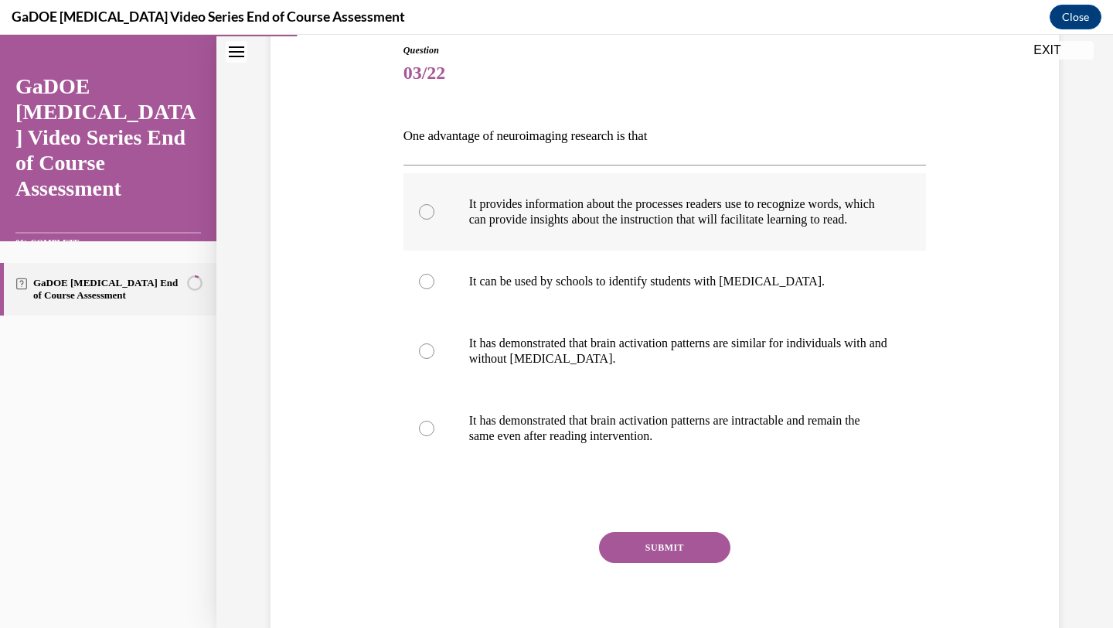
scroll to position [173, 0]
click at [524, 249] on label "It provides information about the processes readers use to recognize words, whi…" at bounding box center [664, 210] width 523 height 77
click at [434, 218] on input "It provides information about the processes readers use to recognize words, whi…" at bounding box center [426, 209] width 15 height 15
radio input "true"
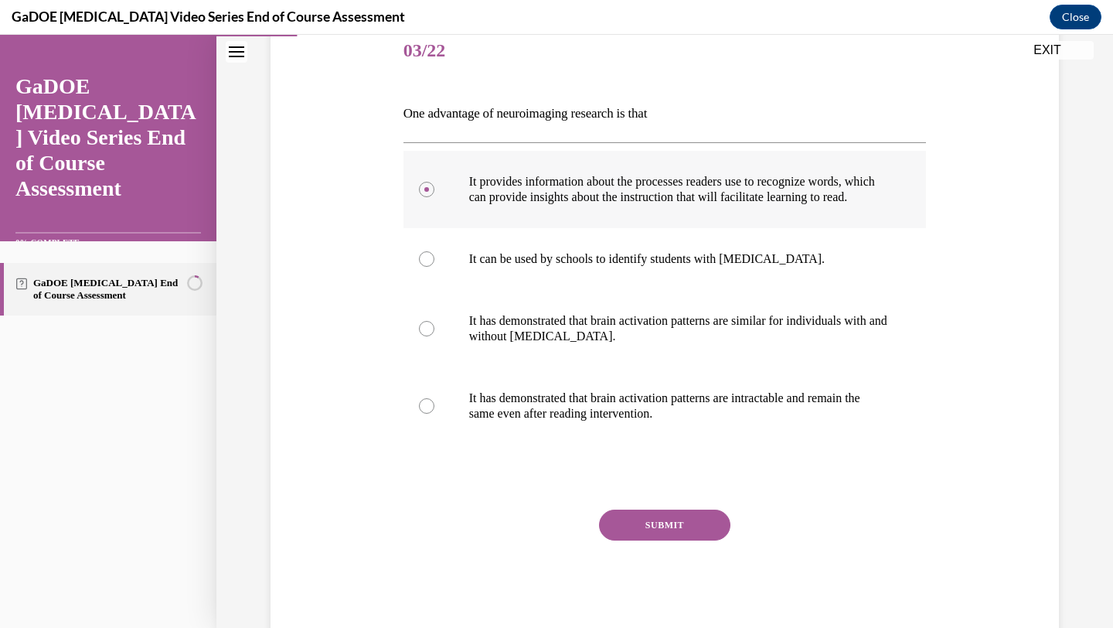
scroll to position [197, 0]
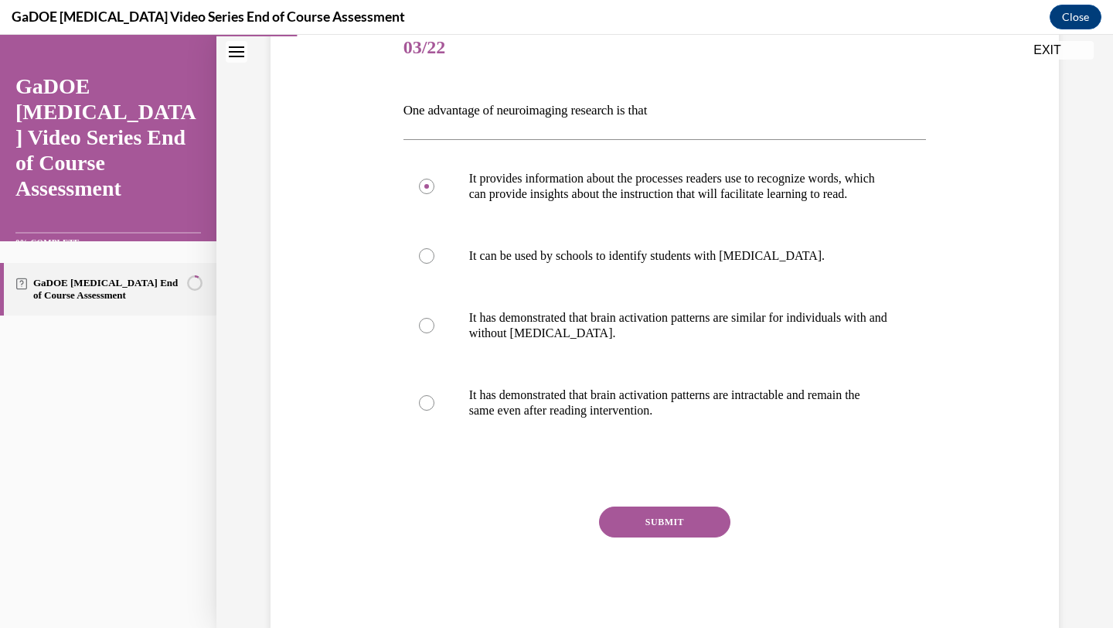
click at [624, 534] on button "SUBMIT" at bounding box center [664, 521] width 131 height 31
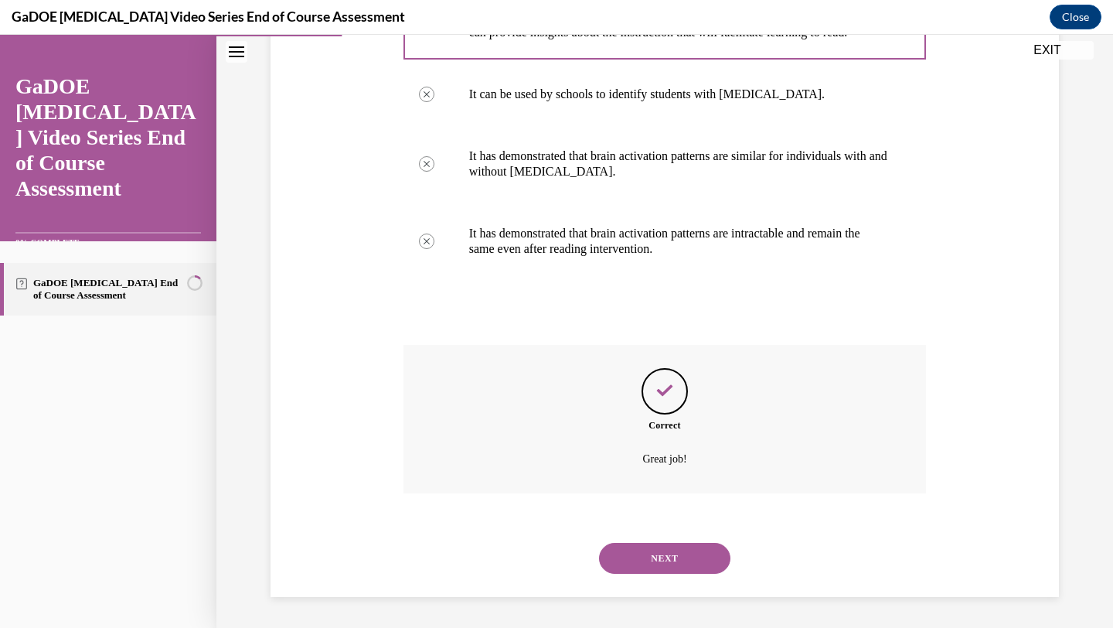
scroll to position [374, 0]
click at [621, 563] on button "NEXT" at bounding box center [664, 558] width 131 height 31
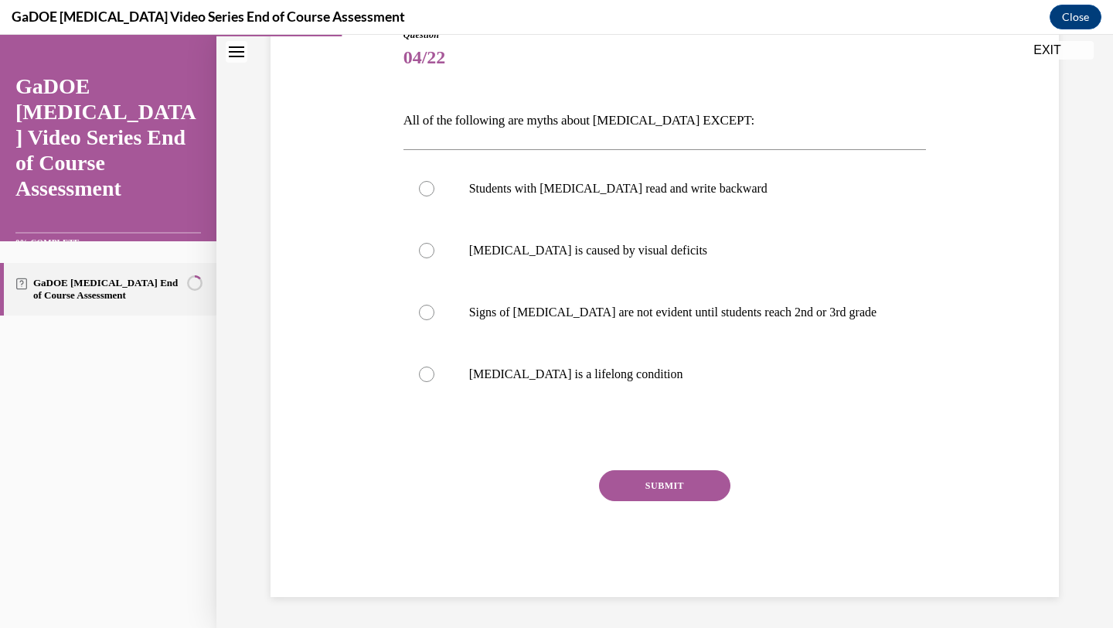
scroll to position [172, 0]
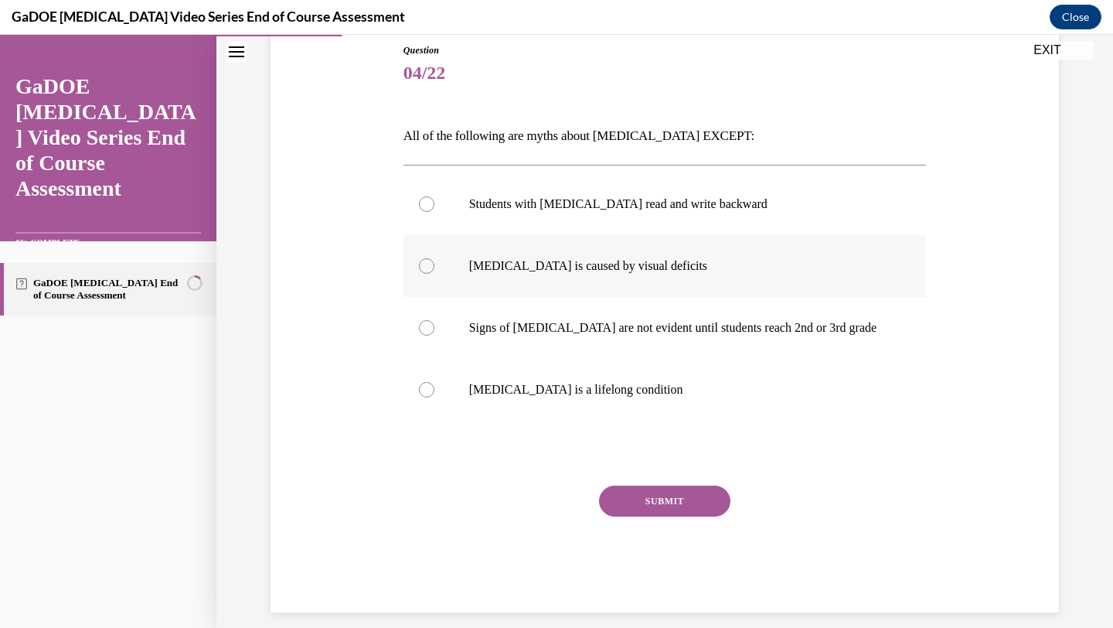
click at [566, 284] on label "[MEDICAL_DATA] is caused by visual deficits" at bounding box center [664, 266] width 523 height 62
click at [434, 274] on input "[MEDICAL_DATA] is caused by visual deficits" at bounding box center [426, 265] width 15 height 15
radio input "true"
click at [554, 383] on p "[MEDICAL_DATA] is a lifelong condition" at bounding box center [678, 389] width 419 height 15
click at [434, 383] on input "[MEDICAL_DATA] is a lifelong condition" at bounding box center [426, 389] width 15 height 15
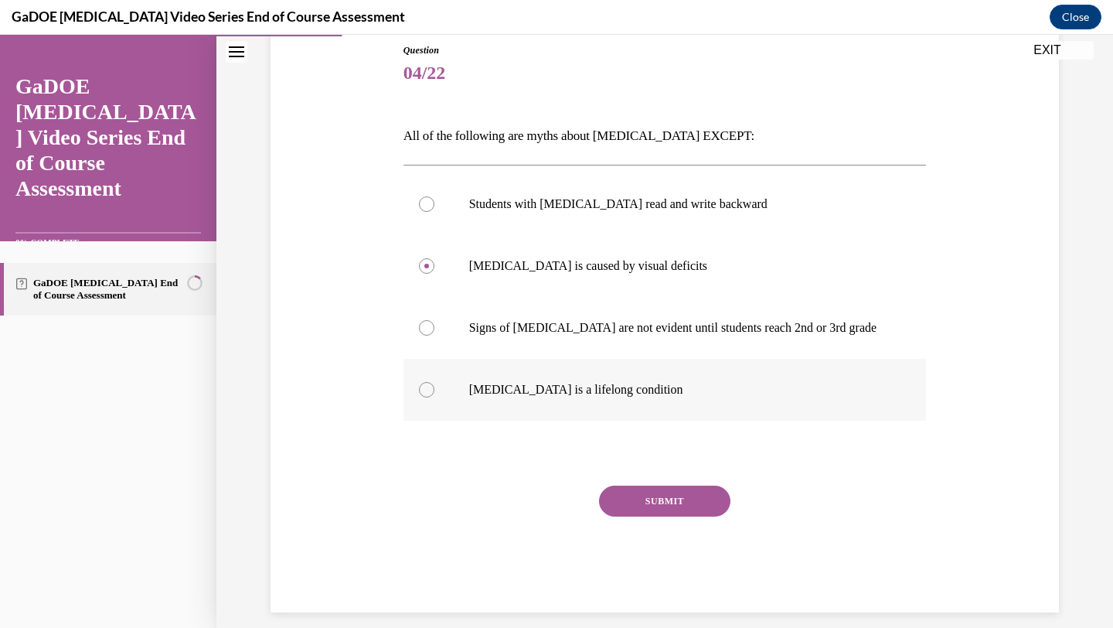
radio input "true"
click at [577, 222] on label "Students with [MEDICAL_DATA] read and write backward" at bounding box center [664, 204] width 523 height 62
click at [434, 212] on input "Students with [MEDICAL_DATA] read and write backward" at bounding box center [426, 203] width 15 height 15
radio input "true"
click at [522, 382] on p "[MEDICAL_DATA] is a lifelong condition" at bounding box center [678, 389] width 419 height 15
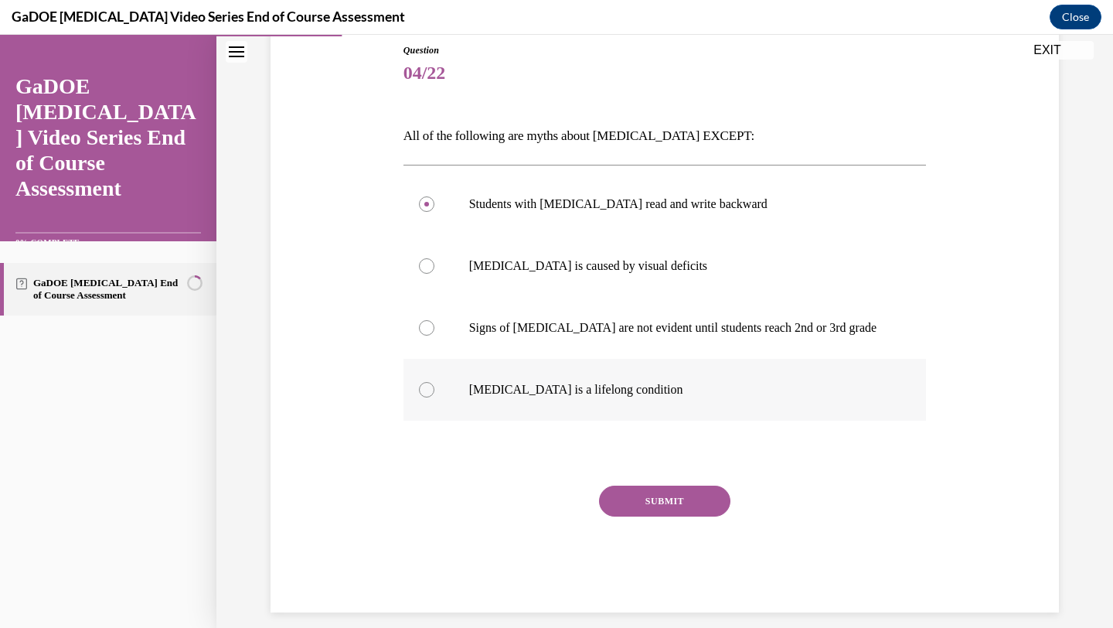
click at [434, 382] on input "[MEDICAL_DATA] is a lifelong condition" at bounding box center [426, 389] width 15 height 15
radio input "true"
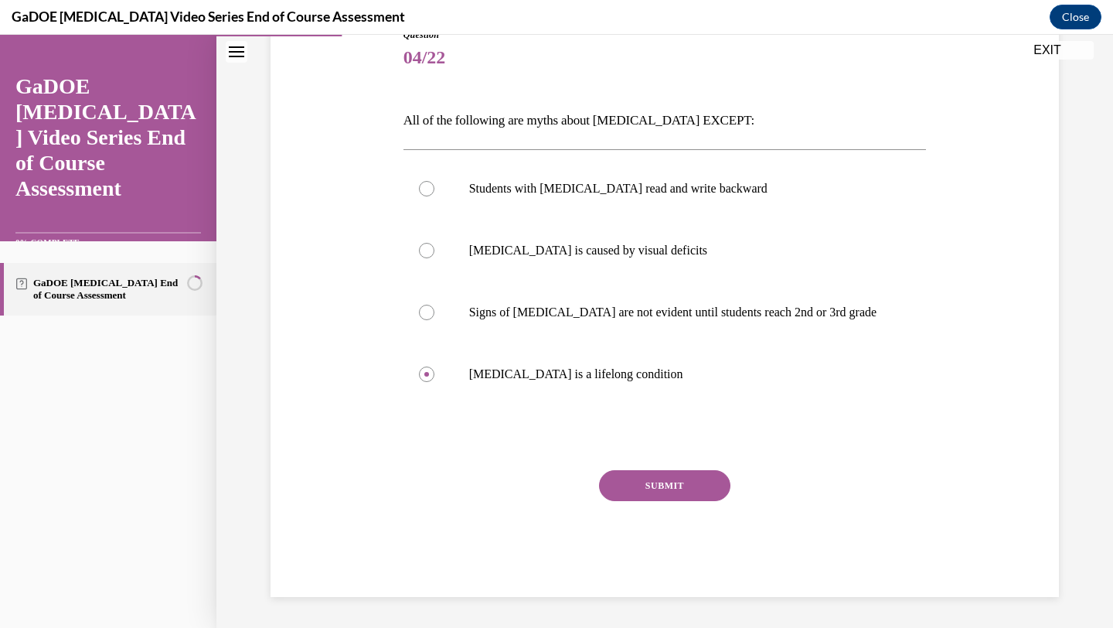
click at [655, 476] on button "SUBMIT" at bounding box center [664, 485] width 131 height 31
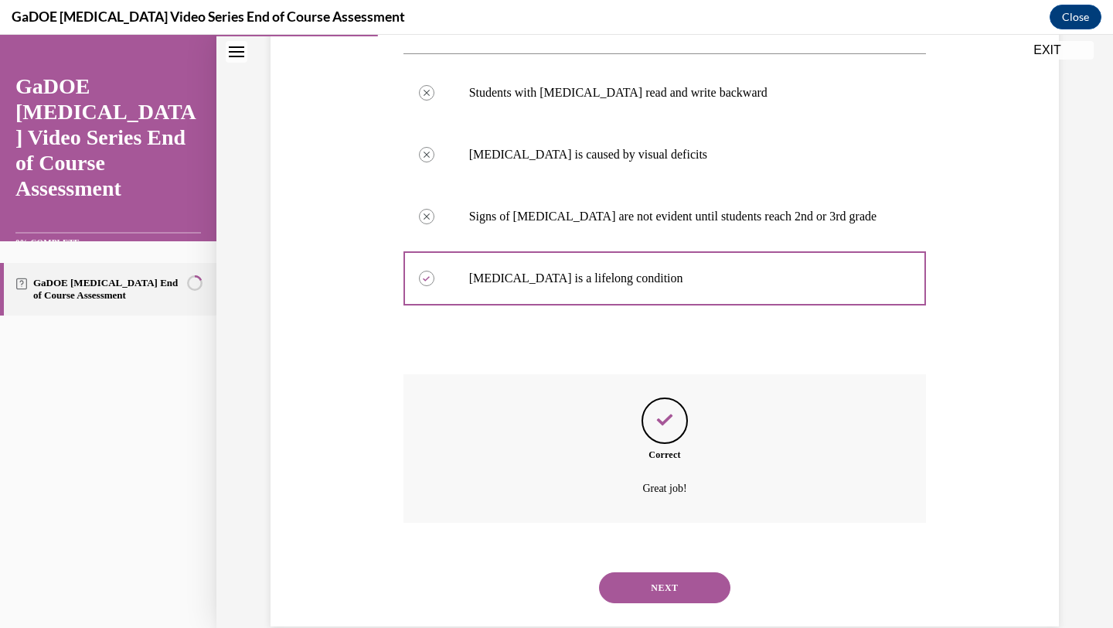
scroll to position [312, 0]
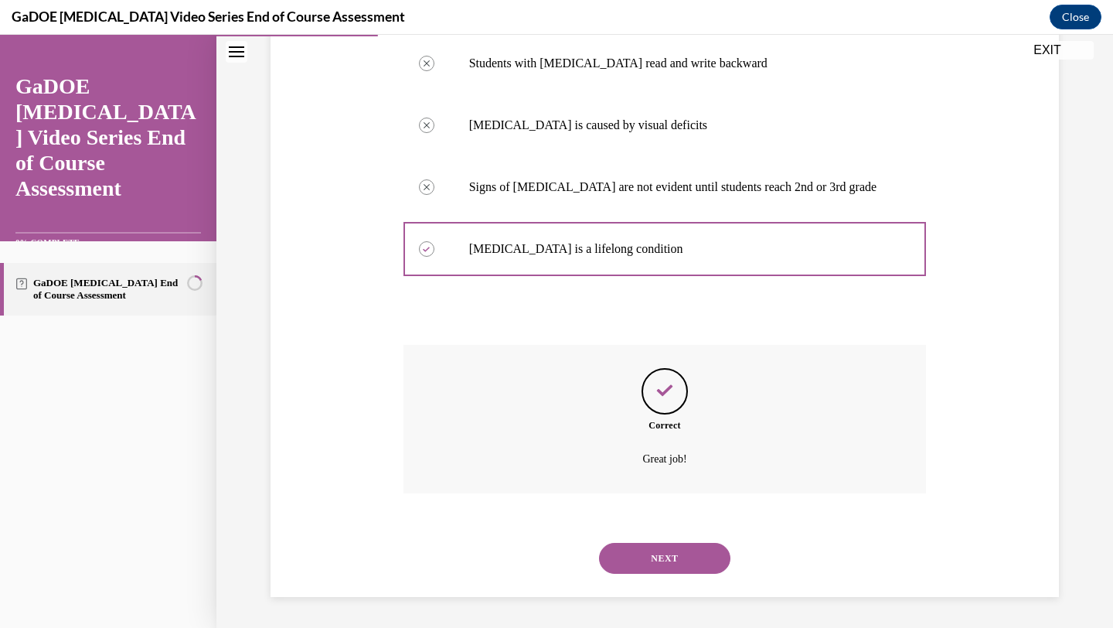
click at [637, 549] on button "NEXT" at bounding box center [664, 558] width 131 height 31
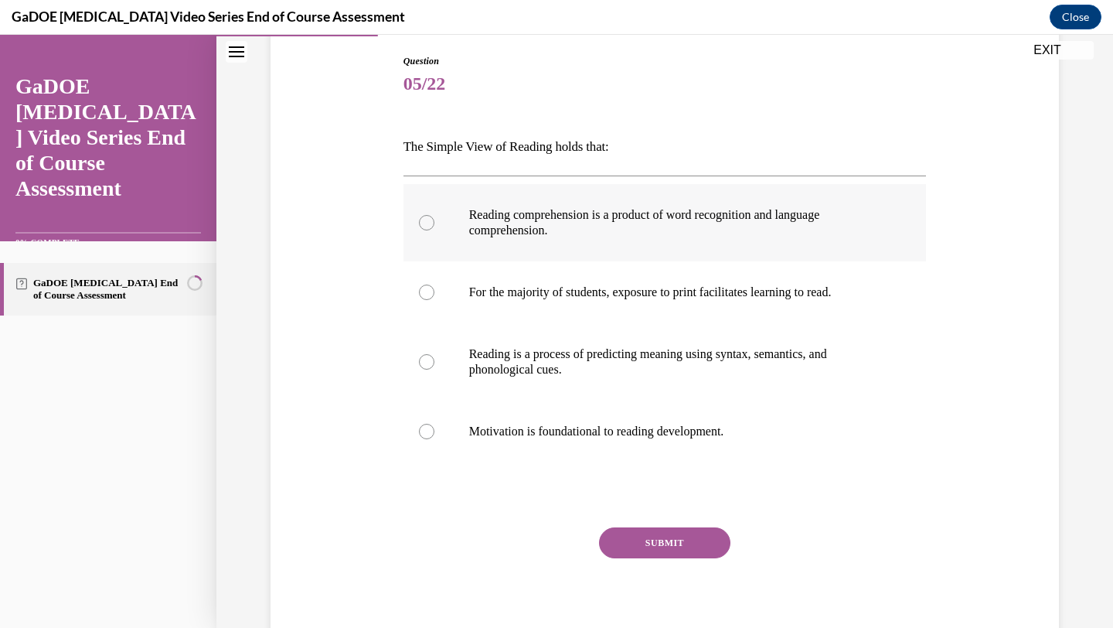
scroll to position [164, 0]
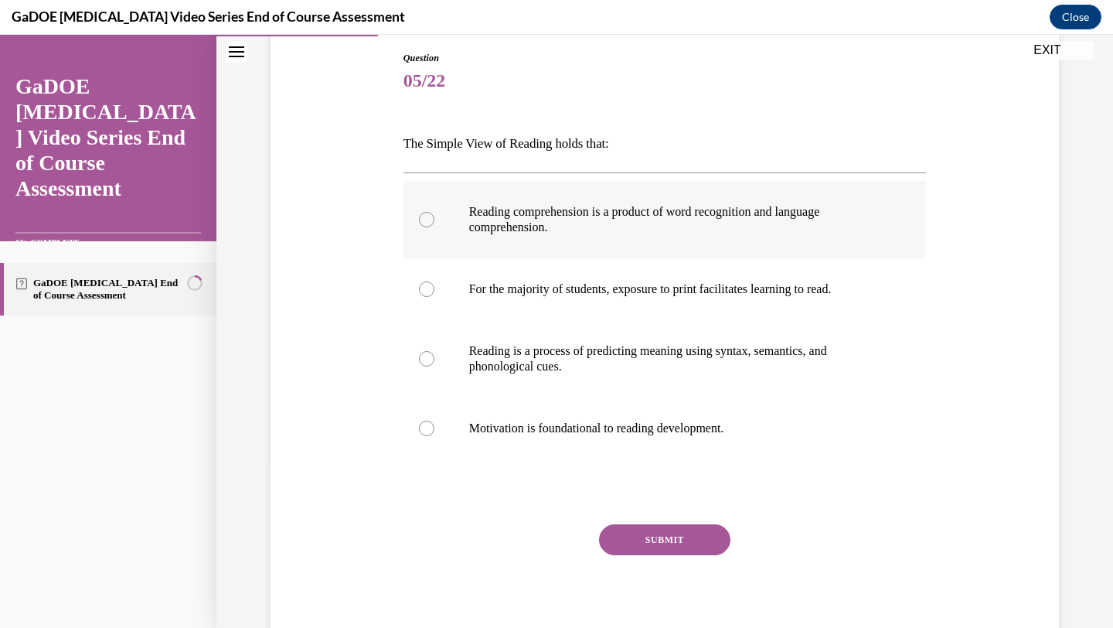
click at [591, 239] on label "Reading comprehension is a product of word recognition and language comprehensi…" at bounding box center [664, 219] width 523 height 77
click at [434, 227] on input "Reading comprehension is a product of word recognition and language comprehensi…" at bounding box center [426, 219] width 15 height 15
radio input "true"
click at [644, 550] on button "SUBMIT" at bounding box center [664, 539] width 131 height 31
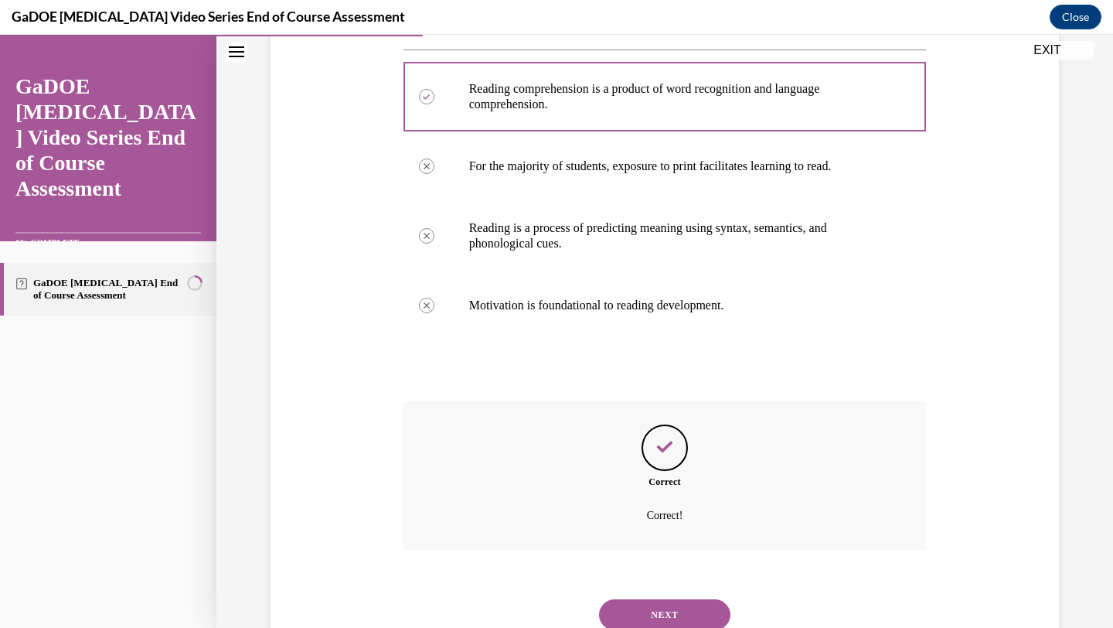
scroll to position [343, 0]
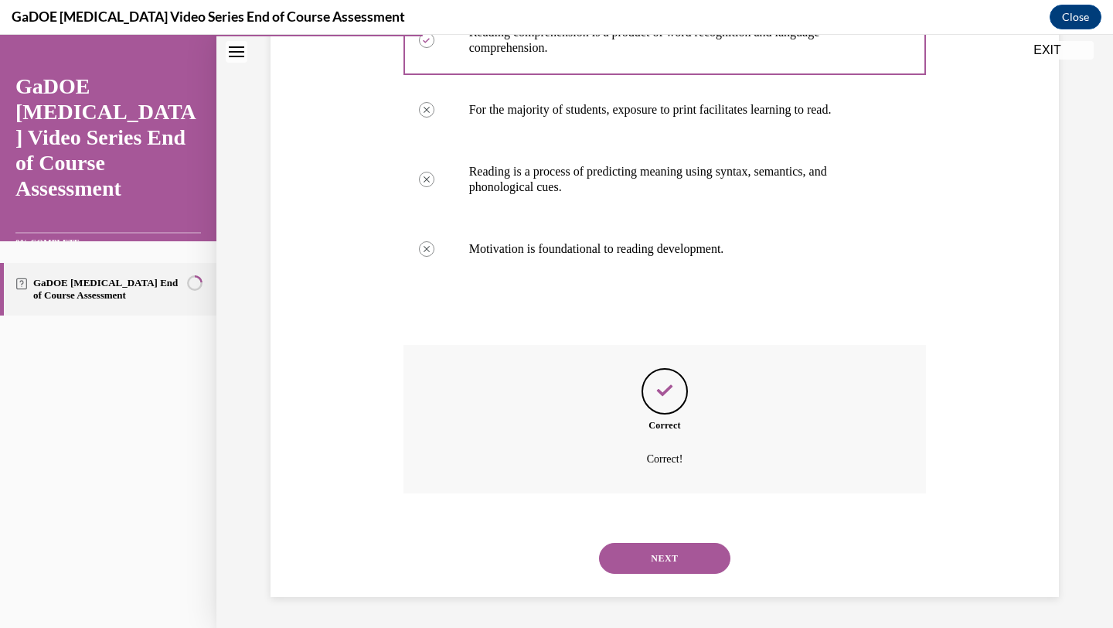
click at [640, 545] on button "NEXT" at bounding box center [664, 558] width 131 height 31
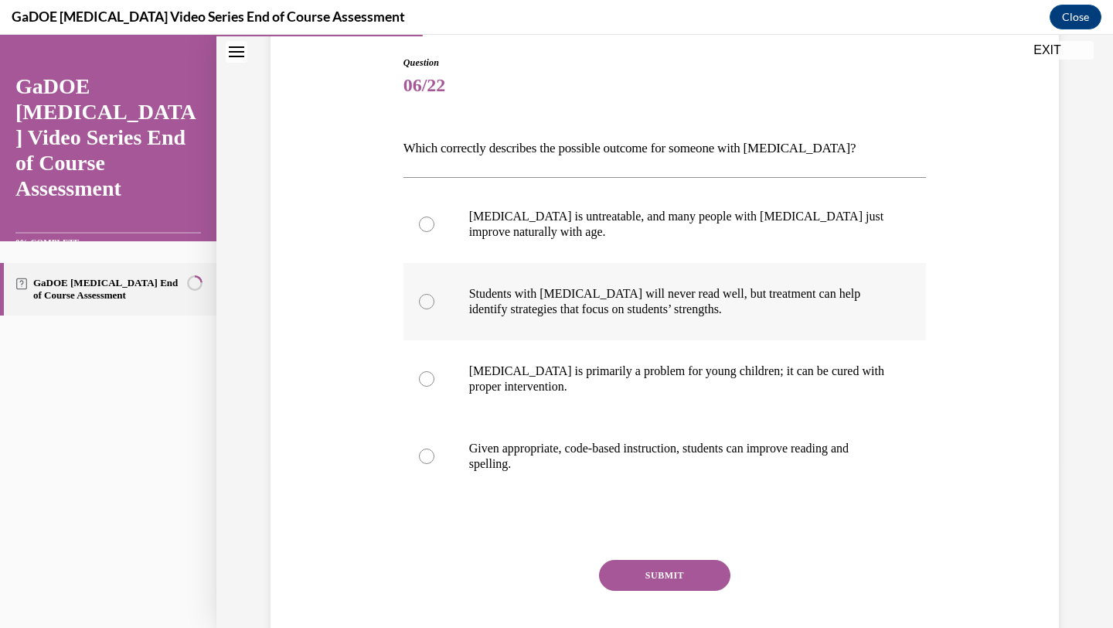
scroll to position [168, 0]
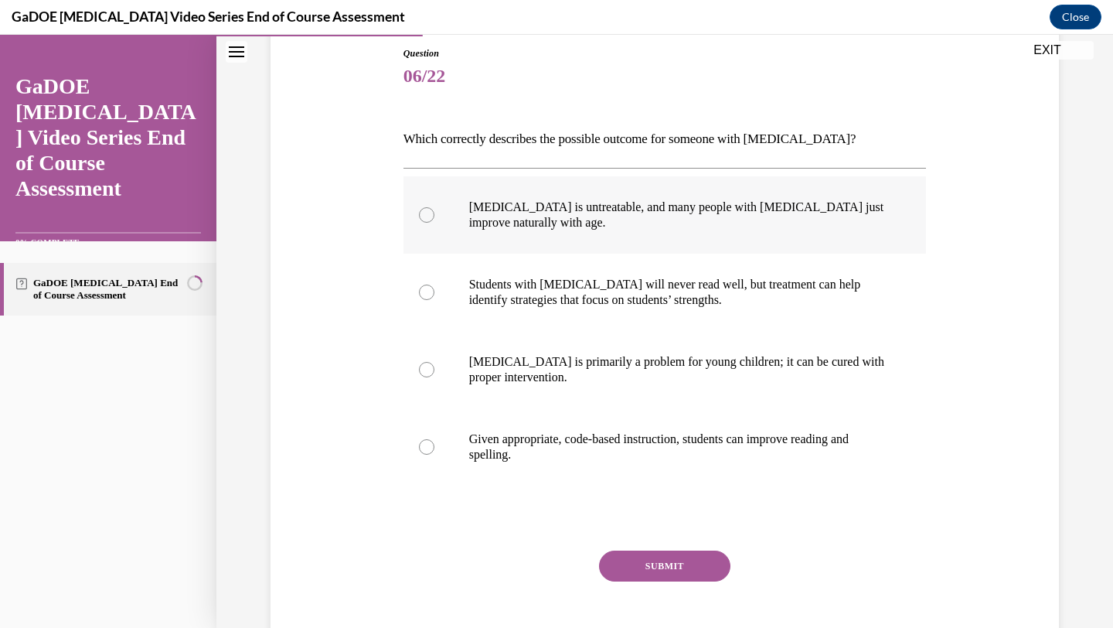
click at [611, 213] on p "[MEDICAL_DATA] is untreatable, and many people with [MEDICAL_DATA] just improve…" at bounding box center [678, 214] width 419 height 31
click at [434, 213] on input "[MEDICAL_DATA] is untreatable, and many people with [MEDICAL_DATA] just improve…" at bounding box center [426, 214] width 15 height 15
radio input "true"
click at [529, 467] on label "Given appropriate, code-based instruction, students can improve reading and spe…" at bounding box center [664, 446] width 523 height 77
click at [434, 454] on input "Given appropriate, code-based instruction, students can improve reading and spe…" at bounding box center [426, 446] width 15 height 15
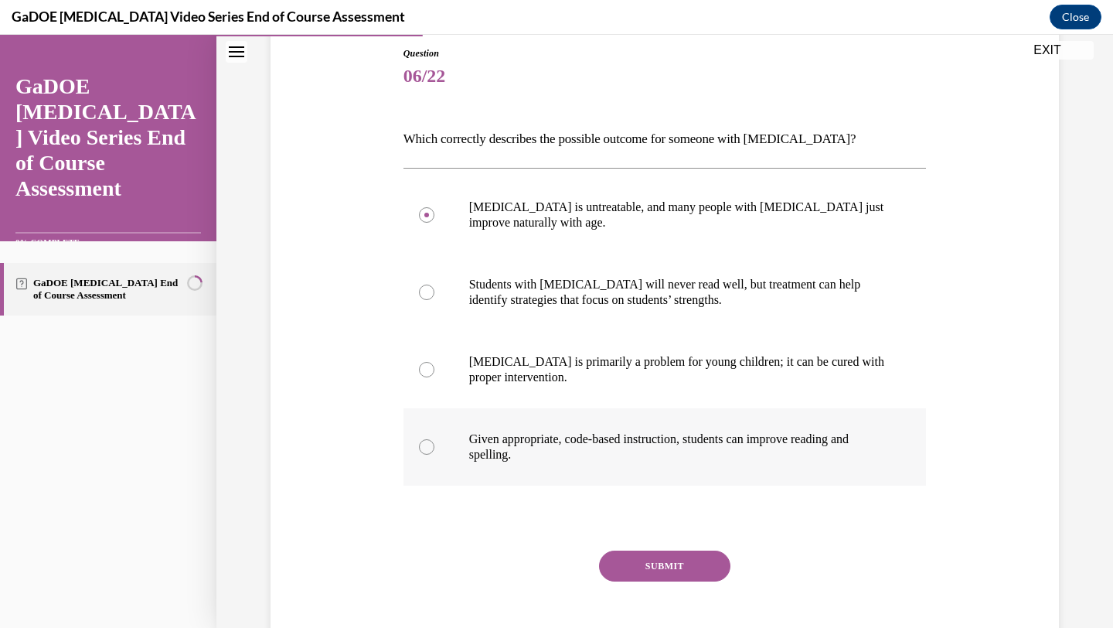
radio input "true"
click at [682, 565] on button "SUBMIT" at bounding box center [664, 565] width 131 height 31
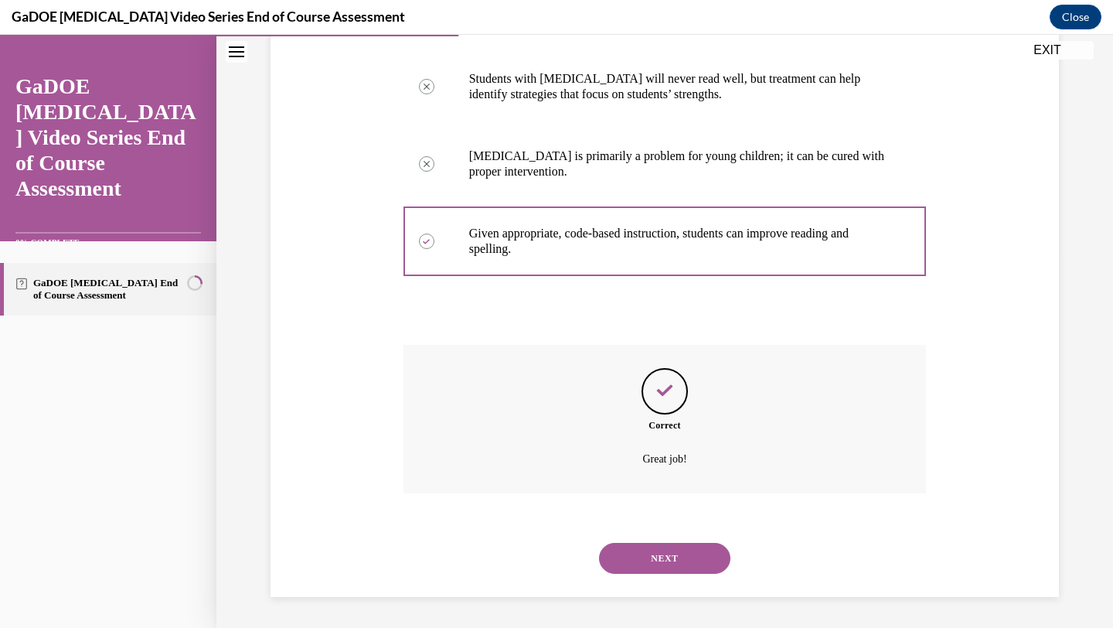
click at [659, 550] on button "NEXT" at bounding box center [664, 558] width 131 height 31
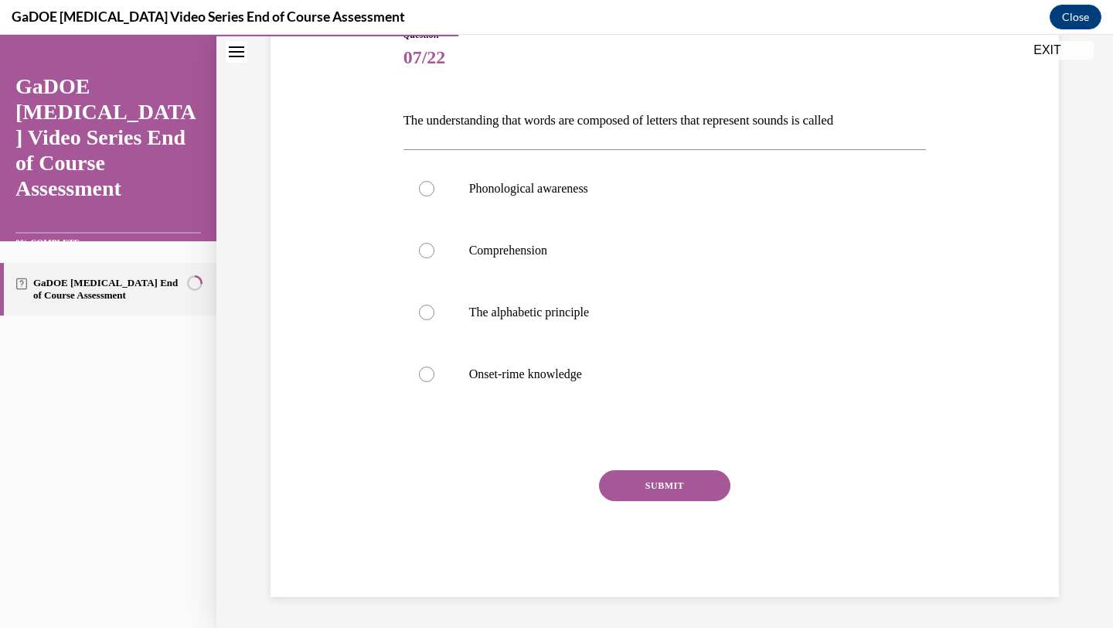
scroll to position [172, 0]
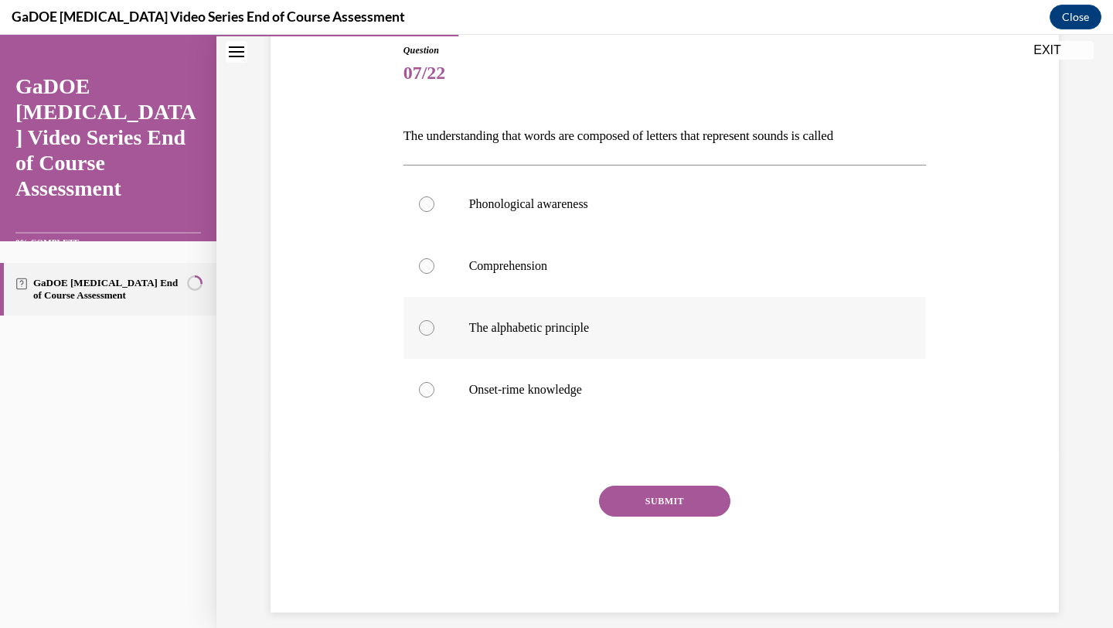
click at [623, 332] on p "The alphabetic principle" at bounding box center [678, 327] width 419 height 15
click at [434, 332] on input "The alphabetic principle" at bounding box center [426, 327] width 15 height 15
radio input "true"
click at [621, 499] on button "SUBMIT" at bounding box center [664, 500] width 131 height 31
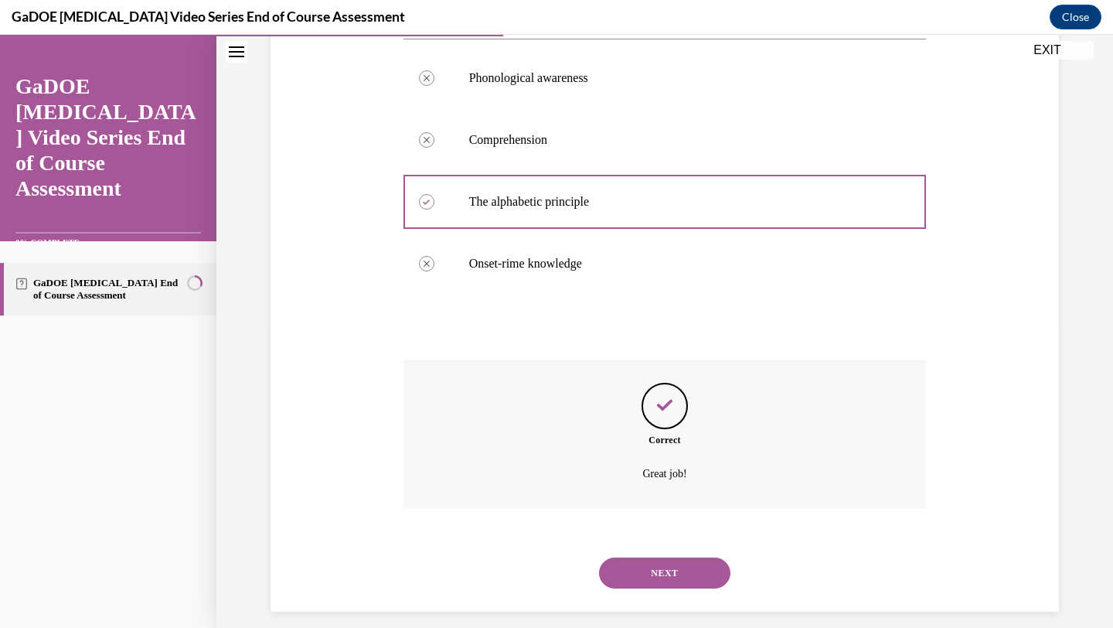
scroll to position [312, 0]
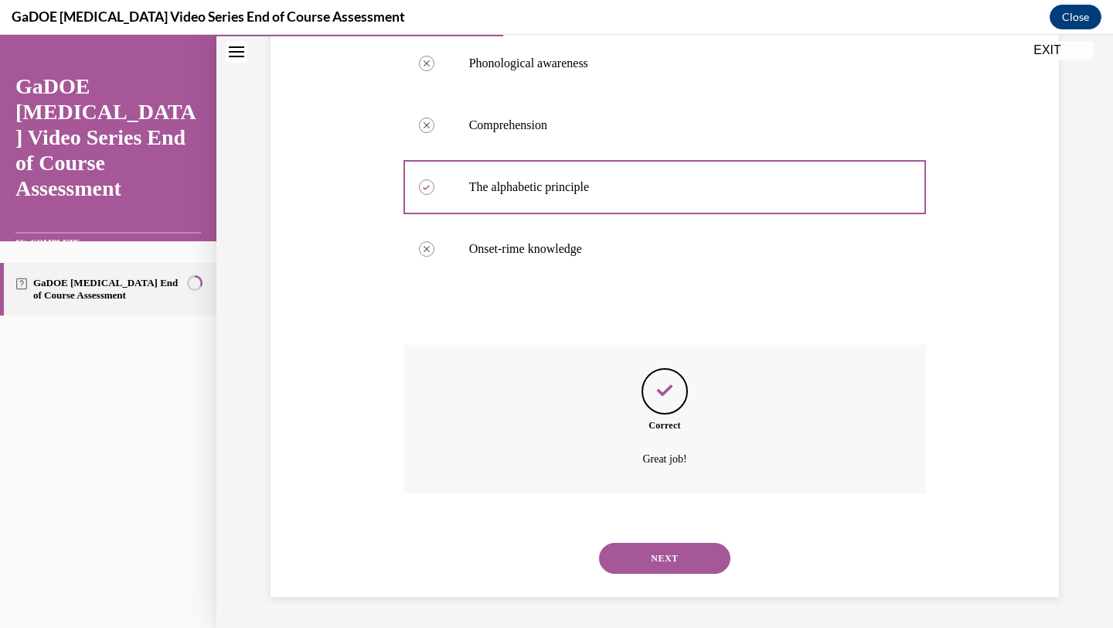
click at [625, 543] on button "NEXT" at bounding box center [664, 558] width 131 height 31
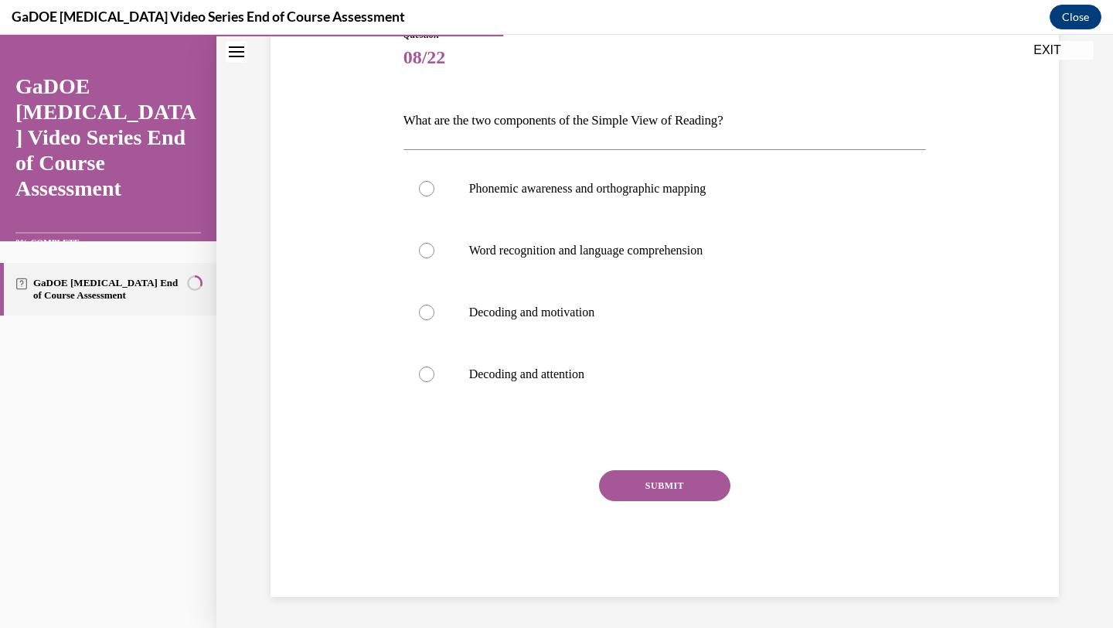
scroll to position [172, 0]
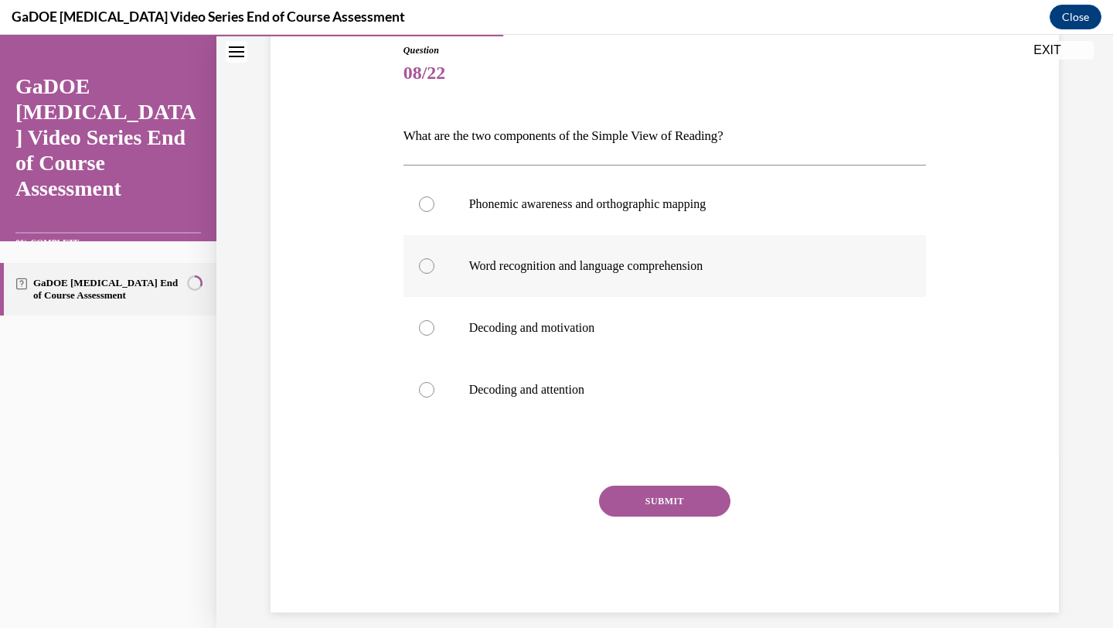
click at [512, 261] on p "Word recognition and language comprehension" at bounding box center [678, 265] width 419 height 15
click at [434, 261] on input "Word recognition and language comprehension" at bounding box center [426, 265] width 15 height 15
radio input "true"
click at [651, 502] on button "SUBMIT" at bounding box center [664, 500] width 131 height 31
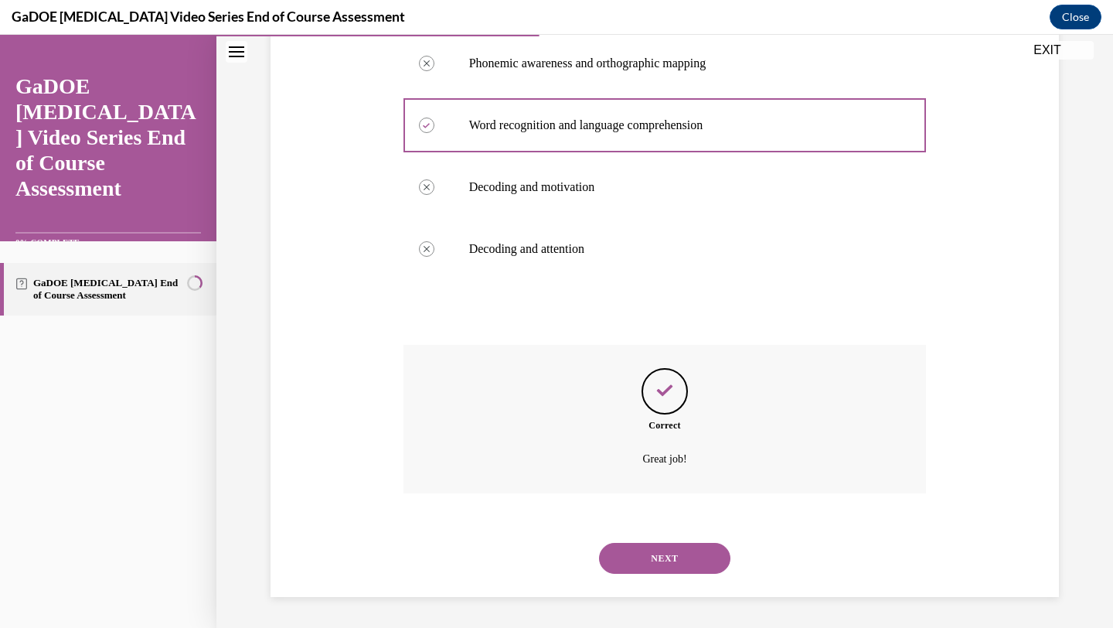
click at [625, 555] on button "NEXT" at bounding box center [664, 558] width 131 height 31
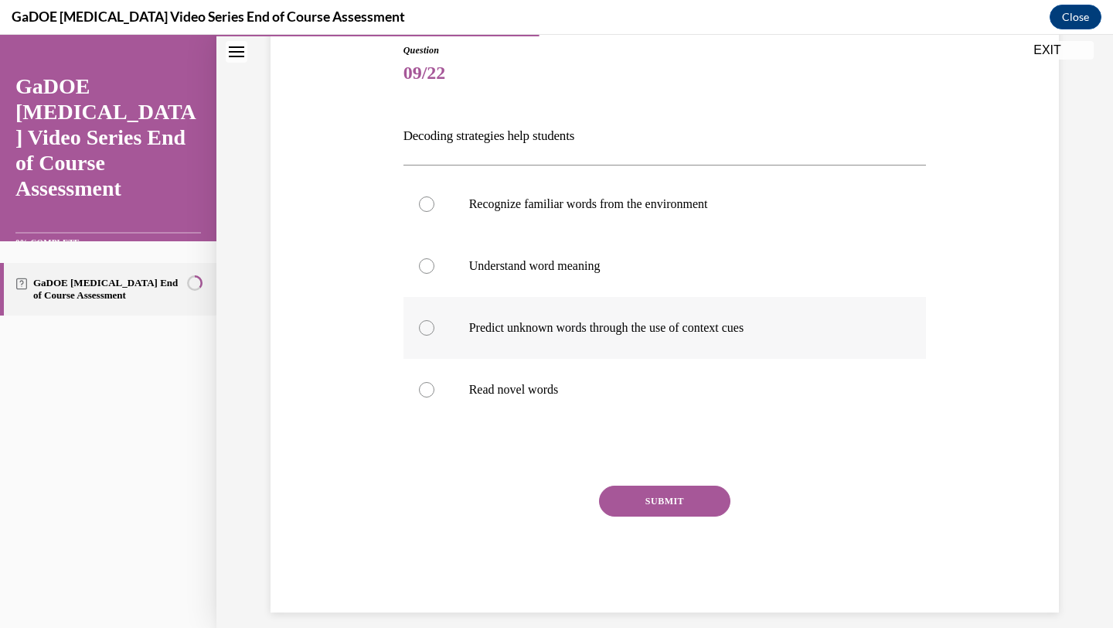
click at [558, 325] on p "Predict unknown words through the use of context cues" at bounding box center [678, 327] width 419 height 15
click at [434, 325] on input "Predict unknown words through the use of context cues" at bounding box center [426, 327] width 15 height 15
radio input "true"
click at [652, 494] on button "SUBMIT" at bounding box center [664, 500] width 131 height 31
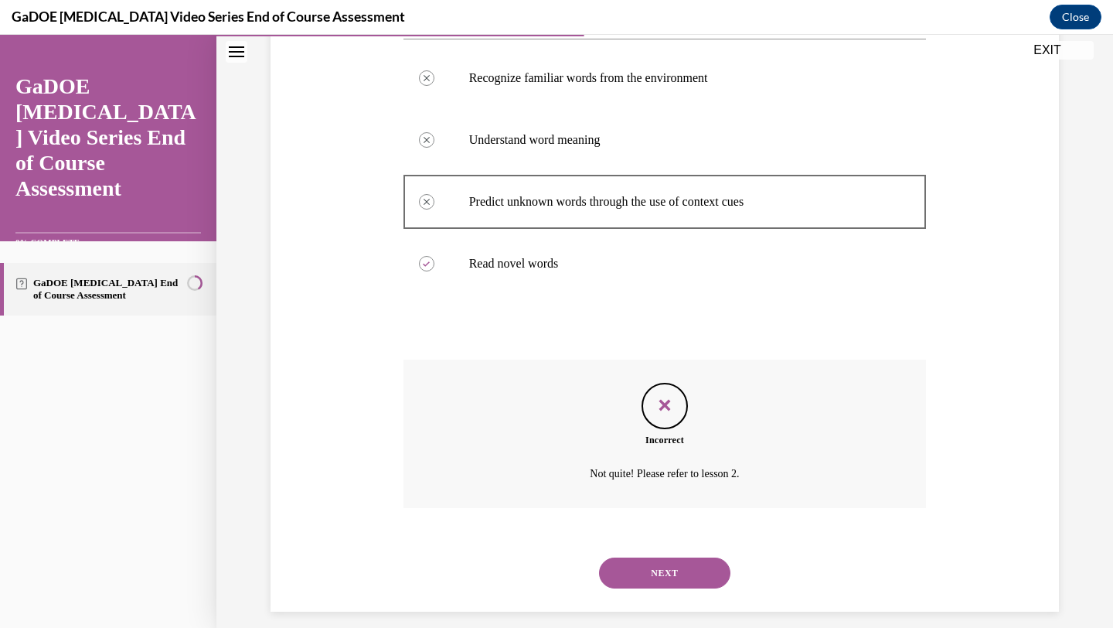
scroll to position [312, 0]
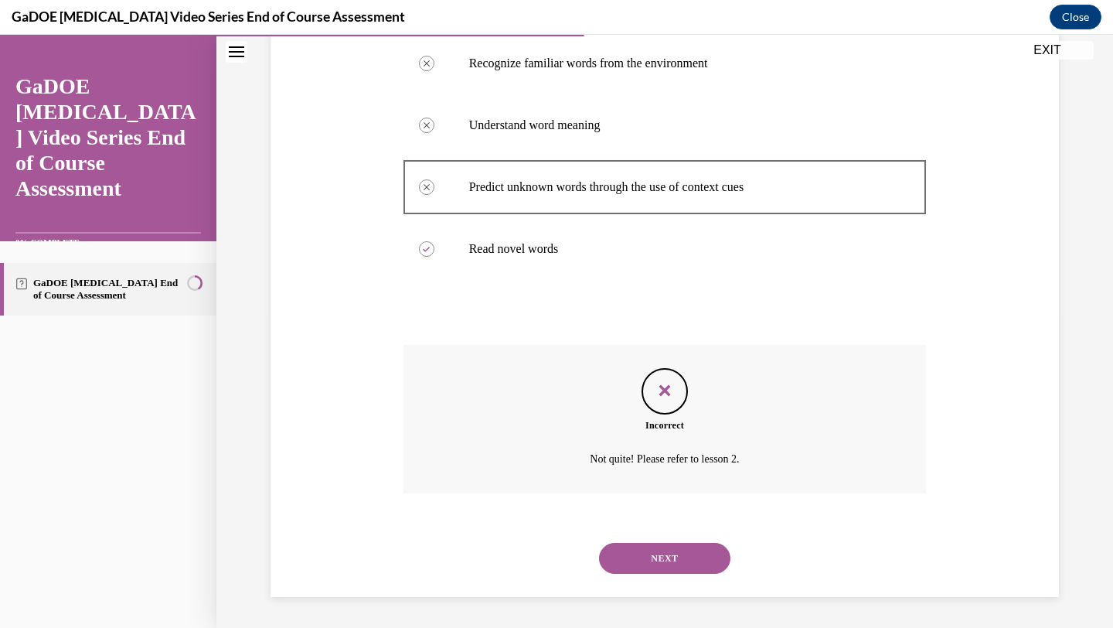
click at [638, 552] on button "NEXT" at bounding box center [664, 558] width 131 height 31
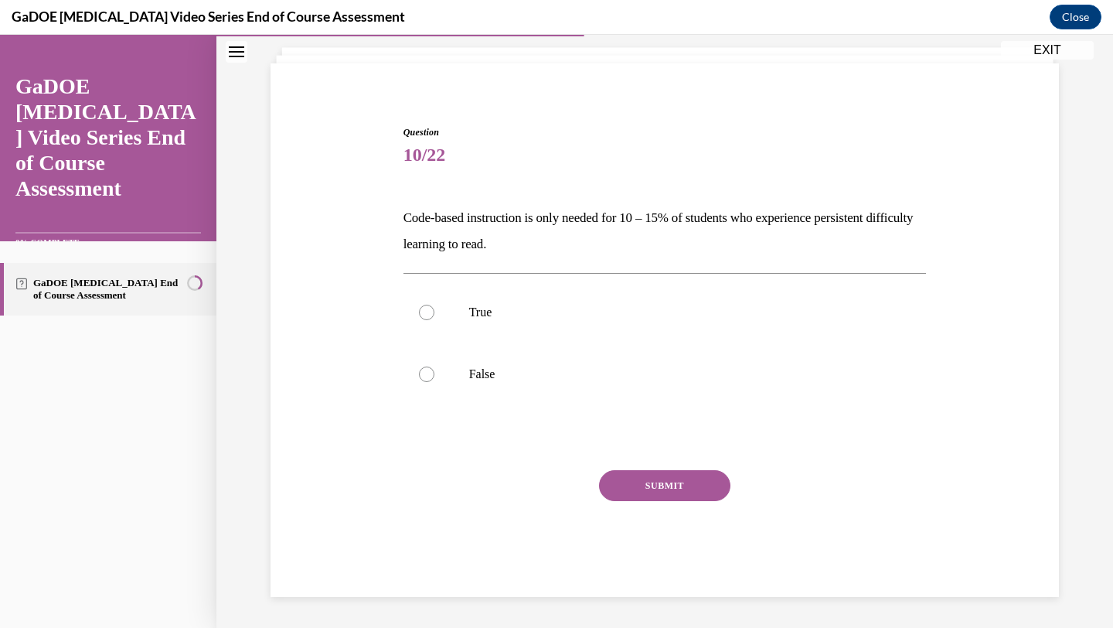
scroll to position [90, 0]
click at [497, 364] on label "False" at bounding box center [664, 374] width 523 height 62
click at [434, 366] on input "False" at bounding box center [426, 373] width 15 height 15
radio input "true"
click at [634, 491] on button "SUBMIT" at bounding box center [664, 485] width 131 height 31
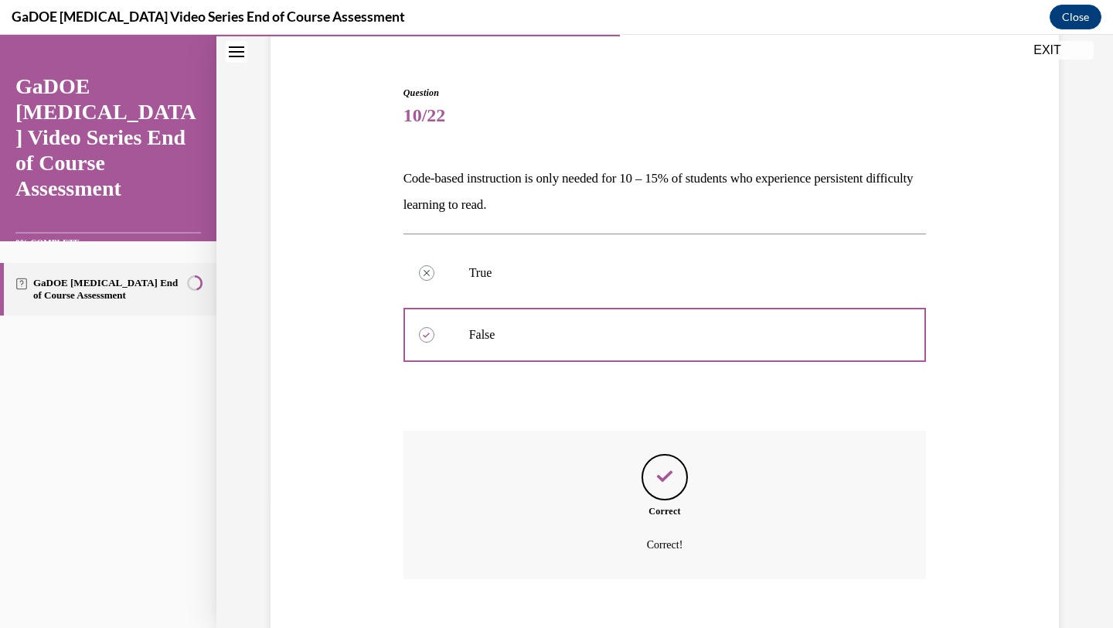
scroll to position [215, 0]
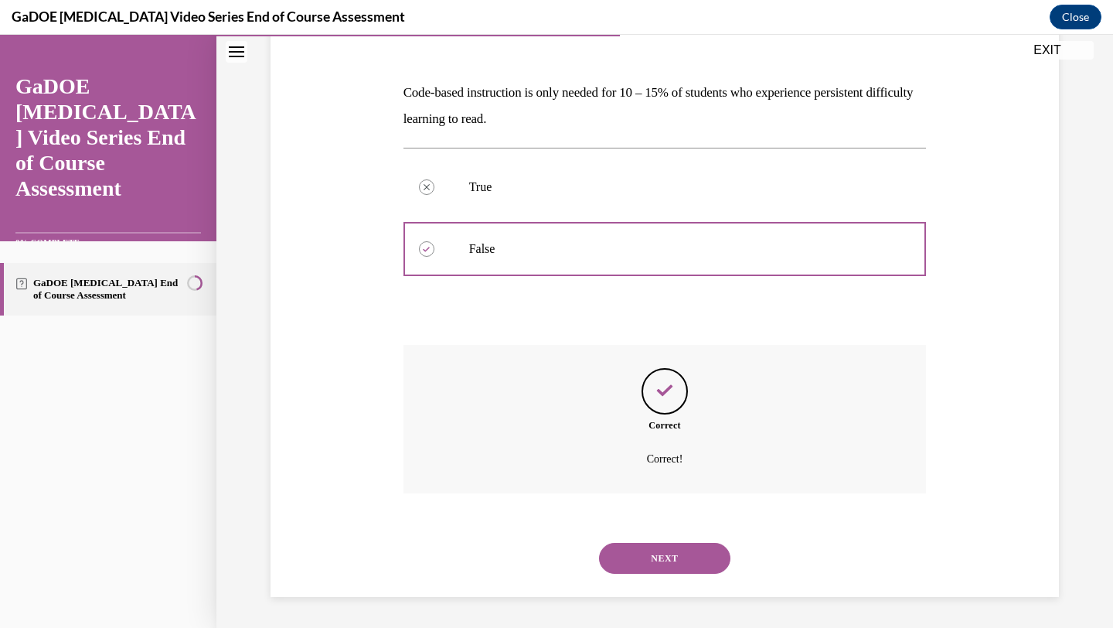
click at [651, 552] on button "NEXT" at bounding box center [664, 558] width 131 height 31
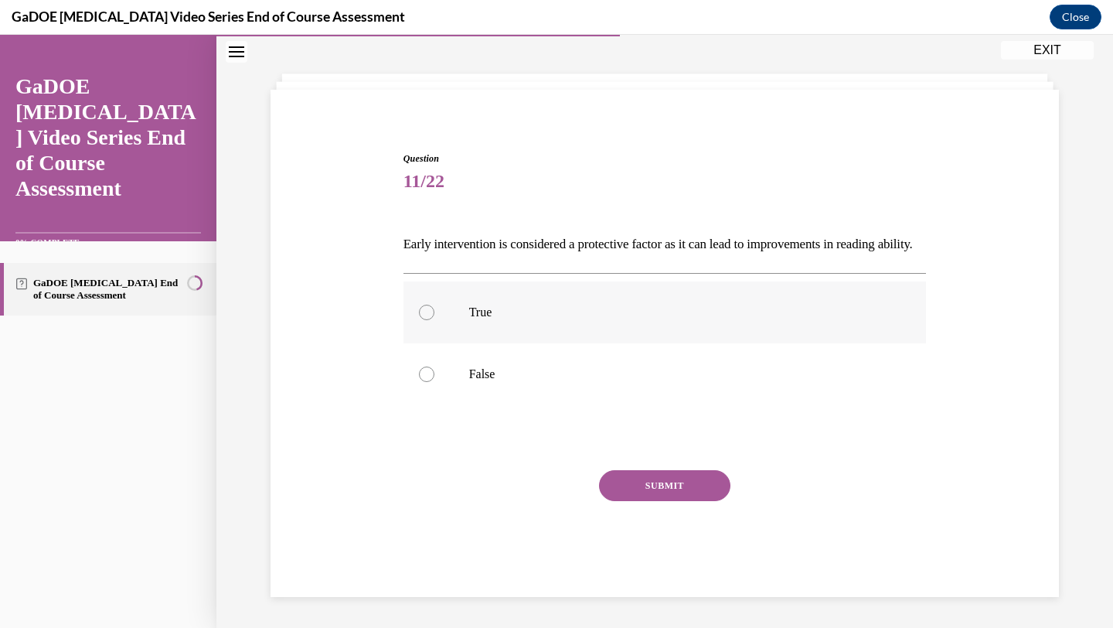
click at [560, 318] on p "True" at bounding box center [678, 311] width 419 height 15
click at [434, 318] on input "True" at bounding box center [426, 311] width 15 height 15
radio input "true"
click at [622, 481] on button "SUBMIT" at bounding box center [664, 485] width 131 height 31
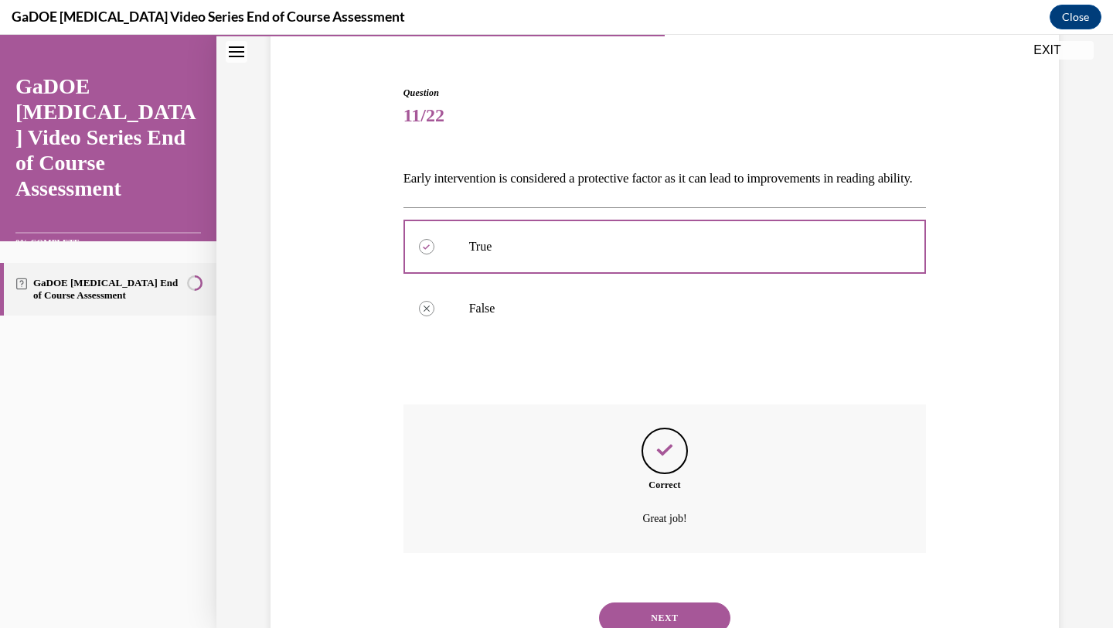
scroll to position [215, 0]
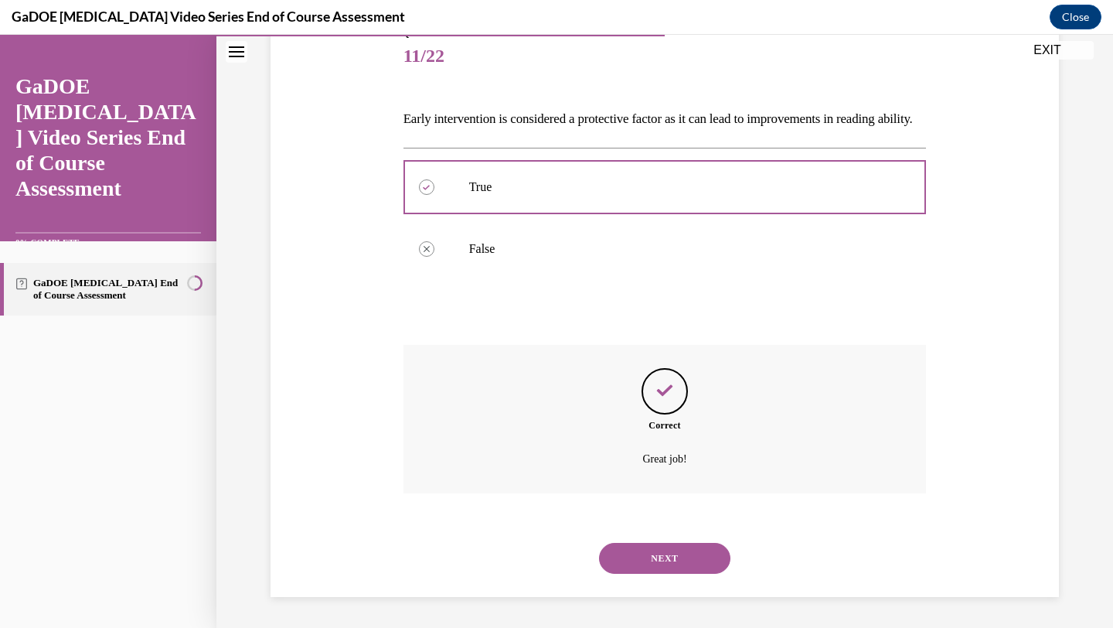
click at [623, 553] on button "NEXT" at bounding box center [664, 558] width 131 height 31
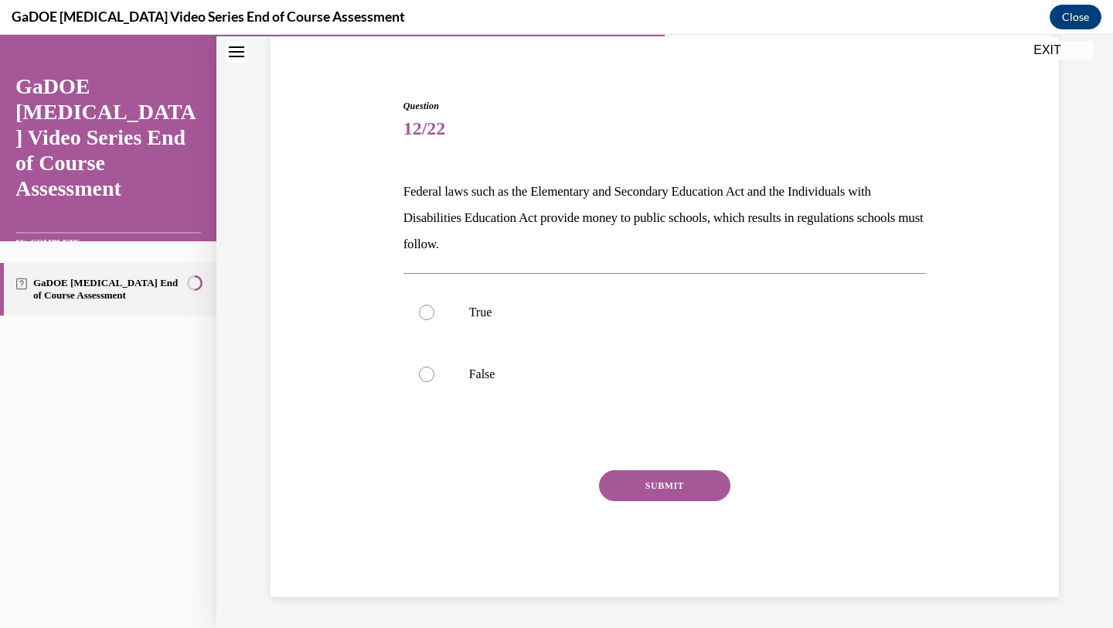
scroll to position [116, 0]
click at [598, 315] on p "True" at bounding box center [678, 311] width 419 height 15
click at [434, 315] on input "True" at bounding box center [426, 311] width 15 height 15
radio input "true"
click at [650, 482] on button "SUBMIT" at bounding box center [664, 485] width 131 height 31
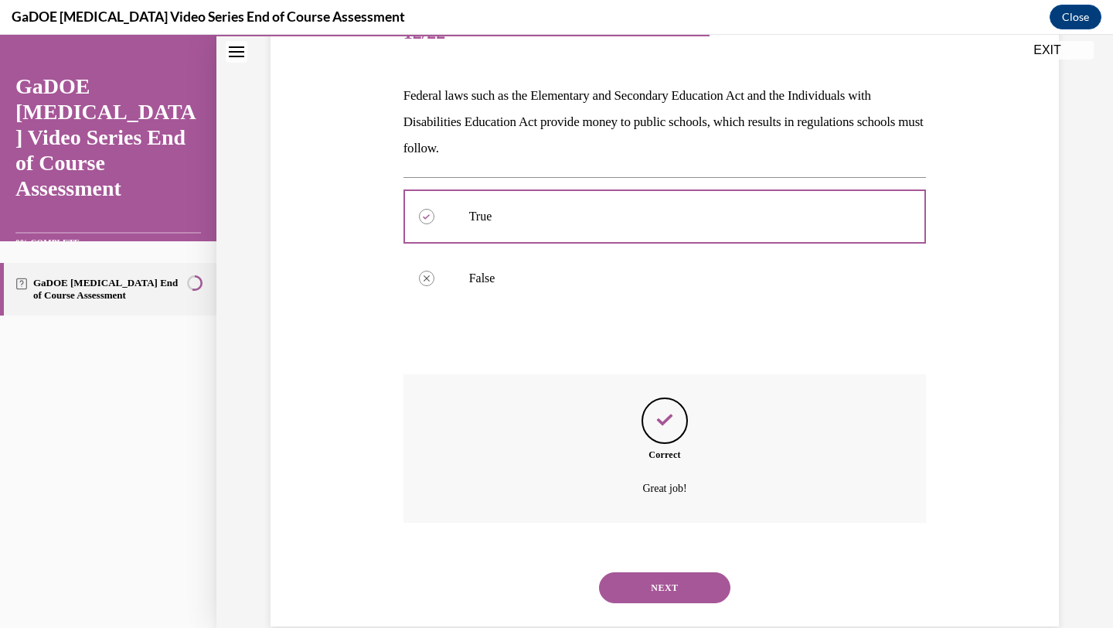
scroll to position [241, 0]
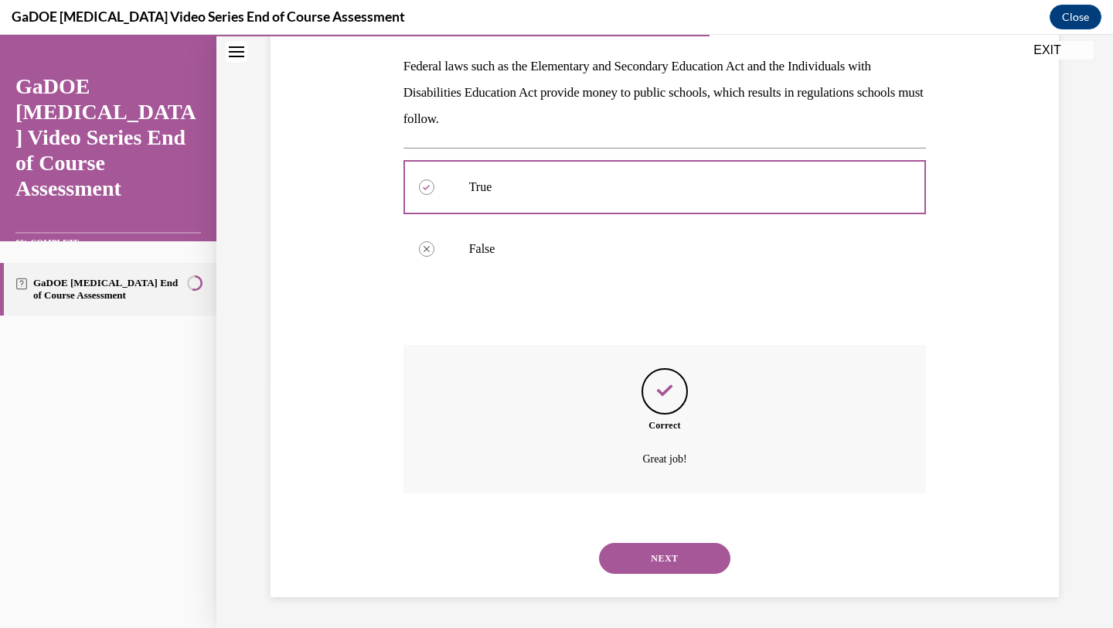
click at [634, 563] on button "NEXT" at bounding box center [664, 558] width 131 height 31
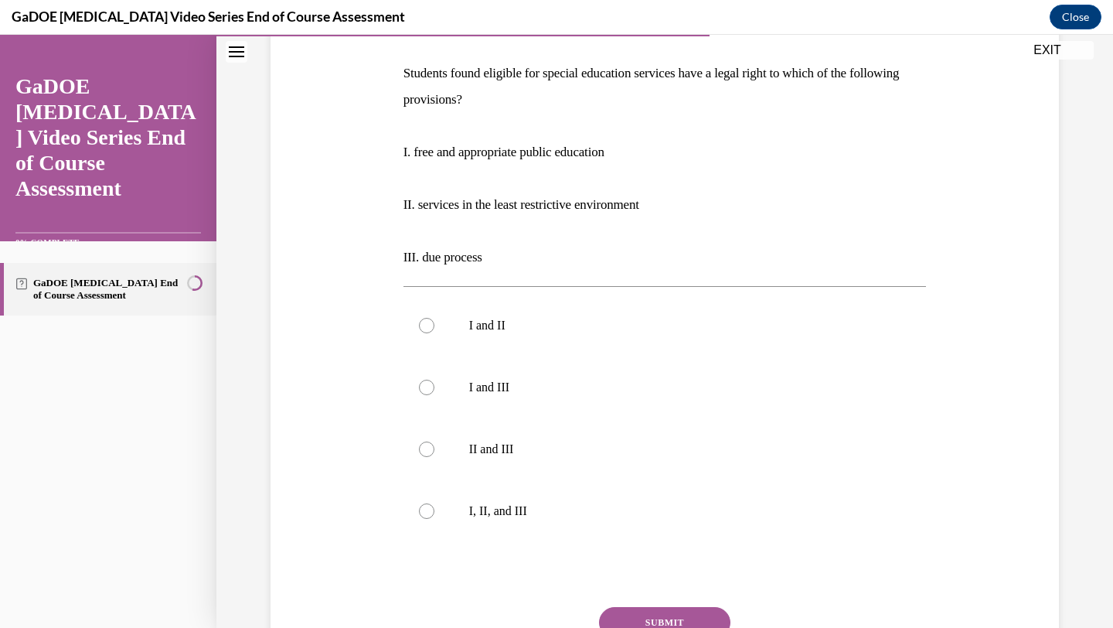
scroll to position [234, 0]
click at [498, 521] on label "I, II, and III" at bounding box center [664, 511] width 523 height 62
click at [434, 519] on input "I, II, and III" at bounding box center [426, 510] width 15 height 15
radio input "true"
click at [626, 610] on button "SUBMIT" at bounding box center [664, 622] width 131 height 31
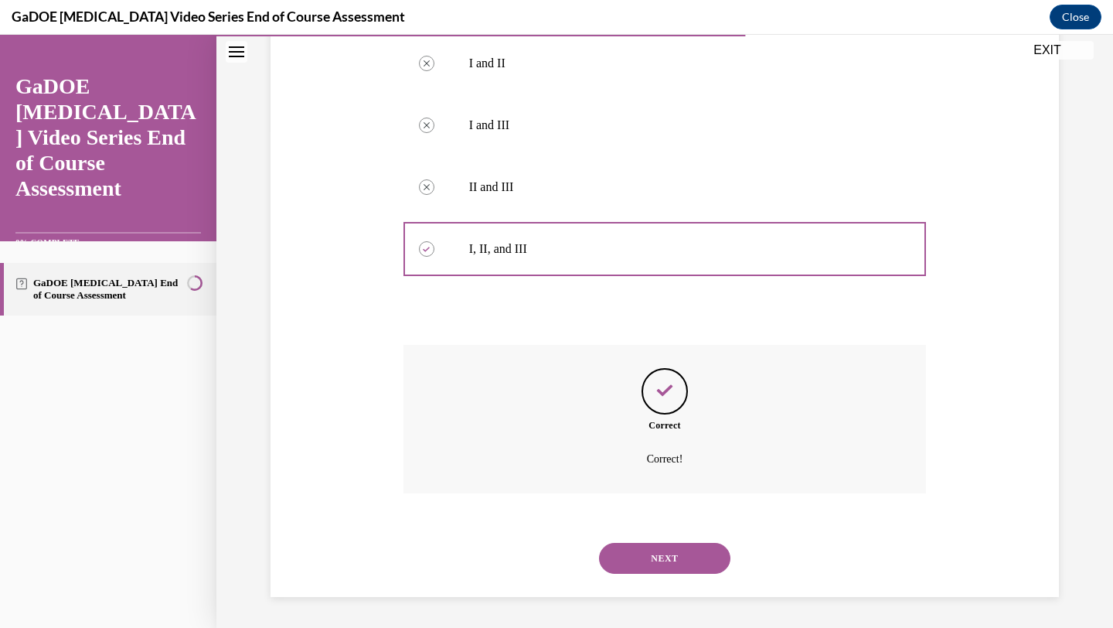
click at [655, 563] on button "NEXT" at bounding box center [664, 558] width 131 height 31
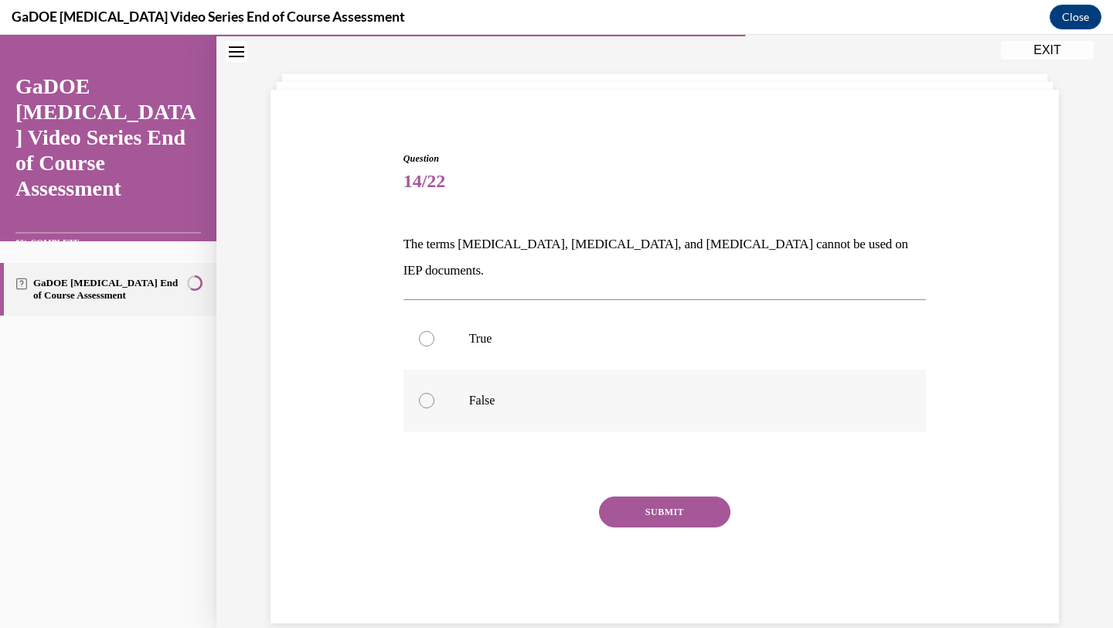
click at [587, 393] on p "False" at bounding box center [678, 400] width 419 height 15
click at [434, 393] on input "False" at bounding box center [426, 400] width 15 height 15
radio input "true"
click at [652, 496] on button "SUBMIT" at bounding box center [664, 511] width 131 height 31
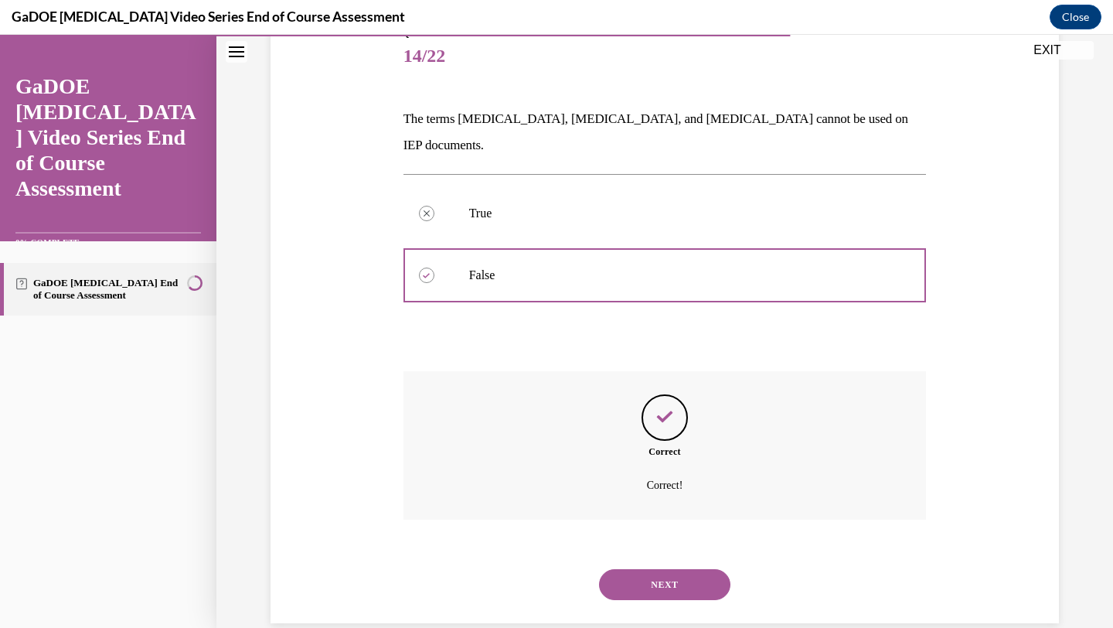
click at [645, 569] on button "NEXT" at bounding box center [664, 584] width 131 height 31
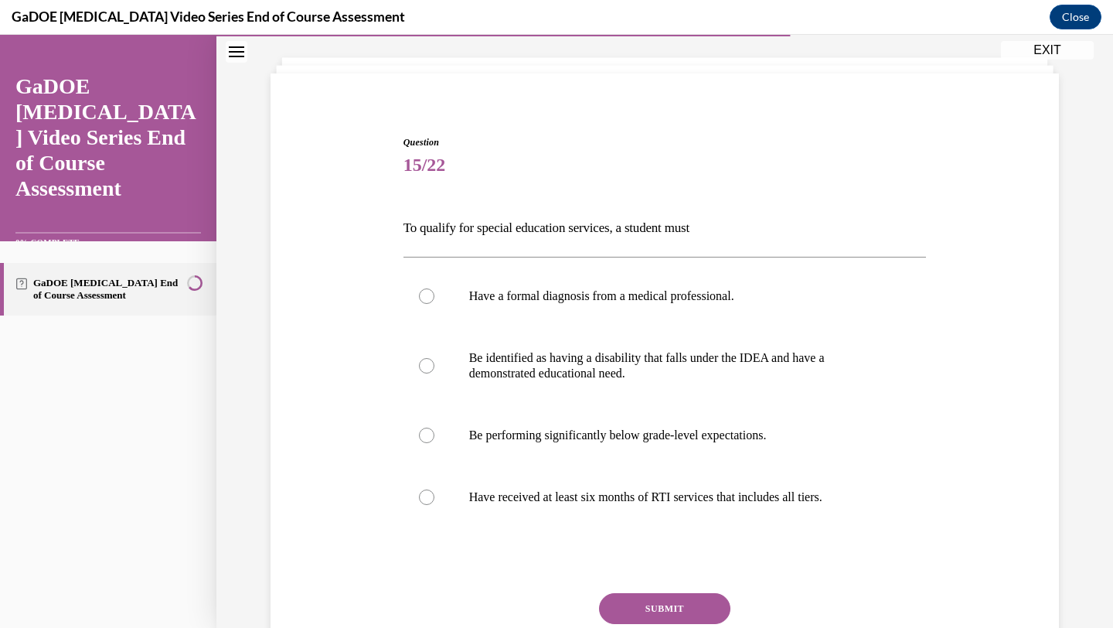
scroll to position [124, 0]
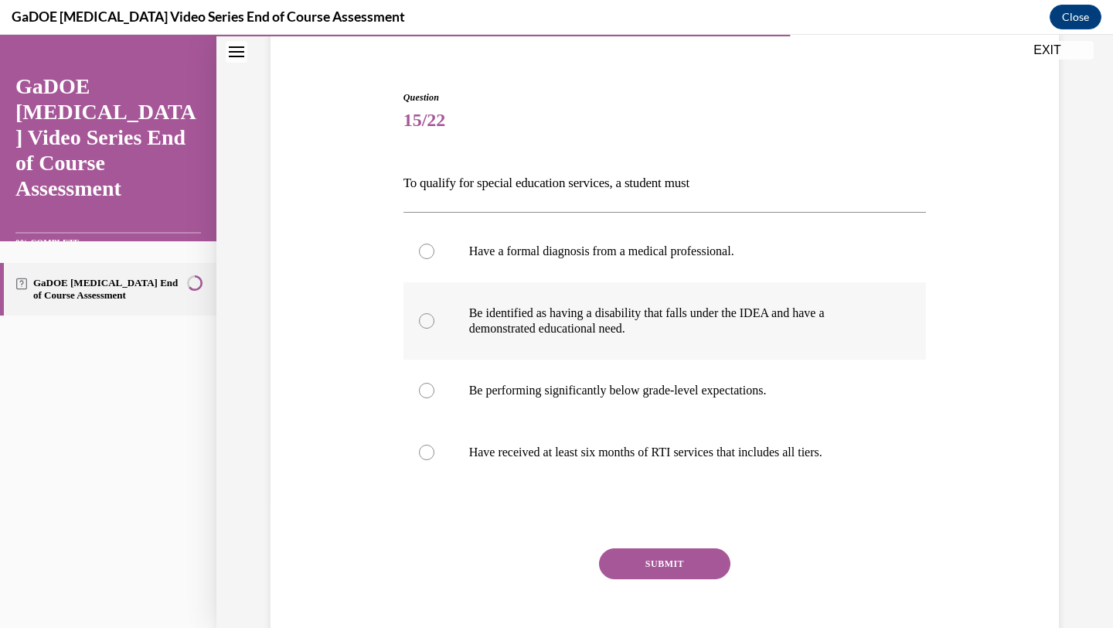
click at [608, 339] on label "Be identified as having a disability that falls under the IDEA and have a demon…" at bounding box center [664, 320] width 523 height 77
click at [434, 328] on input "Be identified as having a disability that falls under the IDEA and have a demon…" at bounding box center [426, 320] width 15 height 15
radio input "true"
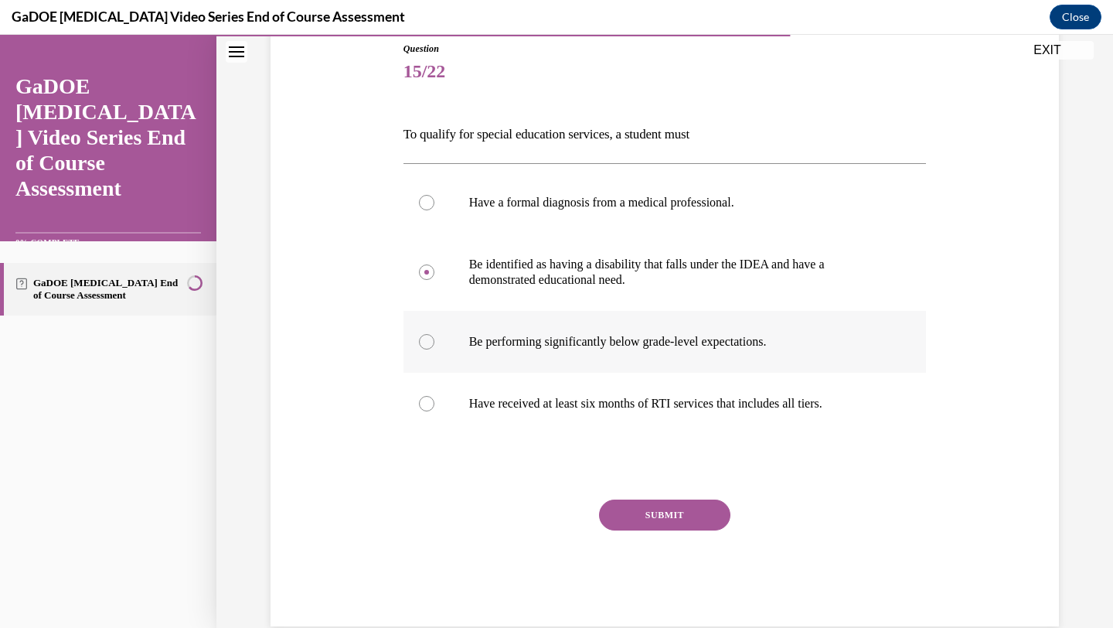
scroll to position [182, 0]
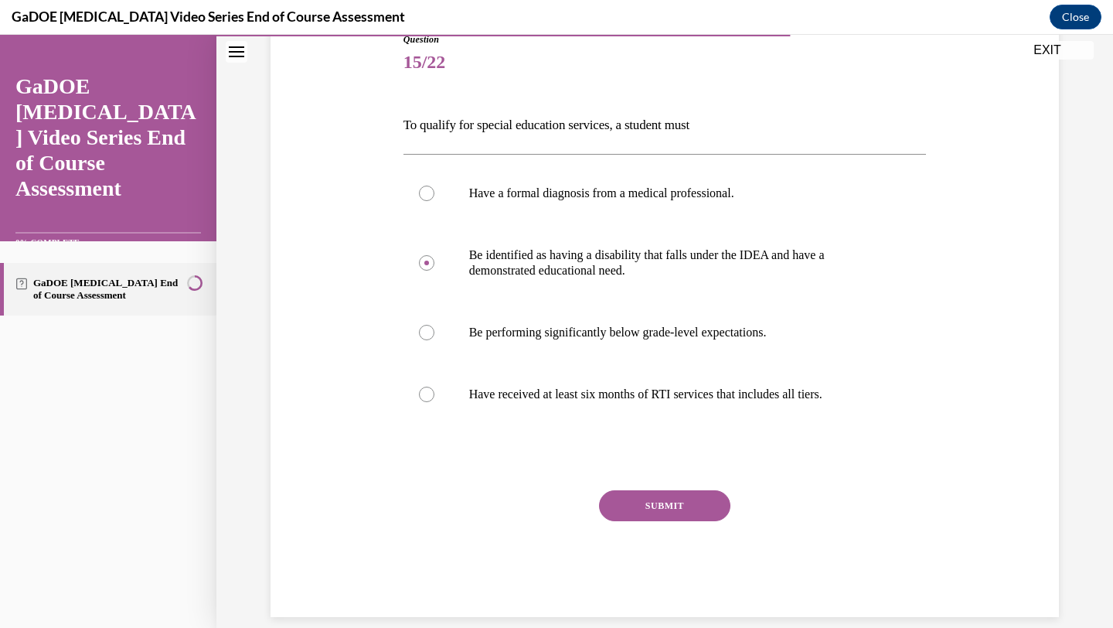
click at [643, 498] on button "SUBMIT" at bounding box center [664, 505] width 131 height 31
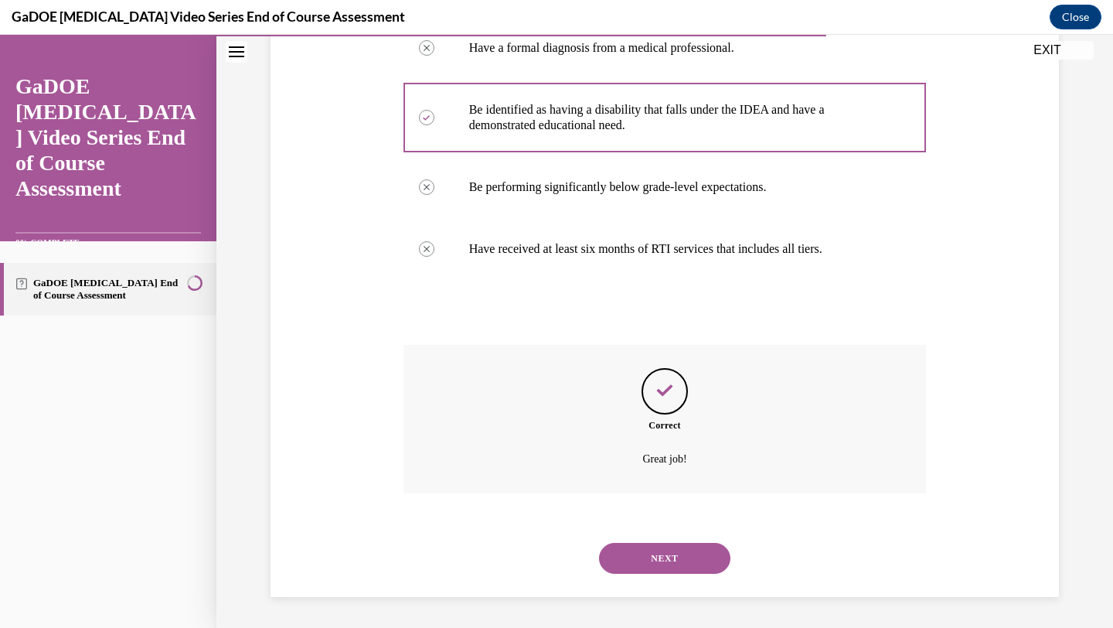
click at [633, 553] on button "NEXT" at bounding box center [664, 558] width 131 height 31
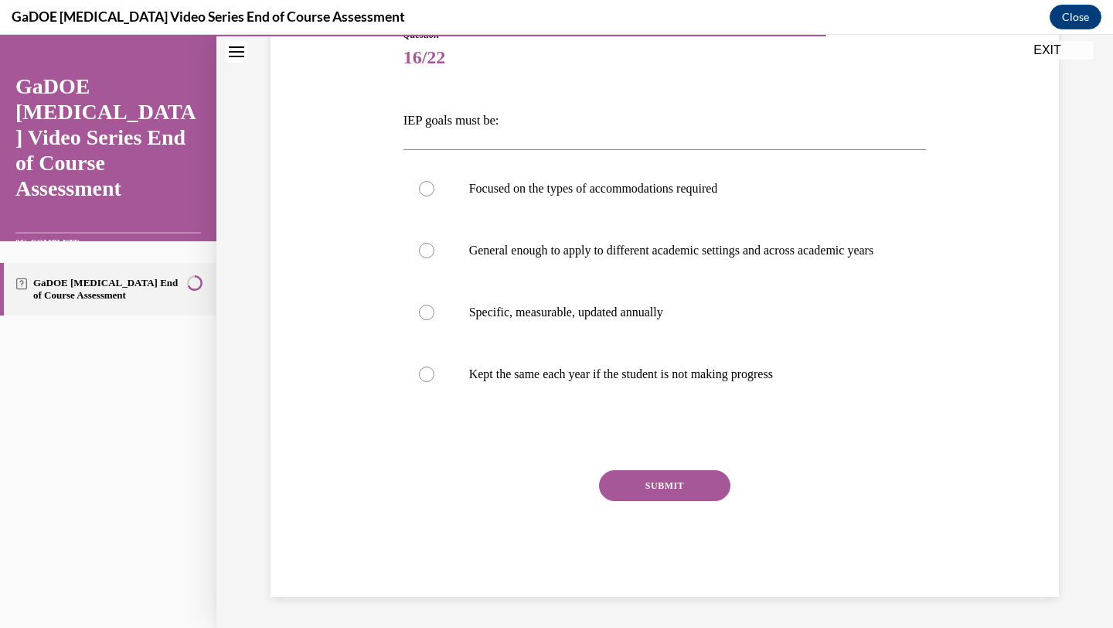
scroll to position [172, 0]
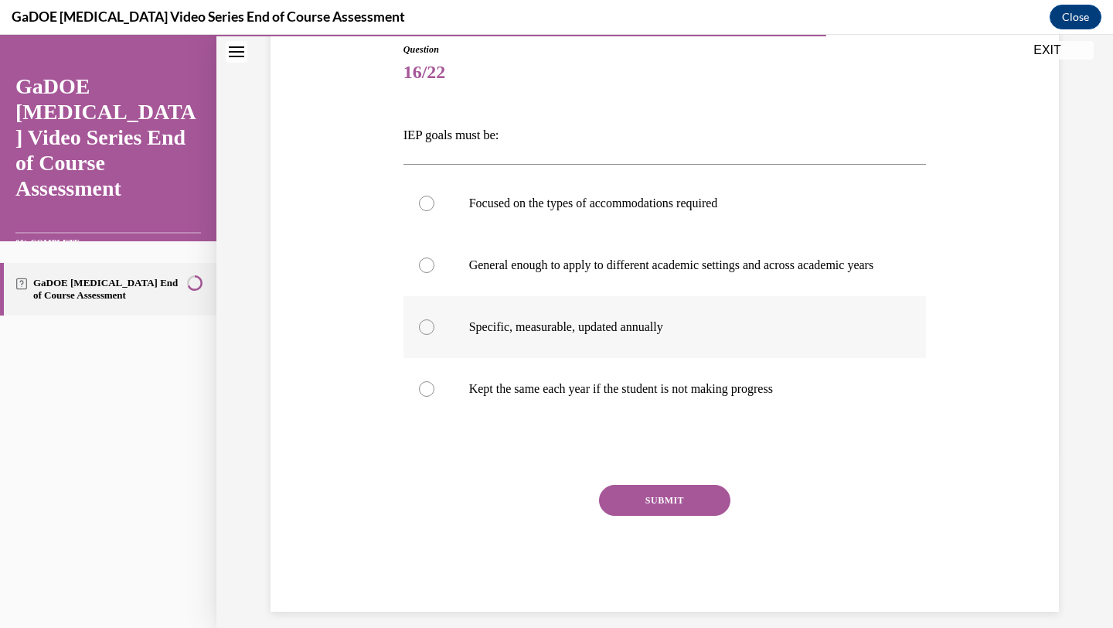
click at [569, 357] on label "Specific, measurable, updated annually" at bounding box center [664, 327] width 523 height 62
click at [434, 335] on input "Specific, measurable, updated annually" at bounding box center [426, 326] width 15 height 15
radio input "true"
click at [644, 514] on button "SUBMIT" at bounding box center [664, 500] width 131 height 31
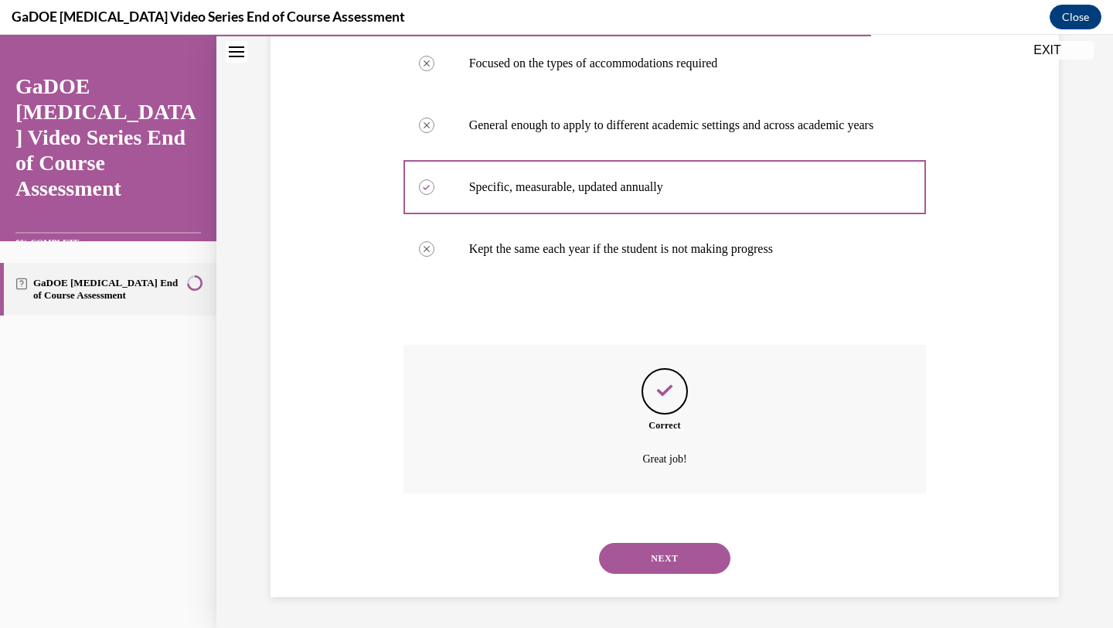
scroll to position [328, 0]
click at [653, 557] on button "NEXT" at bounding box center [664, 558] width 131 height 31
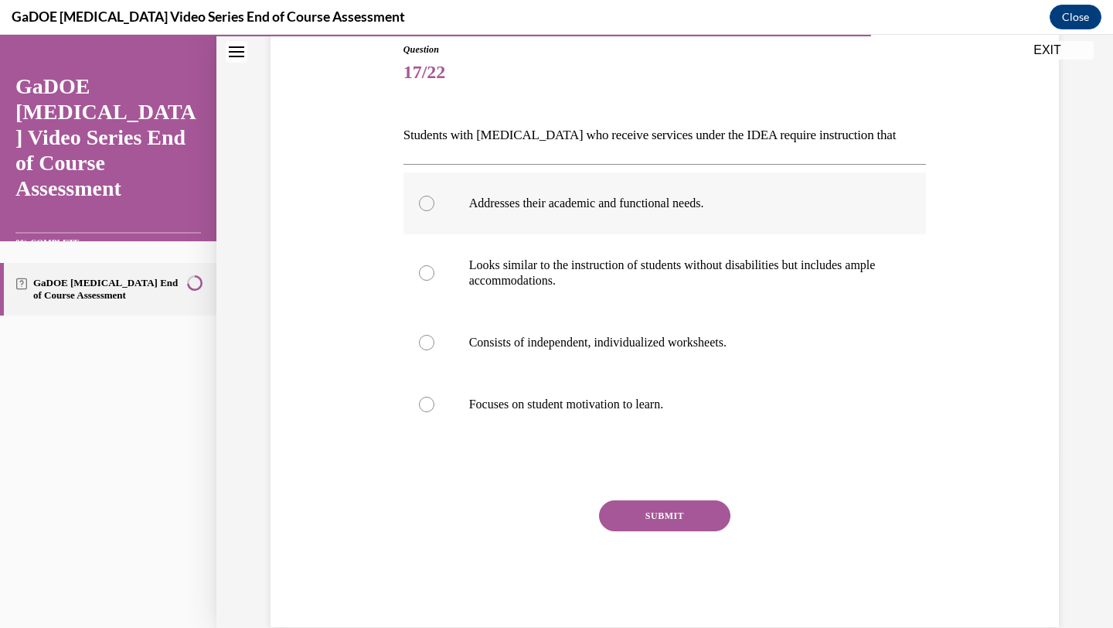
click at [680, 209] on p "Addresses their academic and functional needs." at bounding box center [678, 203] width 419 height 15
click at [434, 209] on input "Addresses their academic and functional needs." at bounding box center [426, 203] width 15 height 15
radio input "true"
click at [689, 511] on button "SUBMIT" at bounding box center [664, 515] width 131 height 31
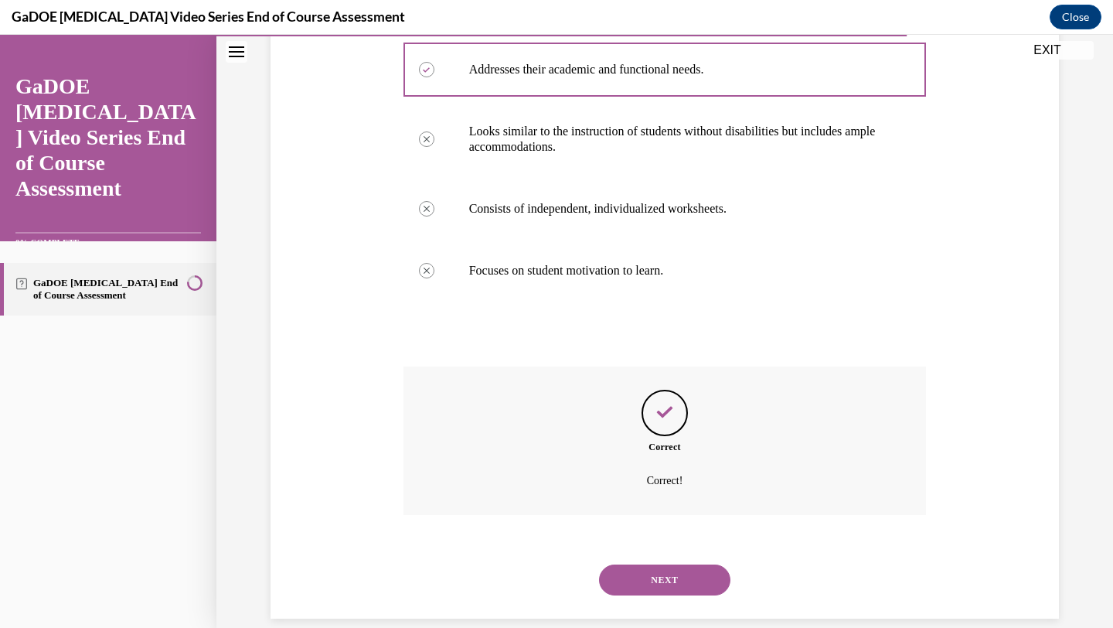
scroll to position [328, 0]
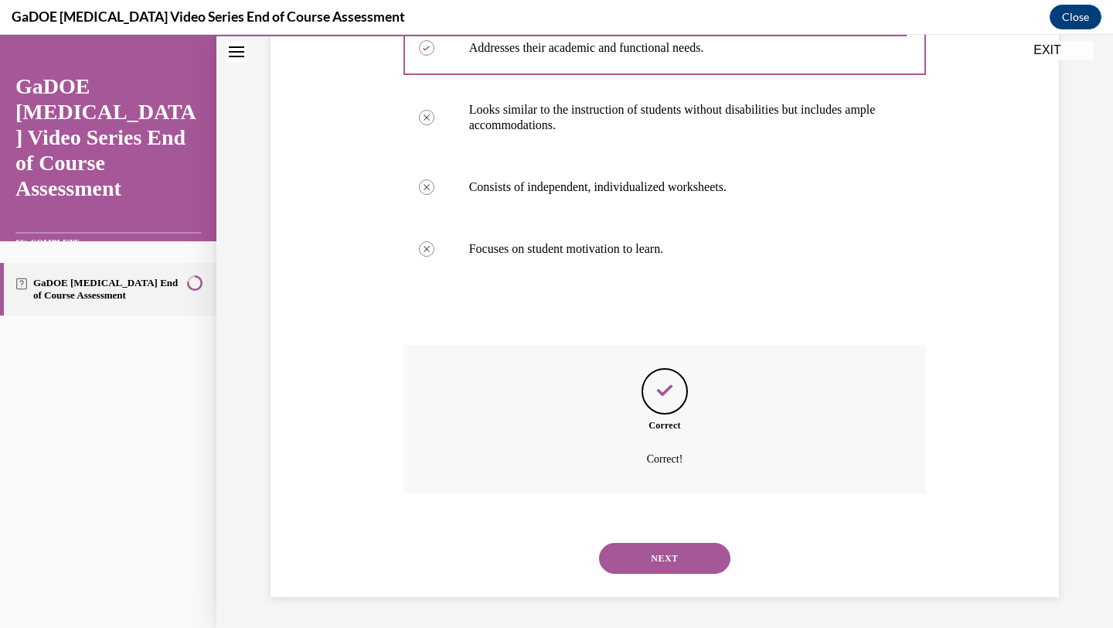
click at [642, 556] on button "NEXT" at bounding box center [664, 558] width 131 height 31
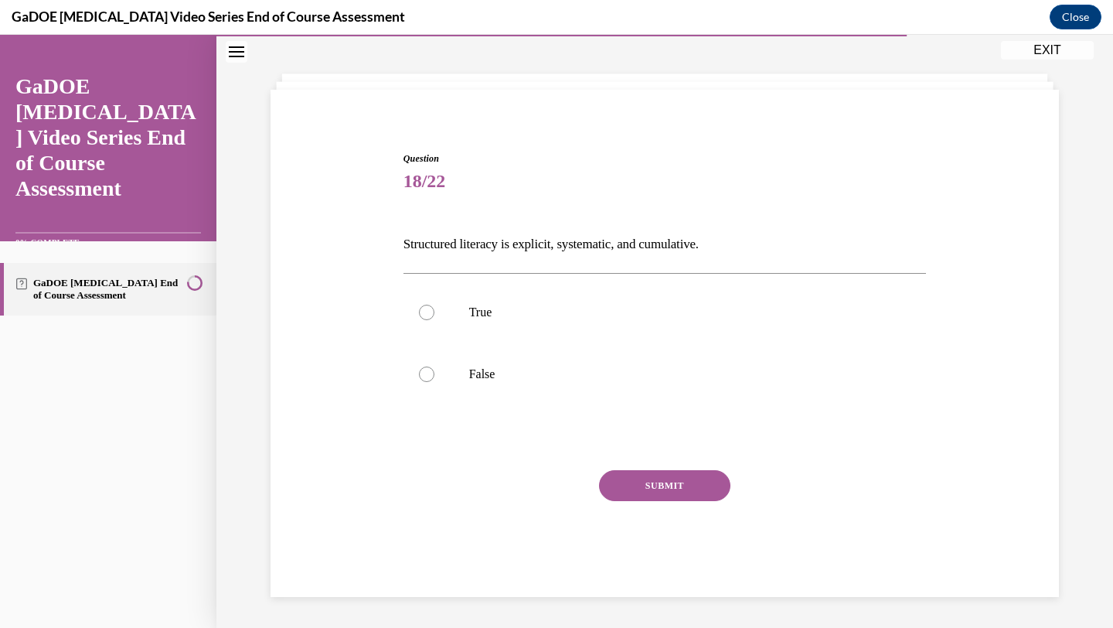
scroll to position [63, 0]
click at [604, 318] on p "True" at bounding box center [678, 311] width 419 height 15
click at [434, 318] on input "True" at bounding box center [426, 311] width 15 height 15
radio input "true"
click at [662, 478] on button "SUBMIT" at bounding box center [664, 485] width 131 height 31
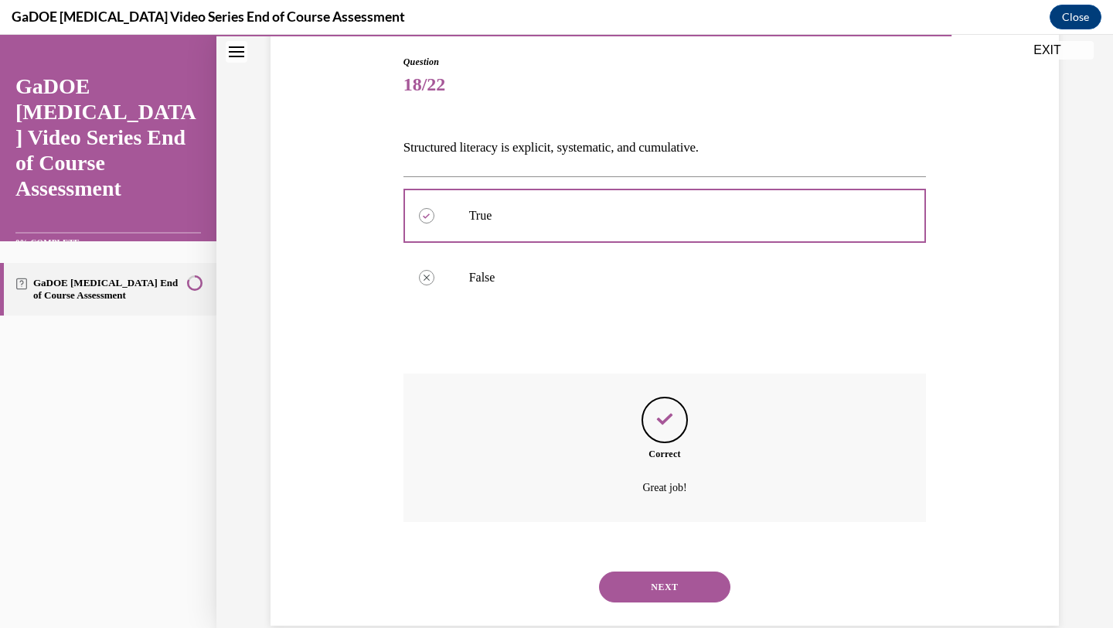
scroll to position [189, 0]
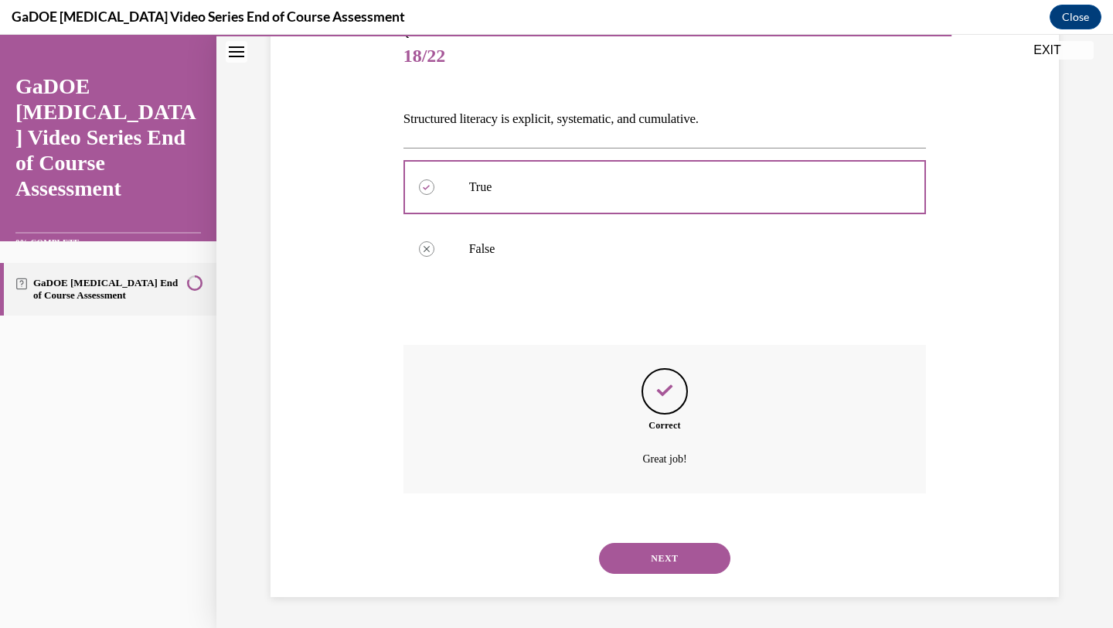
click at [648, 556] on button "NEXT" at bounding box center [664, 558] width 131 height 31
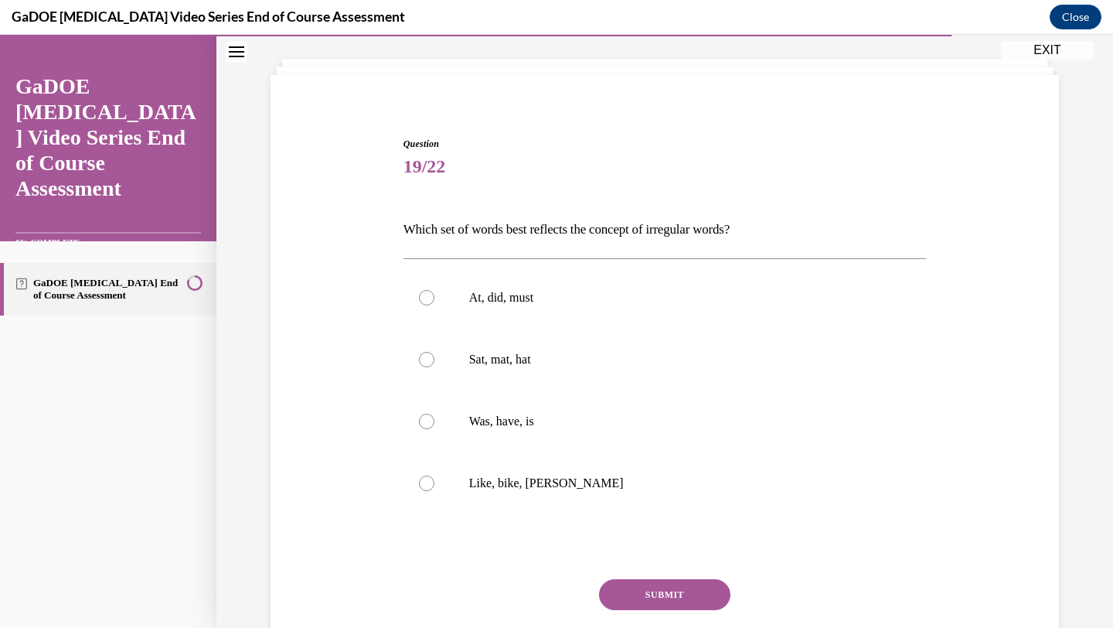
scroll to position [79, 0]
click at [601, 429] on label "Was, have, is" at bounding box center [664, 420] width 523 height 62
click at [434, 428] on input "Was, have, is" at bounding box center [426, 420] width 15 height 15
radio input "true"
click at [629, 589] on button "SUBMIT" at bounding box center [664, 593] width 131 height 31
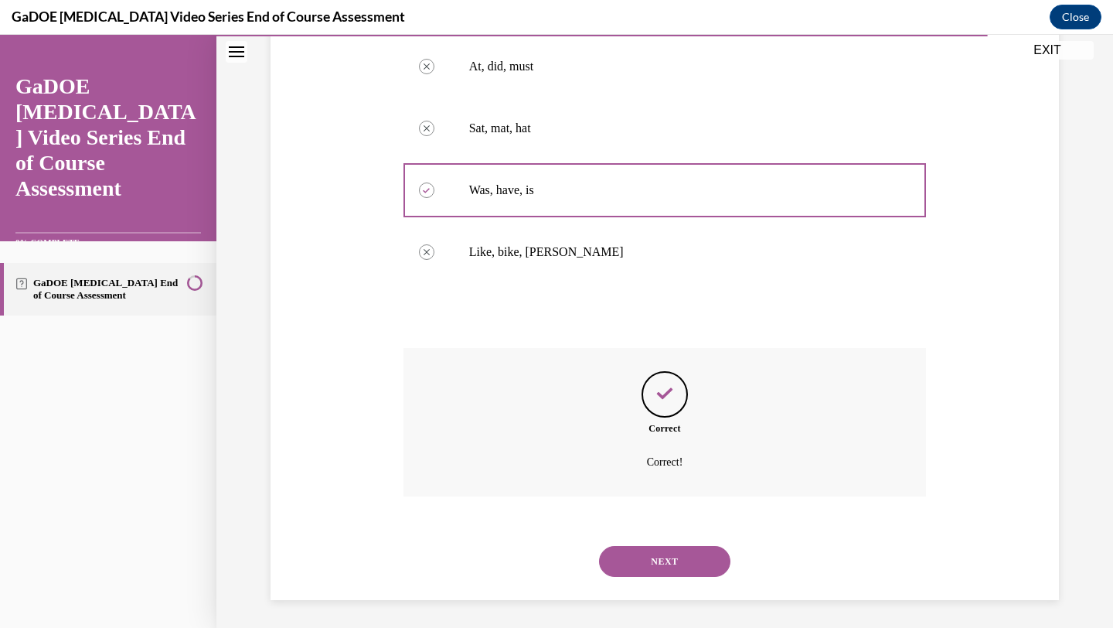
scroll to position [312, 0]
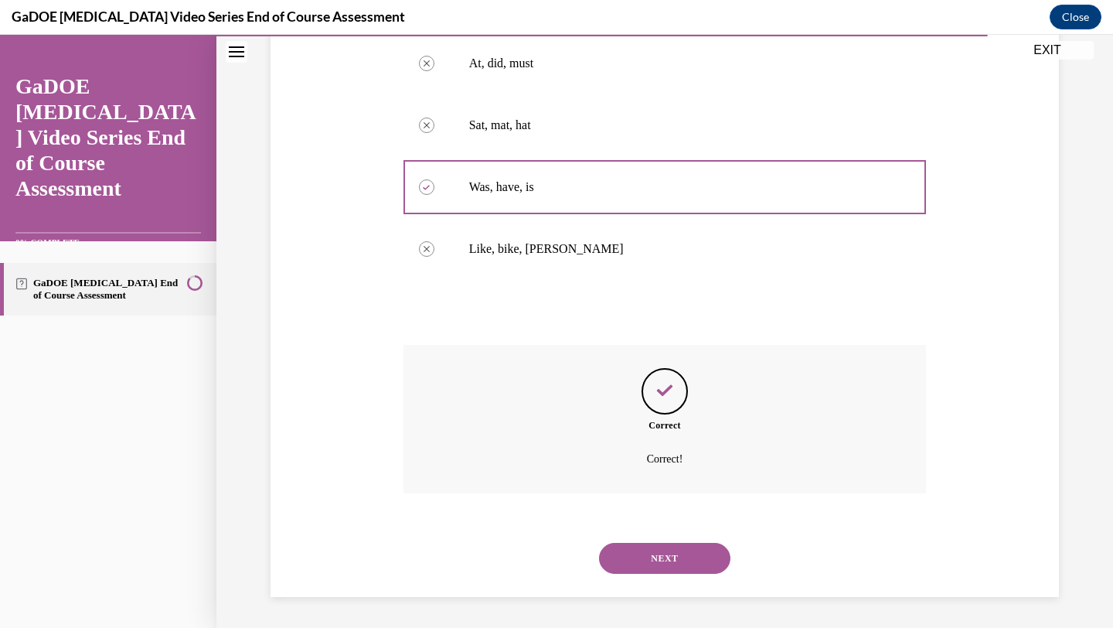
click at [652, 569] on button "NEXT" at bounding box center [664, 558] width 131 height 31
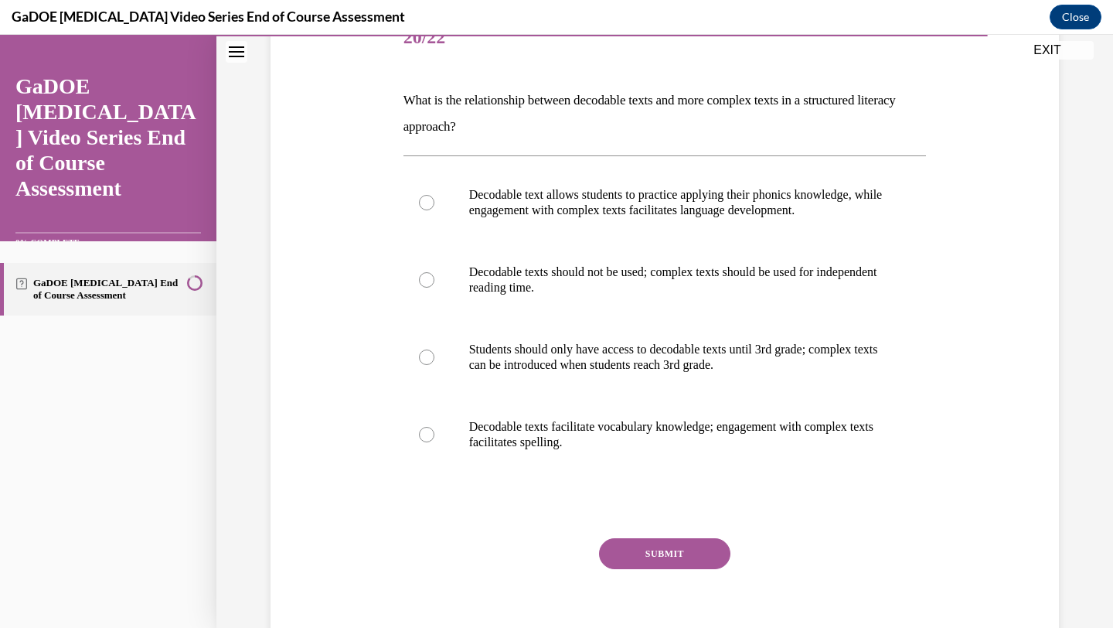
scroll to position [209, 0]
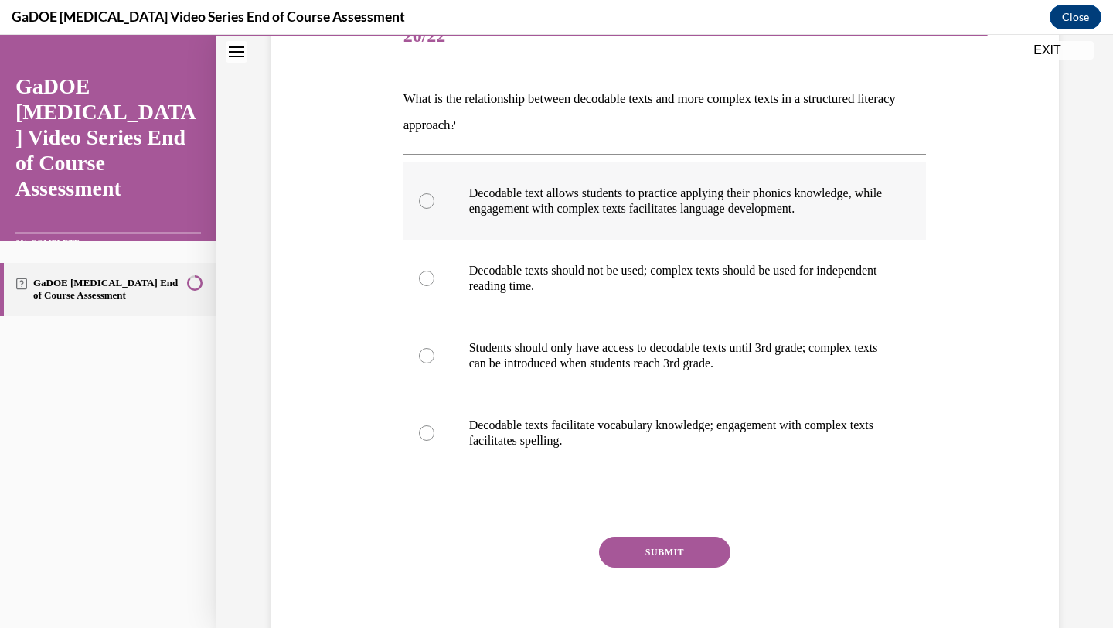
click at [621, 223] on label "Decodable text allows students to practice applying their phonics knowledge, wh…" at bounding box center [664, 200] width 523 height 77
click at [434, 209] on input "Decodable text allows students to practice applying their phonics knowledge, wh…" at bounding box center [426, 200] width 15 height 15
radio input "true"
click at [651, 553] on button "SUBMIT" at bounding box center [664, 551] width 131 height 31
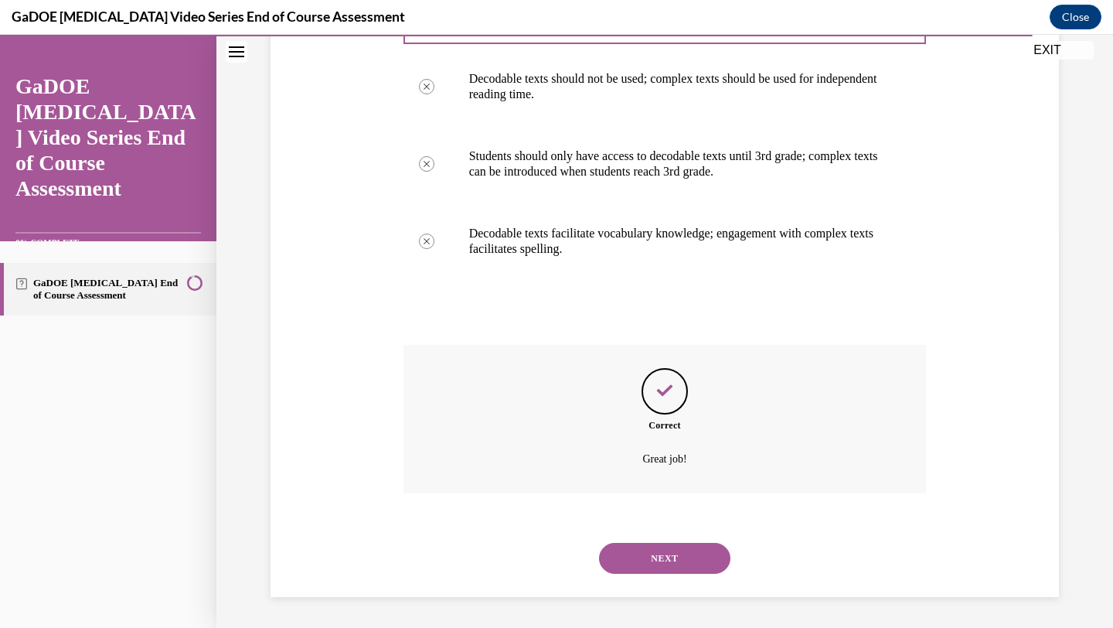
click at [648, 552] on button "NEXT" at bounding box center [664, 558] width 131 height 31
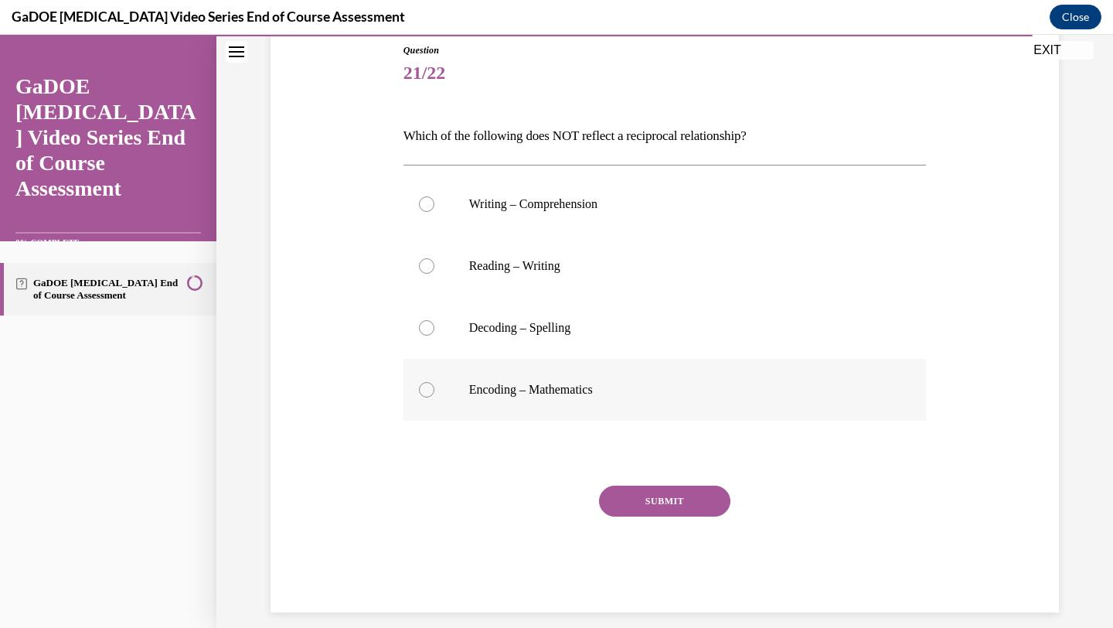
click at [576, 370] on label "Encoding – Mathematics" at bounding box center [664, 390] width 523 height 62
click at [434, 382] on input "Encoding – Mathematics" at bounding box center [426, 389] width 15 height 15
radio input "true"
click at [675, 502] on button "SUBMIT" at bounding box center [664, 500] width 131 height 31
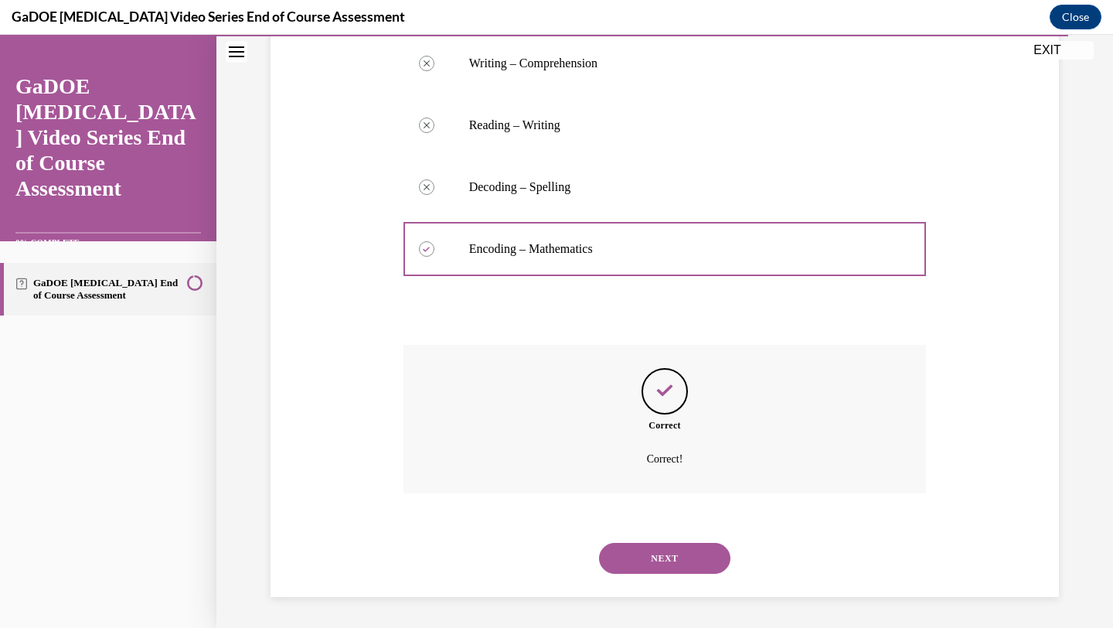
click at [639, 563] on button "NEXT" at bounding box center [664, 558] width 131 height 31
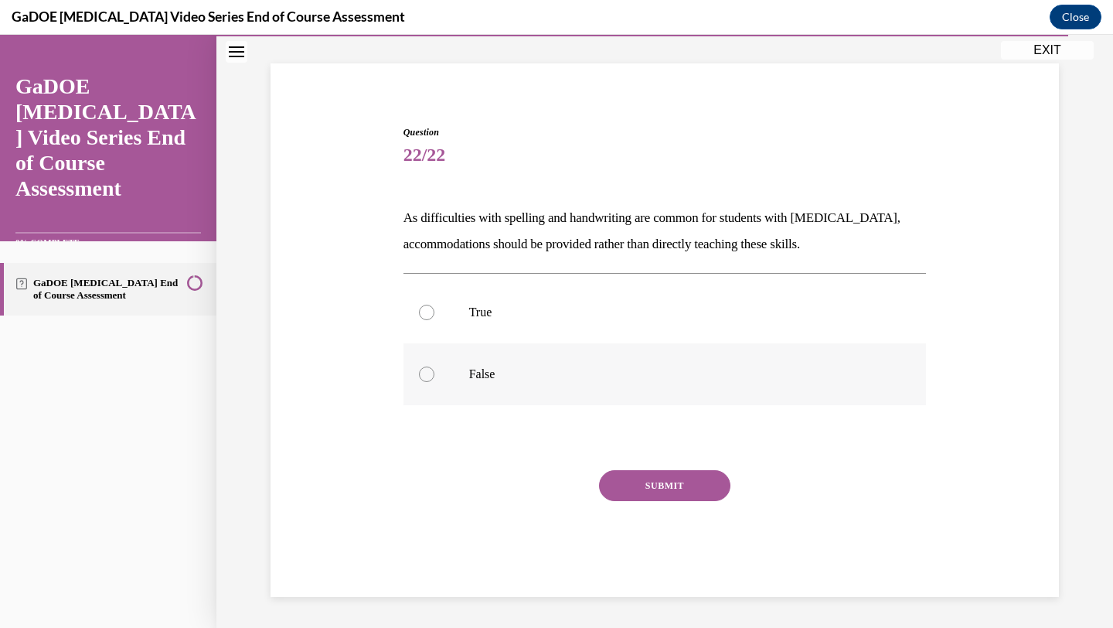
click at [543, 368] on p "False" at bounding box center [678, 373] width 419 height 15
click at [434, 368] on input "False" at bounding box center [426, 373] width 15 height 15
radio input "true"
click at [636, 505] on div "SUBMIT" at bounding box center [664, 508] width 523 height 77
click at [647, 489] on button "SUBMIT" at bounding box center [664, 485] width 131 height 31
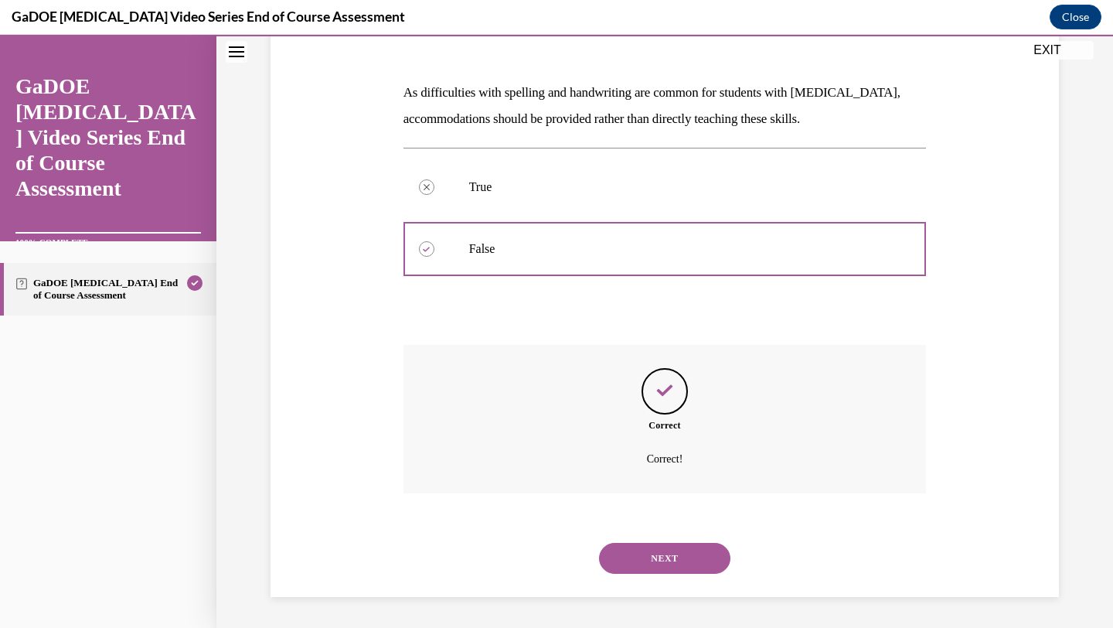
click at [624, 548] on button "NEXT" at bounding box center [664, 558] width 131 height 31
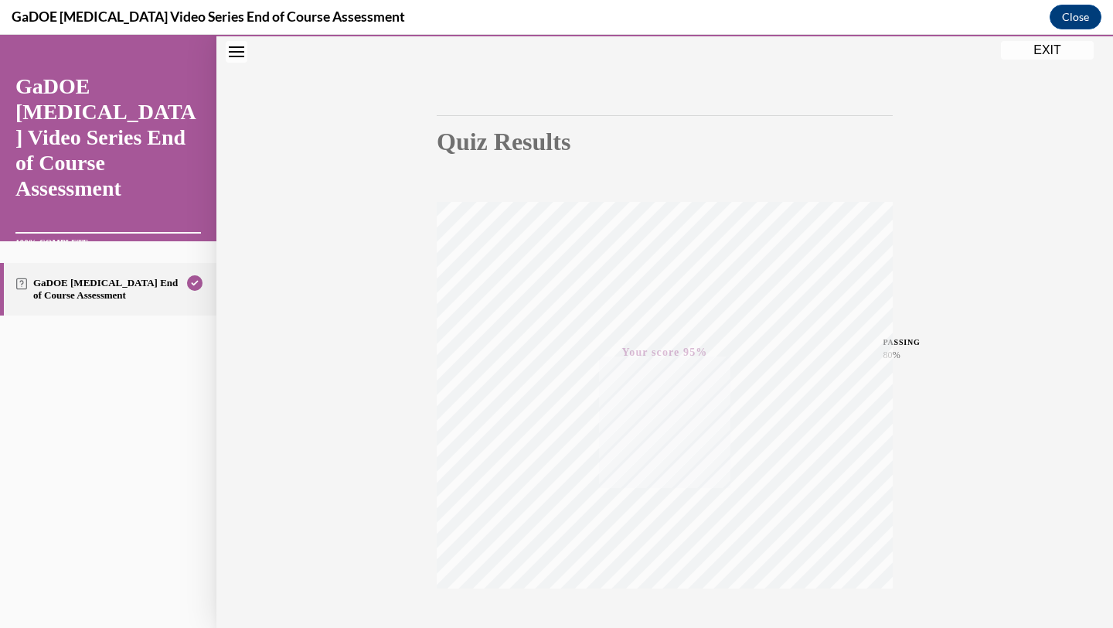
scroll to position [199, 0]
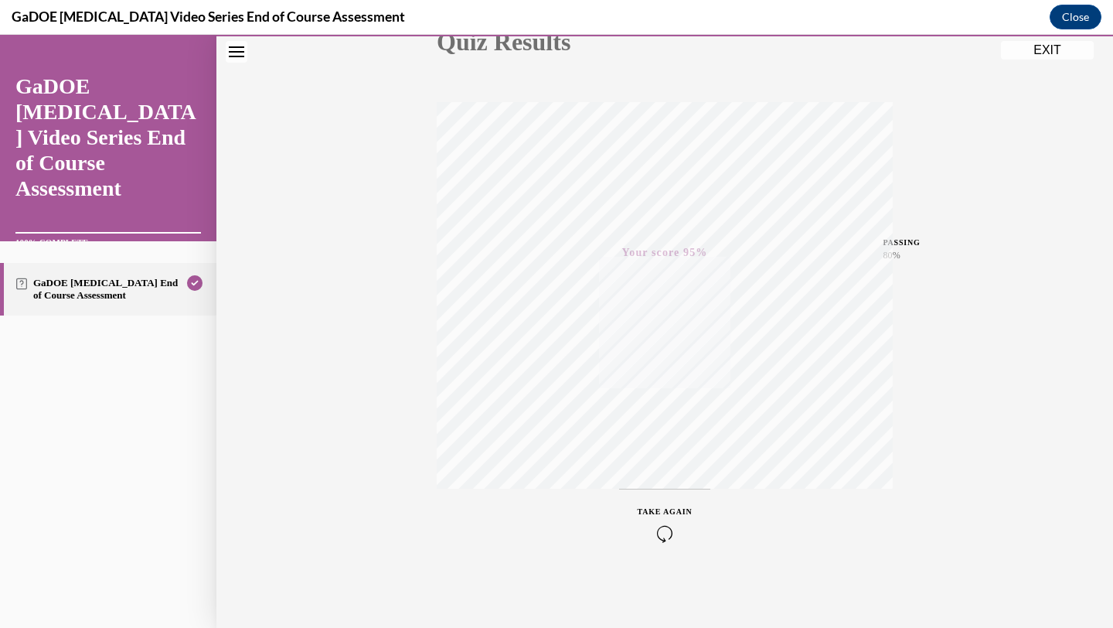
click at [1051, 56] on button "EXIT" at bounding box center [1047, 50] width 93 height 19
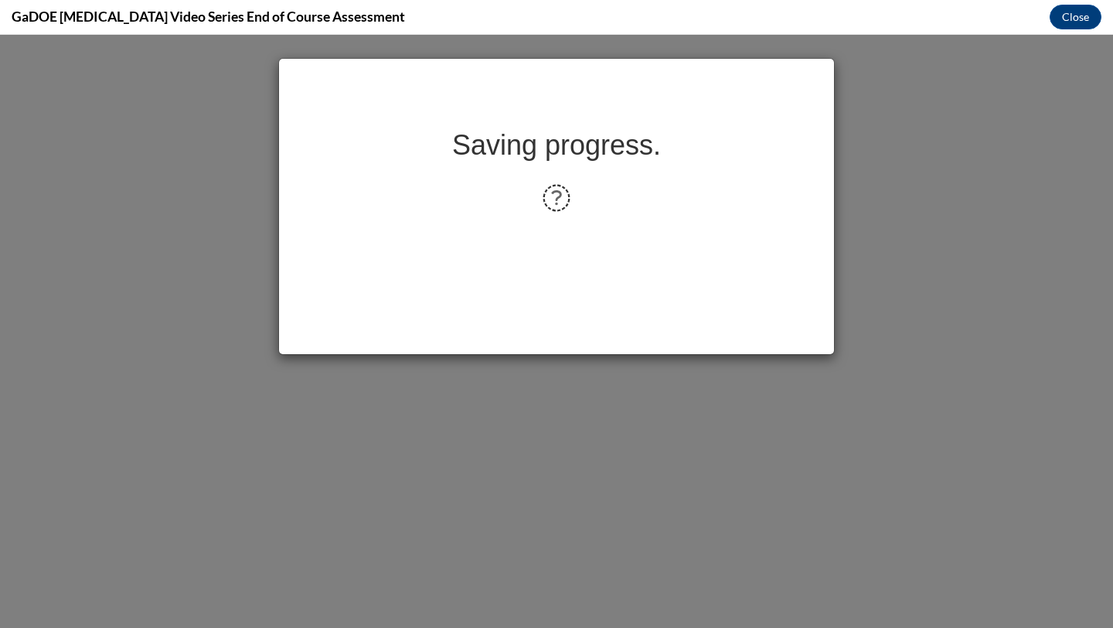
scroll to position [0, 0]
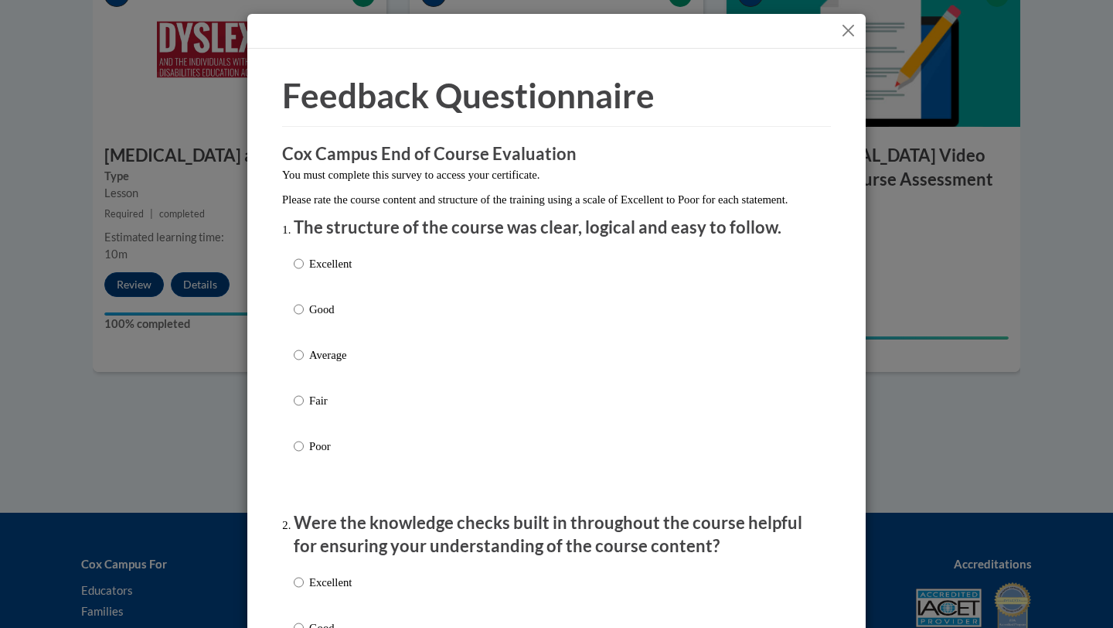
click at [849, 29] on button "Close" at bounding box center [847, 30] width 19 height 19
